Goal: Feedback & Contribution: Submit feedback/report problem

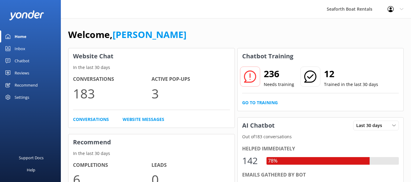
click at [23, 46] on div "Inbox" at bounding box center [20, 49] width 11 height 12
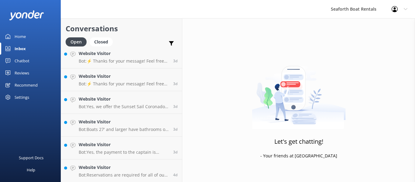
scroll to position [461, 0]
click at [134, 170] on h4 "Website Visitor" at bounding box center [124, 167] width 90 height 7
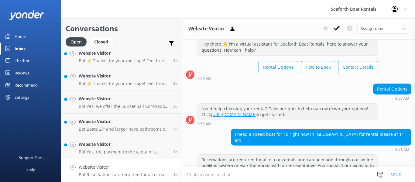
scroll to position [30, 0]
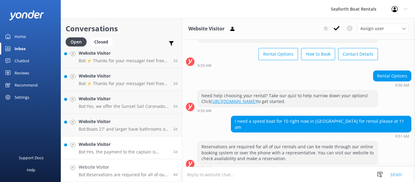
click at [126, 148] on div "Website Visitor Bot: Yes, the payment to the captain is typically for the durat…" at bounding box center [124, 147] width 90 height 13
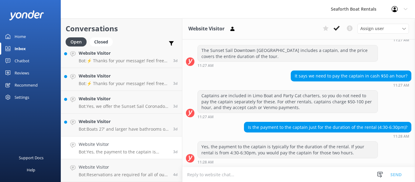
scroll to position [223, 0]
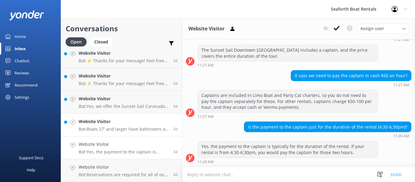
click at [88, 125] on h4 "Website Visitor" at bounding box center [124, 121] width 90 height 7
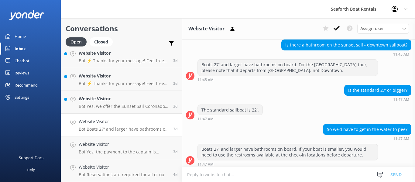
scroll to position [63, 0]
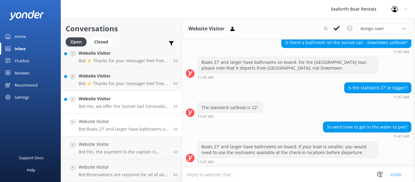
click at [114, 101] on h4 "Website Visitor" at bounding box center [124, 98] width 90 height 7
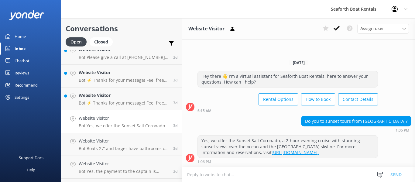
scroll to position [431, 0]
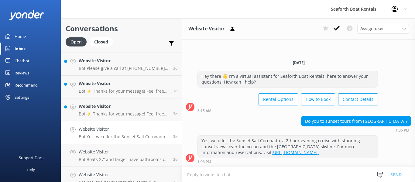
click at [130, 112] on p "Bot: ⚡ Thanks for your message! Feel free to keep chatting — our automated FAQ …" at bounding box center [124, 113] width 90 height 5
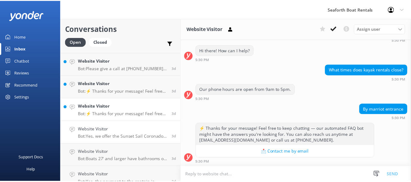
scroll to position [75, 0]
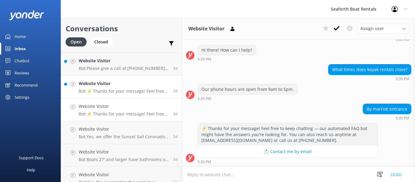
click at [126, 90] on p "Bot: ⚡ Thanks for your message! Feel free to keep chatting — our automated FAQ …" at bounding box center [124, 90] width 90 height 5
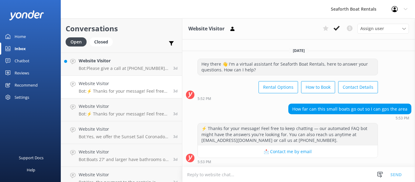
click at [24, 32] on div "Home" at bounding box center [20, 36] width 11 height 12
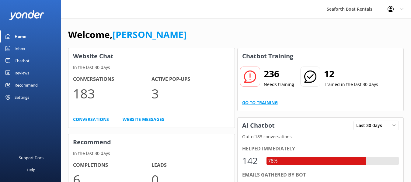
click at [262, 104] on link "Go to Training" at bounding box center [260, 102] width 36 height 7
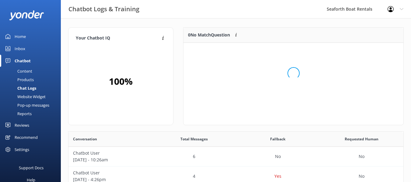
scroll to position [72, 215]
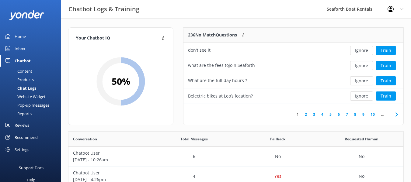
click at [307, 115] on link "2" at bounding box center [306, 115] width 8 height 6
click at [315, 115] on link "3" at bounding box center [314, 115] width 8 height 6
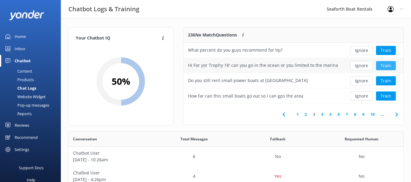
click at [381, 68] on button "Train" at bounding box center [386, 65] width 20 height 9
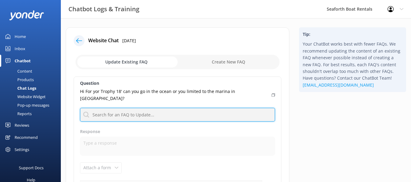
click at [189, 110] on input "text" at bounding box center [177, 115] width 195 height 14
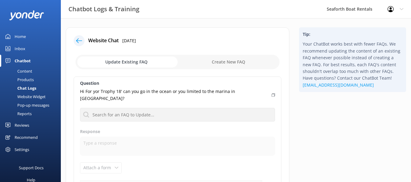
click at [196, 61] on input "checkbox" at bounding box center [177, 62] width 204 height 15
checkbox input "true"
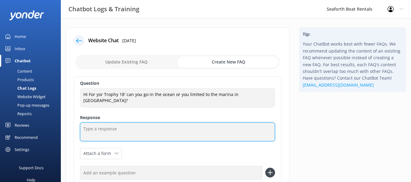
click at [110, 128] on textarea at bounding box center [177, 132] width 195 height 19
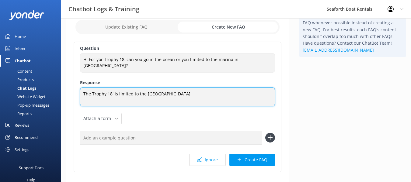
scroll to position [74, 0]
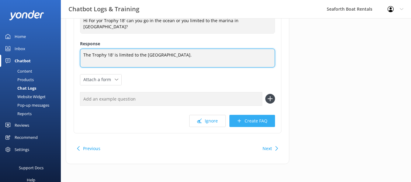
type textarea "The Trophy 18' is limited to the San Diego Bay."
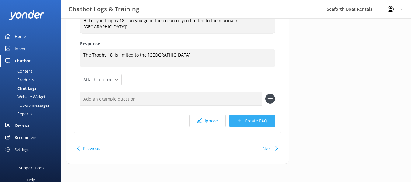
click at [249, 121] on button "Create FAQ" at bounding box center [252, 121] width 46 height 12
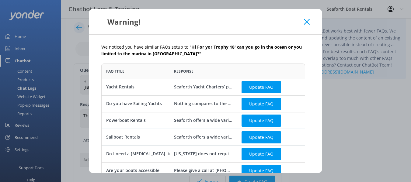
scroll to position [148, 199]
click at [307, 23] on icon at bounding box center [307, 22] width 6 height 6
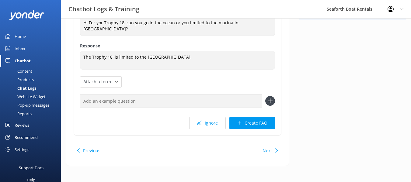
scroll to position [74, 0]
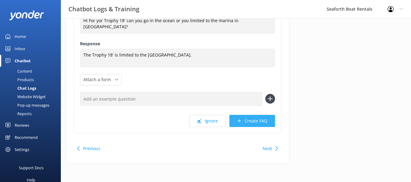
click at [236, 123] on button "Create FAQ" at bounding box center [252, 121] width 46 height 12
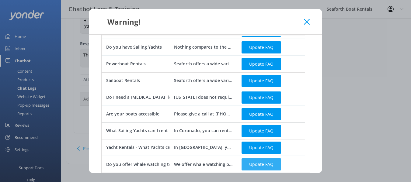
scroll to position [97, 0]
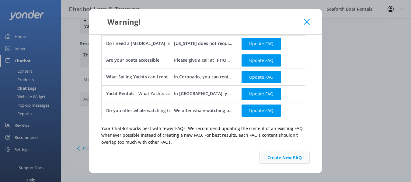
click at [261, 157] on button "Create New FAQ" at bounding box center [284, 158] width 50 height 12
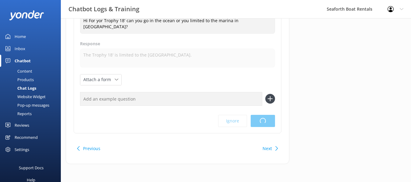
scroll to position [0, 0]
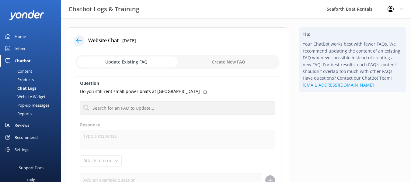
click at [229, 62] on input "checkbox" at bounding box center [177, 62] width 204 height 15
checkbox input "true"
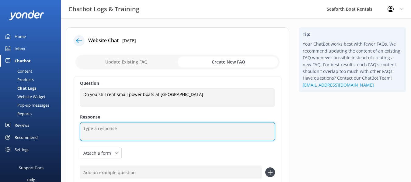
click at [126, 139] on textarea at bounding box center [177, 131] width 195 height 19
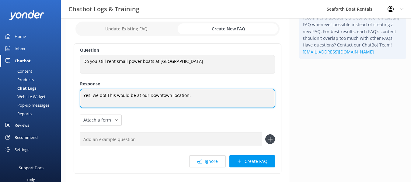
scroll to position [74, 0]
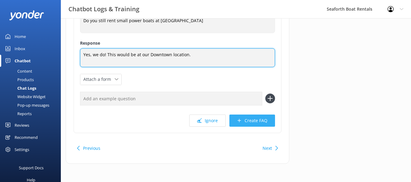
type textarea "Yes, we do! This would be at our Downtown location."
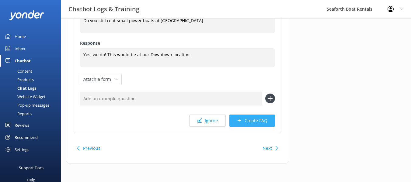
click at [244, 120] on button "Create FAQ" at bounding box center [252, 121] width 46 height 12
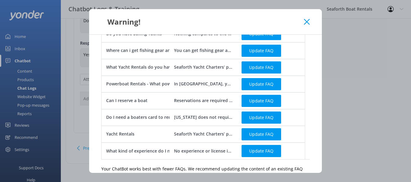
scroll to position [242, 0]
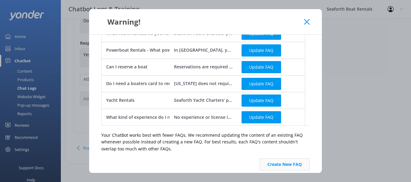
click at [278, 158] on button "Create New FAQ" at bounding box center [284, 164] width 50 height 12
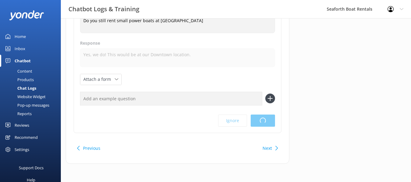
scroll to position [0, 0]
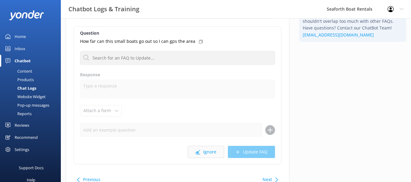
scroll to position [61, 0]
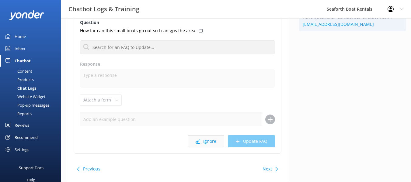
click at [213, 146] on button "Ignore" at bounding box center [206, 141] width 36 height 12
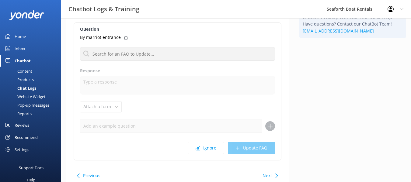
scroll to position [61, 0]
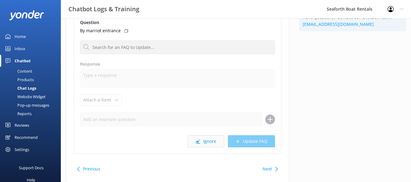
click at [205, 142] on button "Ignore" at bounding box center [206, 141] width 36 height 12
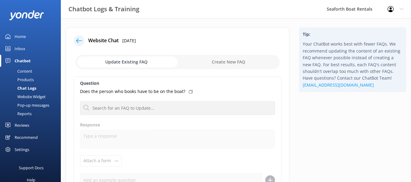
scroll to position [81, 0]
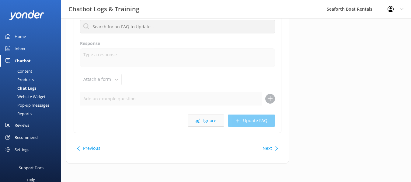
click at [216, 123] on button "Ignore" at bounding box center [206, 121] width 36 height 12
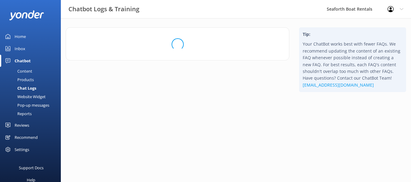
scroll to position [0, 0]
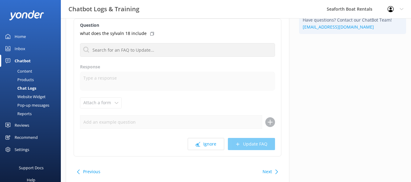
scroll to position [61, 0]
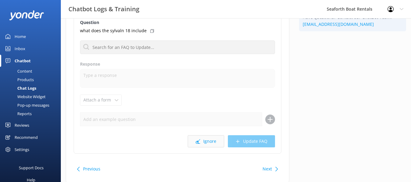
click at [205, 142] on button "Ignore" at bounding box center [206, 141] width 36 height 12
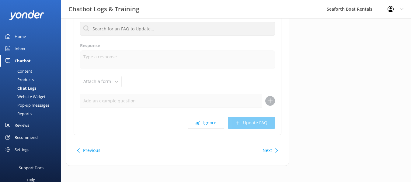
scroll to position [81, 0]
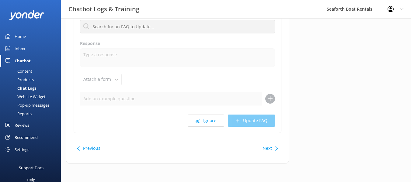
click at [203, 125] on button "Ignore" at bounding box center [206, 121] width 36 height 12
click at [209, 118] on button "Ignore" at bounding box center [206, 121] width 36 height 12
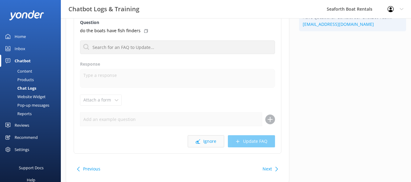
click at [211, 142] on button "Ignore" at bounding box center [206, 141] width 36 height 12
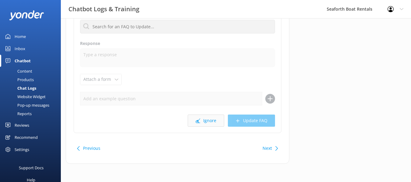
click at [207, 123] on button "Ignore" at bounding box center [206, 121] width 36 height 12
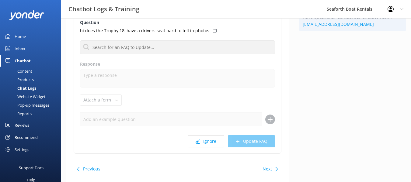
click at [207, 135] on div "Question hi does the Trophy 18' have a drivers seat hard to tell in photos No F…" at bounding box center [178, 85] width 208 height 138
click at [209, 141] on button "Ignore" at bounding box center [206, 141] width 36 height 12
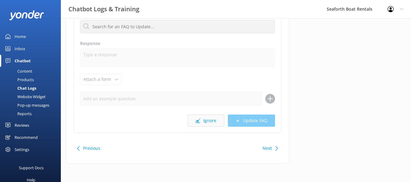
click at [203, 119] on button "Ignore" at bounding box center [206, 121] width 36 height 12
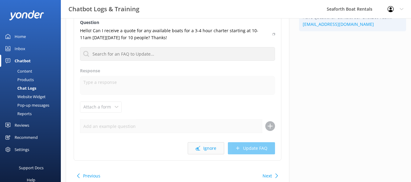
click at [209, 149] on button "Ignore" at bounding box center [206, 148] width 36 height 12
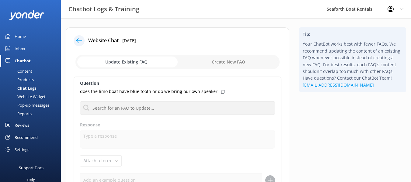
click at [239, 65] on input "checkbox" at bounding box center [177, 62] width 204 height 15
checkbox input "true"
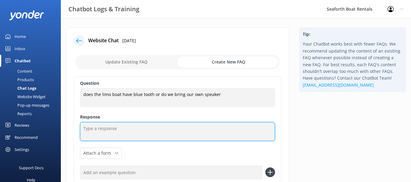
click at [179, 131] on textarea at bounding box center [177, 131] width 195 height 19
click at [126, 132] on textarea "The Limo Boat has a bluetooth stereo on board." at bounding box center [177, 131] width 195 height 19
click at [192, 126] on textarea "The Limo Boat has a Bluetooth stereo on board." at bounding box center [177, 131] width 195 height 19
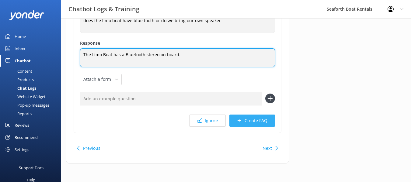
type textarea "The Limo Boat has a Bluetooth stereo on board."
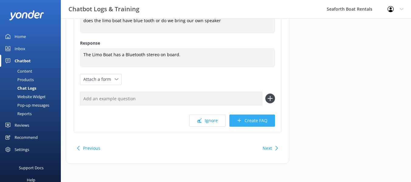
click at [253, 121] on button "Create FAQ" at bounding box center [252, 121] width 46 height 12
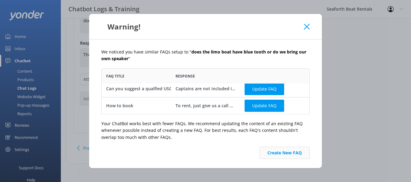
click at [279, 156] on button "Create New FAQ" at bounding box center [284, 153] width 50 height 12
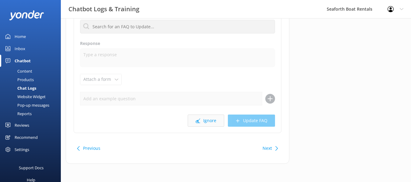
click at [204, 120] on button "Ignore" at bounding box center [206, 121] width 36 height 12
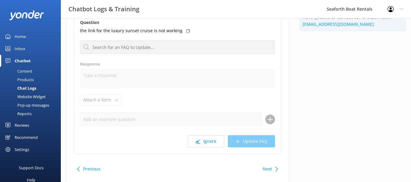
click at [206, 132] on div "Question the link for the luxury sunset cruise is not working No FAQs available…" at bounding box center [178, 85] width 208 height 138
click at [206, 137] on button "Ignore" at bounding box center [206, 141] width 36 height 12
click at [206, 141] on button "Ignore" at bounding box center [206, 141] width 36 height 12
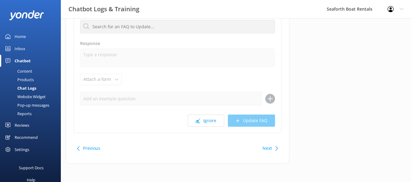
click at [213, 114] on div "Question How do I book with a voucher from my hotel? No FAQs available Response…" at bounding box center [178, 64] width 208 height 138
click at [215, 117] on button "Ignore" at bounding box center [206, 121] width 36 height 12
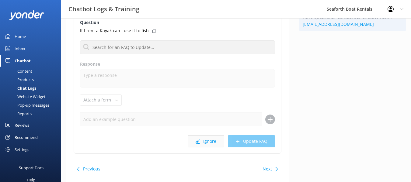
click at [206, 143] on button "Ignore" at bounding box center [206, 141] width 36 height 12
click at [207, 140] on button "Ignore" at bounding box center [206, 141] width 36 height 12
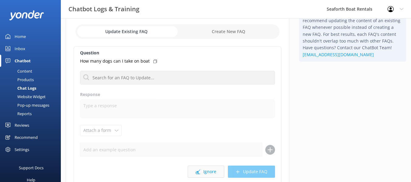
click at [209, 169] on button "Ignore" at bounding box center [206, 172] width 36 height 12
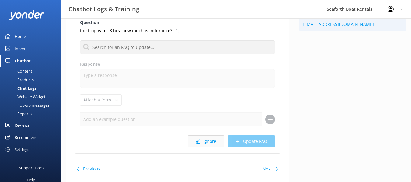
click at [211, 142] on button "Ignore" at bounding box center [206, 141] width 36 height 12
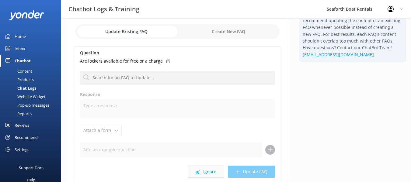
click at [213, 168] on button "Ignore" at bounding box center [206, 172] width 36 height 12
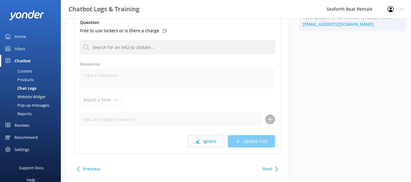
click at [206, 138] on button "Ignore" at bounding box center [206, 141] width 36 height 12
click at [207, 140] on button "Ignore" at bounding box center [206, 141] width 36 height 12
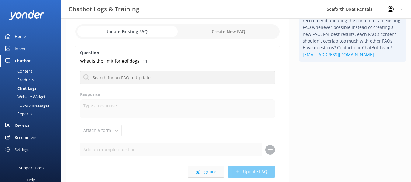
click at [207, 173] on button "Ignore" at bounding box center [206, 172] width 36 height 12
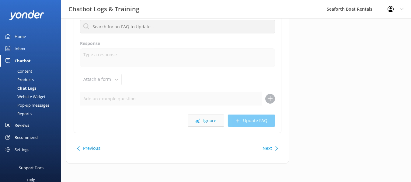
click at [213, 122] on button "Ignore" at bounding box center [206, 121] width 36 height 12
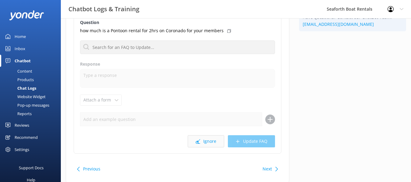
click at [210, 140] on button "Ignore" at bounding box center [206, 141] width 36 height 12
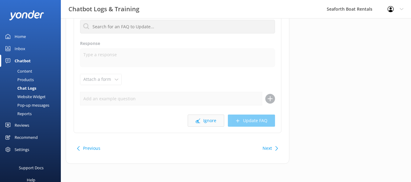
click at [211, 121] on button "Ignore" at bounding box center [206, 121] width 36 height 12
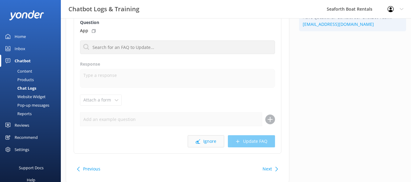
click at [206, 147] on button "Ignore" at bounding box center [206, 141] width 36 height 12
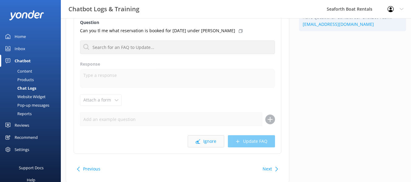
click at [205, 139] on button "Ignore" at bounding box center [206, 141] width 36 height 12
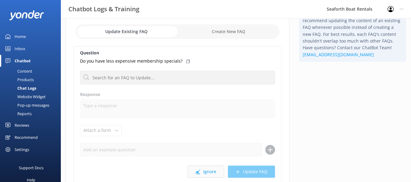
click at [203, 170] on button "Ignore" at bounding box center [206, 172] width 36 height 12
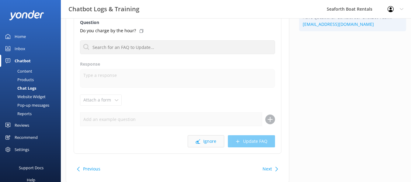
click at [212, 141] on button "Ignore" at bounding box center [206, 141] width 36 height 12
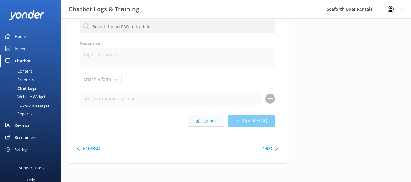
click at [210, 121] on button "Ignore" at bounding box center [206, 121] width 36 height 12
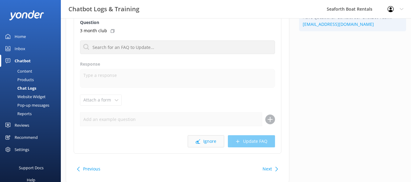
click at [209, 139] on button "Ignore" at bounding box center [206, 141] width 36 height 12
click at [208, 144] on button "Ignore" at bounding box center [206, 141] width 36 height 12
click at [206, 138] on button "Ignore" at bounding box center [206, 141] width 36 height 12
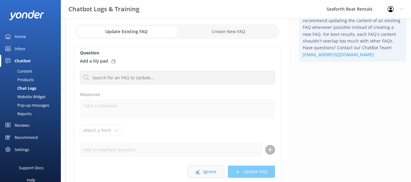
click at [209, 170] on button "Ignore" at bounding box center [206, 172] width 36 height 12
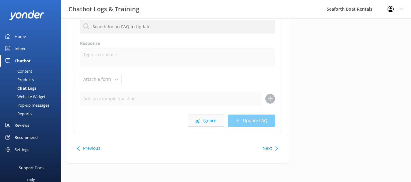
click at [209, 124] on button "Ignore" at bounding box center [206, 121] width 36 height 12
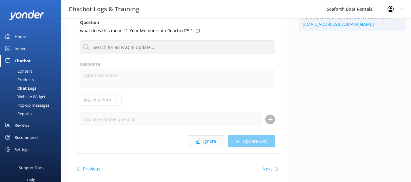
click at [213, 145] on button "Ignore" at bounding box center [206, 141] width 36 height 12
click at [208, 146] on button "Ignore" at bounding box center [206, 141] width 36 height 12
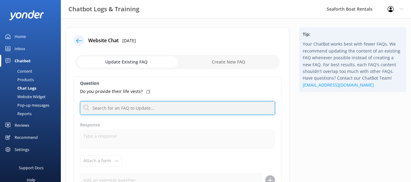
click at [178, 113] on input "text" at bounding box center [177, 108] width 195 height 14
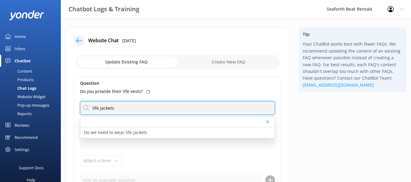
click at [168, 109] on input "life jackets" at bounding box center [177, 108] width 195 height 14
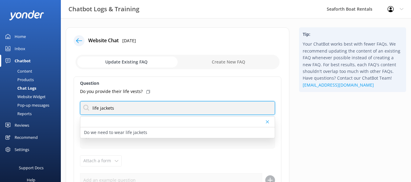
click at [168, 109] on input "life jackets" at bounding box center [177, 108] width 195 height 14
click at [115, 110] on input "life jackets" at bounding box center [177, 108] width 195 height 14
click at [112, 110] on input "life jackets" at bounding box center [177, 108] width 195 height 14
type input "life vest"
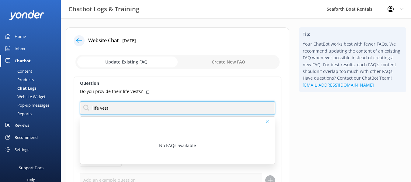
click at [141, 107] on input "life vest" at bounding box center [177, 108] width 195 height 14
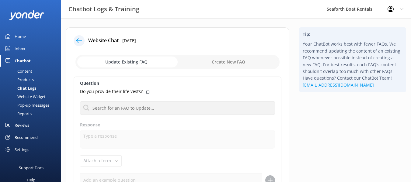
click at [245, 46] on div "Website Chat 30th Aug 2025" at bounding box center [178, 40] width 208 height 11
click at [237, 55] on input "checkbox" at bounding box center [177, 62] width 204 height 15
checkbox input "true"
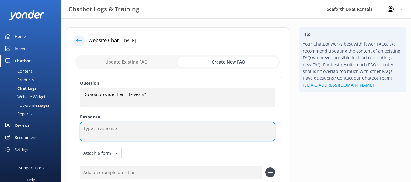
click at [160, 136] on textarea at bounding box center [177, 131] width 195 height 19
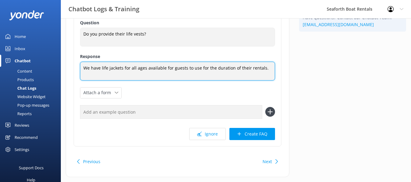
scroll to position [61, 0]
type textarea "We have life jackets for all ages available for guests to use for the duration …"
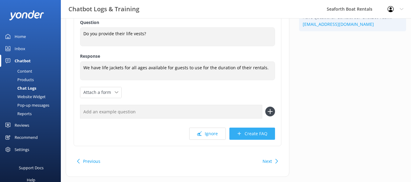
click at [253, 135] on button "Create FAQ" at bounding box center [252, 134] width 46 height 12
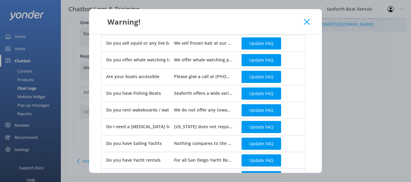
scroll to position [166, 0]
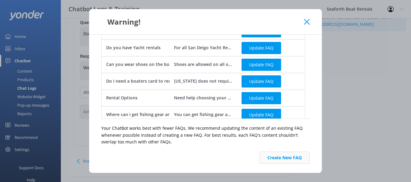
click at [273, 159] on button "Create New FAQ" at bounding box center [284, 158] width 50 height 12
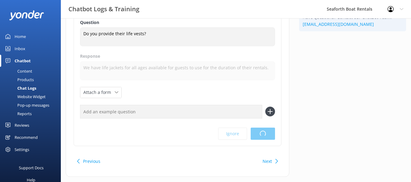
scroll to position [0, 0]
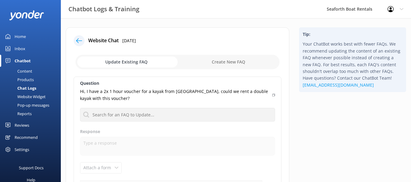
click at [216, 63] on input "checkbox" at bounding box center [177, 62] width 204 height 15
checkbox input "true"
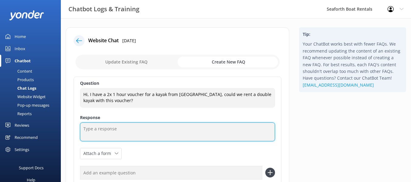
click at [159, 130] on textarea at bounding box center [177, 132] width 195 height 19
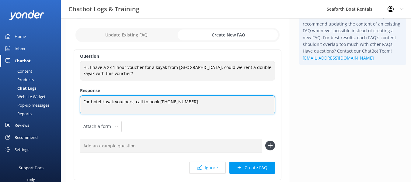
scroll to position [74, 0]
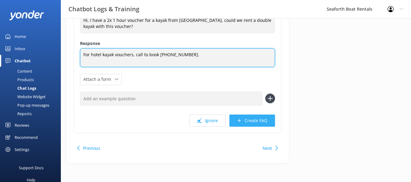
type textarea "For hotel kayak vouchers, call to book 888-834-2628."
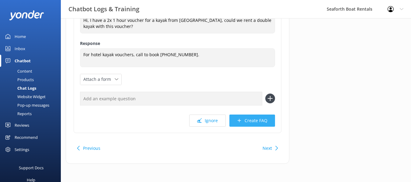
click at [244, 123] on button "Create FAQ" at bounding box center [252, 121] width 46 height 12
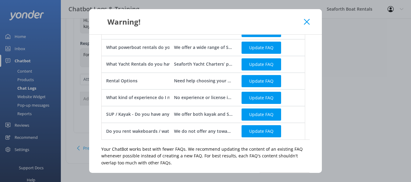
scroll to position [279, 0]
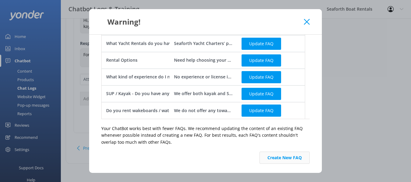
click at [277, 163] on button "Create New FAQ" at bounding box center [284, 158] width 50 height 12
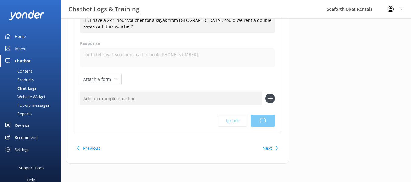
scroll to position [0, 0]
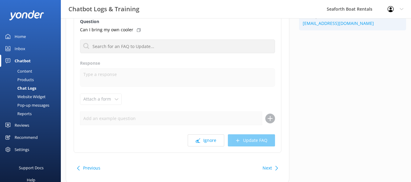
scroll to position [81, 0]
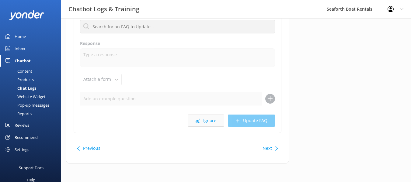
click at [202, 120] on button "Ignore" at bounding box center [206, 121] width 36 height 12
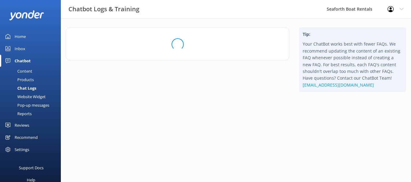
scroll to position [0, 0]
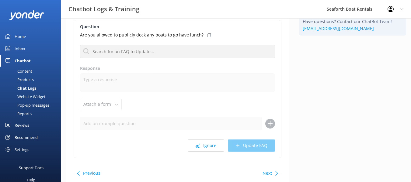
scroll to position [61, 0]
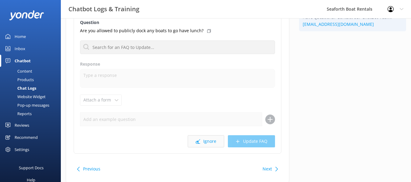
click at [205, 144] on button "Ignore" at bounding box center [206, 141] width 36 height 12
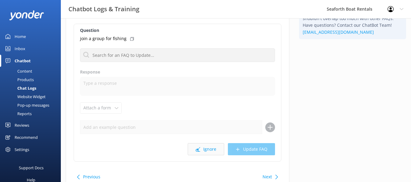
scroll to position [61, 0]
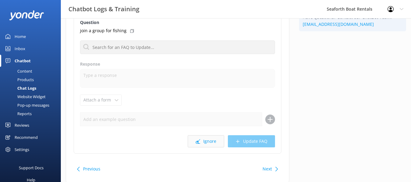
click at [204, 139] on button "Ignore" at bounding box center [206, 141] width 36 height 12
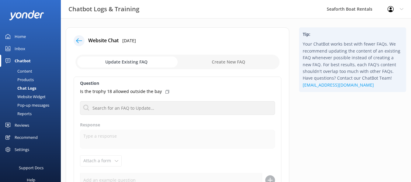
click at [75, 39] on div at bounding box center [79, 40] width 11 height 11
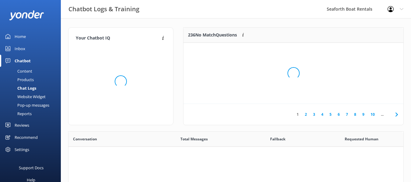
scroll to position [209, 330]
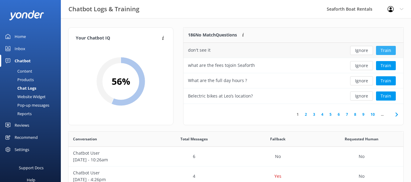
click at [386, 50] on button "Train" at bounding box center [386, 50] width 20 height 9
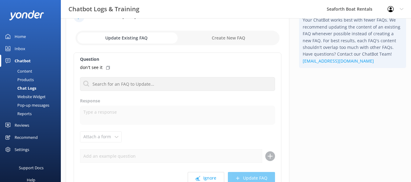
scroll to position [61, 0]
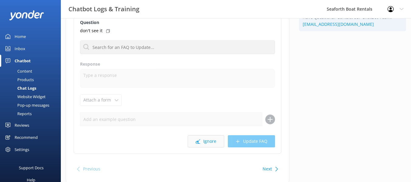
click at [215, 140] on button "Ignore" at bounding box center [206, 141] width 36 height 12
click at [207, 137] on button "Ignore" at bounding box center [206, 141] width 36 height 12
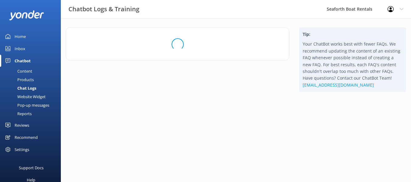
scroll to position [0, 0]
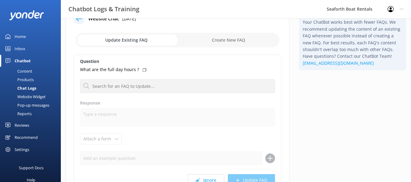
scroll to position [21, 0]
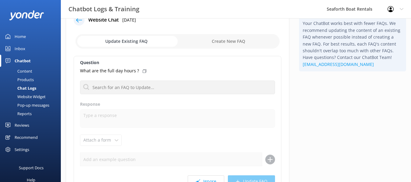
click at [229, 36] on input "checkbox" at bounding box center [177, 41] width 204 height 15
checkbox input "true"
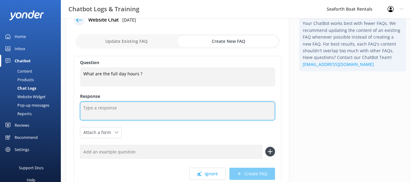
click at [175, 107] on textarea at bounding box center [177, 111] width 195 height 19
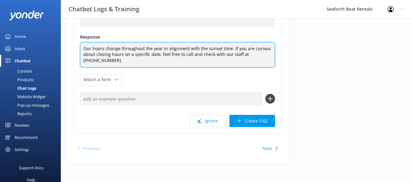
scroll to position [80, 0]
type textarea "Our hours change throughout the year in alignment with the sunset time. If you …"
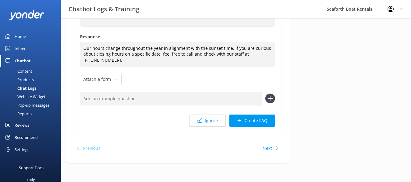
click at [262, 124] on button "Create FAQ" at bounding box center [252, 121] width 46 height 12
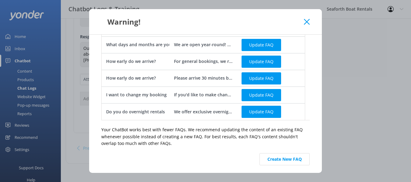
scroll to position [44, 0]
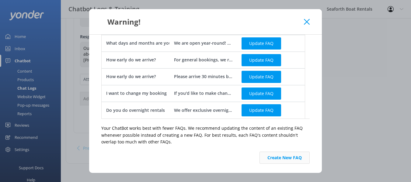
click at [277, 156] on button "Create New FAQ" at bounding box center [284, 158] width 50 height 12
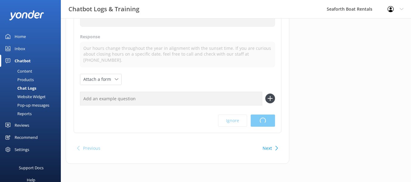
scroll to position [0, 0]
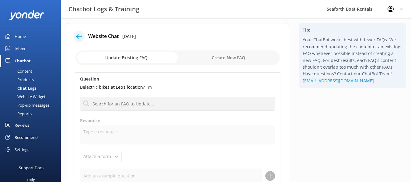
scroll to position [81, 0]
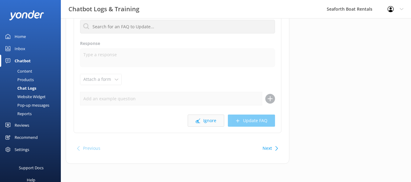
click at [206, 119] on button "Ignore" at bounding box center [206, 121] width 36 height 12
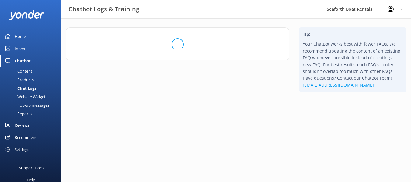
scroll to position [0, 0]
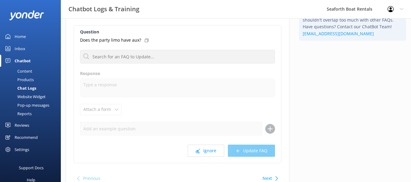
scroll to position [51, 0]
click at [206, 153] on button "Ignore" at bounding box center [206, 151] width 36 height 12
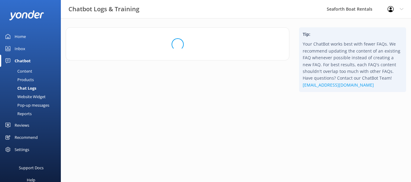
scroll to position [0, 0]
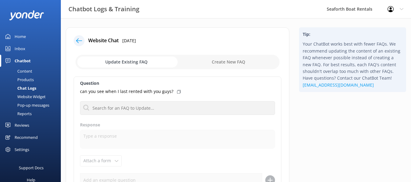
click at [212, 65] on input "checkbox" at bounding box center [177, 62] width 204 height 15
checkbox input "true"
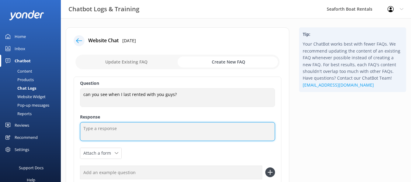
click at [151, 132] on textarea at bounding box center [177, 131] width 195 height 19
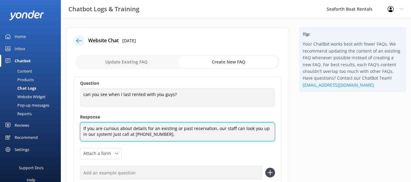
drag, startPoint x: 126, startPoint y: 133, endPoint x: 129, endPoint y: 134, distance: 3.5
click at [127, 133] on textarea "If you are curious about details for an existing or past reservation, our staff…" at bounding box center [177, 131] width 195 height 19
type textarea "If you are curious about details for an existing or past reservation, our staff…"
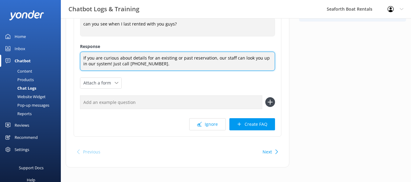
scroll to position [74, 0]
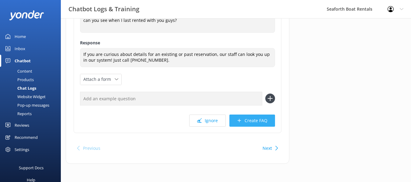
click at [244, 121] on button "Create FAQ" at bounding box center [252, 121] width 46 height 12
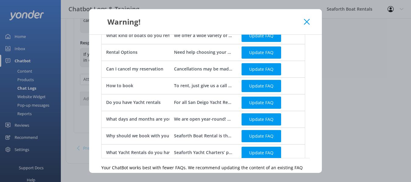
scroll to position [151, 0]
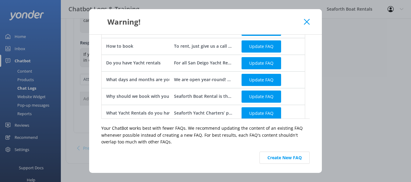
click at [281, 153] on button "Create New FAQ" at bounding box center [284, 158] width 50 height 12
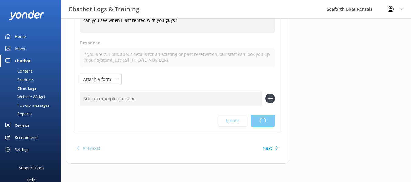
scroll to position [0, 0]
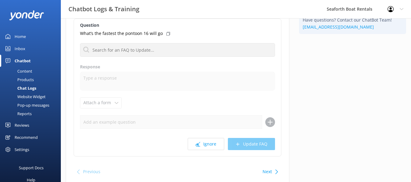
scroll to position [61, 0]
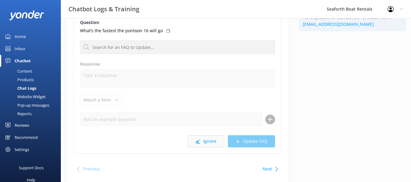
click at [213, 145] on button "Ignore" at bounding box center [206, 141] width 36 height 12
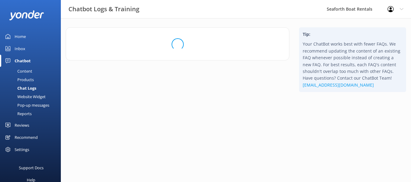
scroll to position [0, 0]
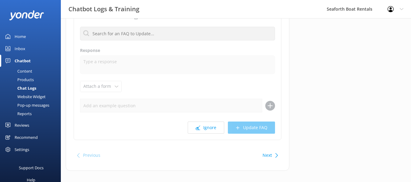
scroll to position [81, 0]
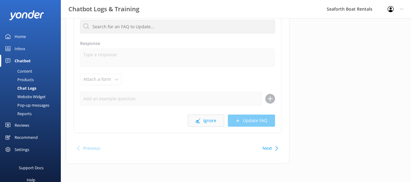
click at [207, 123] on button "Ignore" at bounding box center [206, 121] width 36 height 12
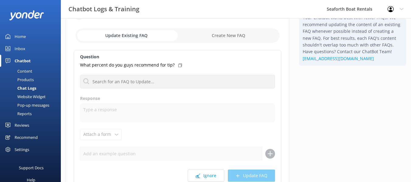
scroll to position [61, 0]
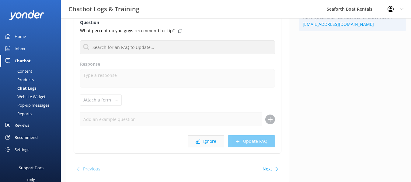
click at [206, 146] on button "Ignore" at bounding box center [206, 141] width 36 height 12
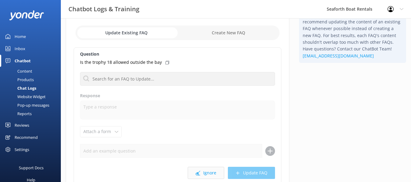
scroll to position [61, 0]
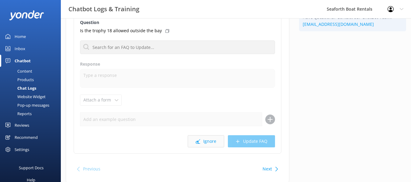
click at [215, 140] on button "Ignore" at bounding box center [206, 141] width 36 height 12
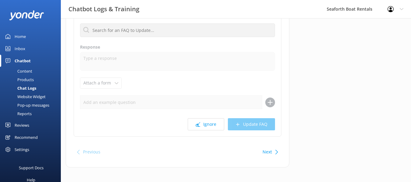
scroll to position [81, 0]
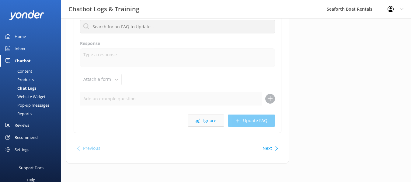
click at [211, 118] on button "Ignore" at bounding box center [206, 121] width 36 height 12
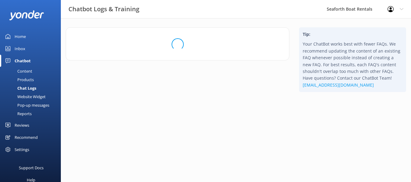
scroll to position [0, 0]
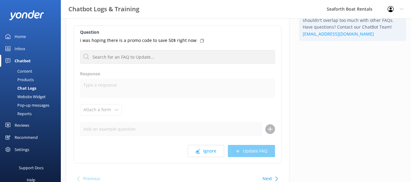
scroll to position [61, 0]
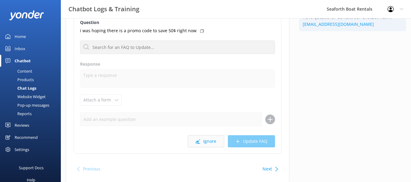
click at [199, 144] on button "Ignore" at bounding box center [206, 141] width 36 height 12
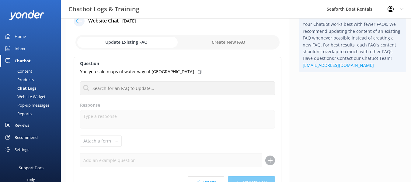
scroll to position [30, 0]
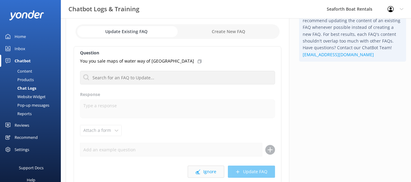
click at [209, 172] on button "Ignore" at bounding box center [206, 172] width 36 height 12
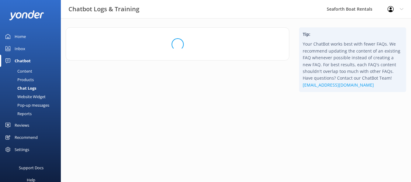
scroll to position [0, 0]
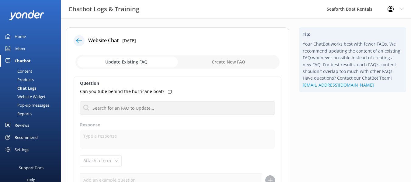
click at [233, 59] on input "checkbox" at bounding box center [177, 62] width 204 height 15
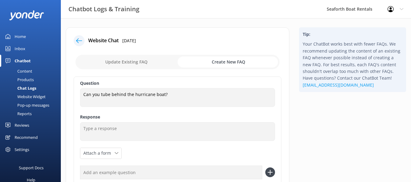
click at [138, 59] on input "checkbox" at bounding box center [177, 62] width 204 height 15
checkbox input "false"
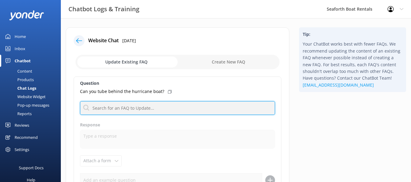
click at [165, 108] on input "text" at bounding box center [177, 108] width 195 height 14
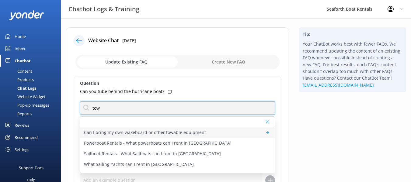
type input "tow"
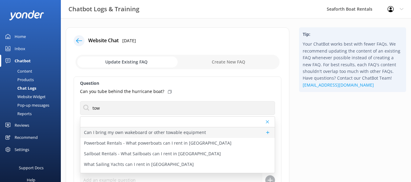
click at [202, 133] on p "Can I bring my own wakeboard or other towable equipment" at bounding box center [145, 132] width 122 height 7
type textarea "We do not permit any towing with our vessels. We do rent lilypad raft and Water…"
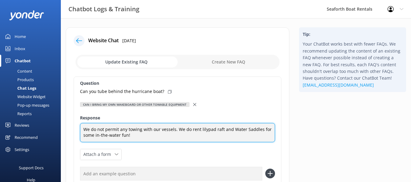
click at [202, 133] on textarea "We do not permit any towing with our vessels. We do rent lilypad raft and Water…" at bounding box center [177, 132] width 195 height 19
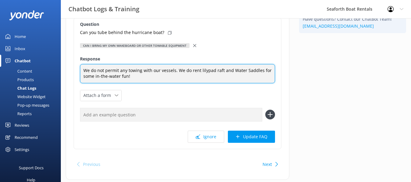
scroll to position [75, 0]
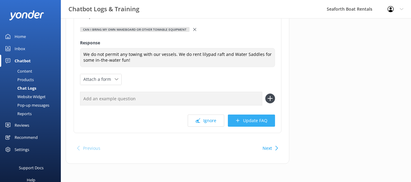
click at [240, 120] on icon at bounding box center [237, 120] width 5 height 5
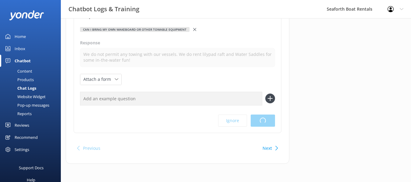
scroll to position [0, 0]
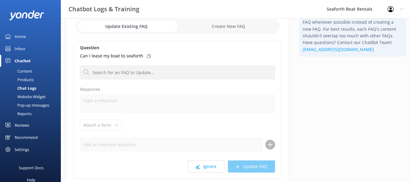
scroll to position [61, 0]
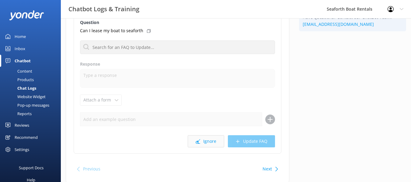
click at [213, 141] on button "Ignore" at bounding box center [206, 141] width 36 height 12
click at [192, 139] on button "Ignore" at bounding box center [206, 141] width 36 height 12
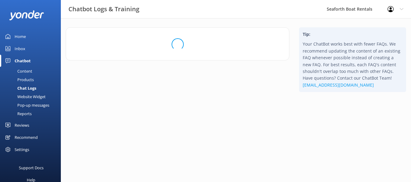
scroll to position [0, 0]
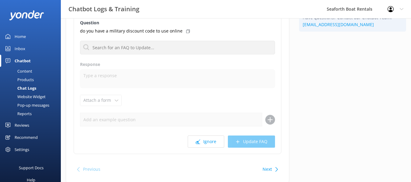
scroll to position [61, 0]
click at [203, 145] on button "Ignore" at bounding box center [206, 141] width 36 height 12
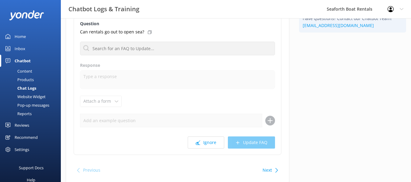
scroll to position [61, 0]
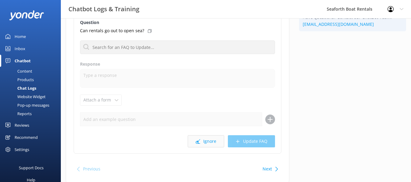
click at [210, 138] on button "Ignore" at bounding box center [206, 141] width 36 height 12
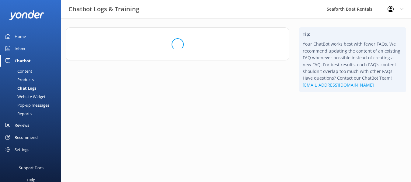
scroll to position [0, 0]
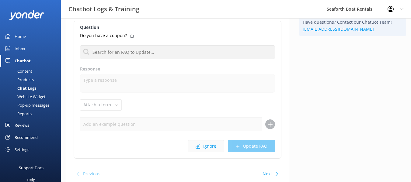
scroll to position [61, 0]
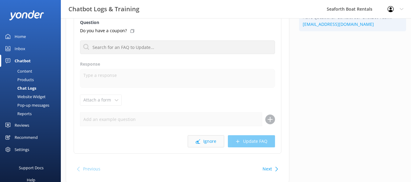
click at [206, 145] on button "Ignore" at bounding box center [206, 141] width 36 height 12
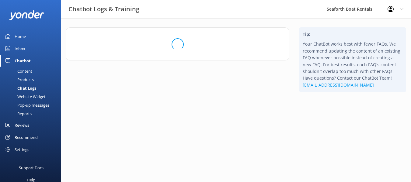
scroll to position [0, 0]
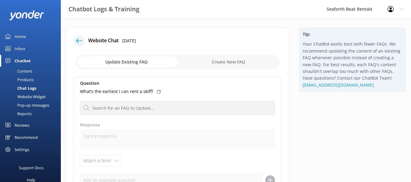
click at [212, 64] on input "checkbox" at bounding box center [177, 62] width 204 height 15
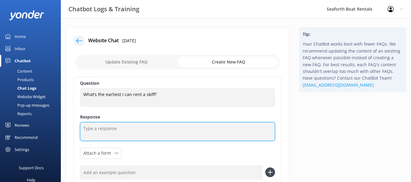
click at [170, 134] on textarea at bounding box center [177, 131] width 195 height 19
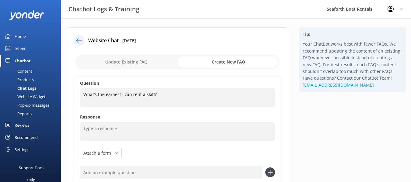
click at [149, 63] on input "checkbox" at bounding box center [177, 62] width 204 height 15
checkbox input "false"
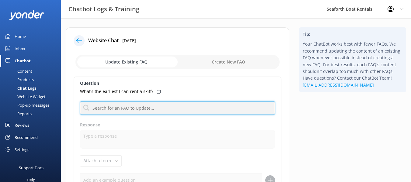
click at [147, 110] on input "text" at bounding box center [177, 108] width 195 height 14
type input "skiff"
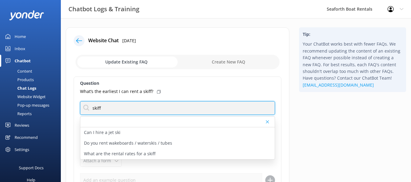
click at [206, 103] on input "skiff" at bounding box center [177, 108] width 195 height 14
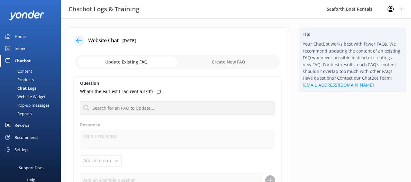
click at [224, 59] on input "checkbox" at bounding box center [177, 62] width 204 height 15
checkbox input "true"
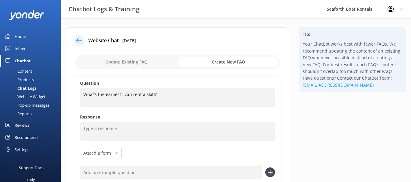
click at [153, 143] on div "Question What’s the earliest I can rent a skiff? What’s the earliest I can rent…" at bounding box center [178, 142] width 208 height 130
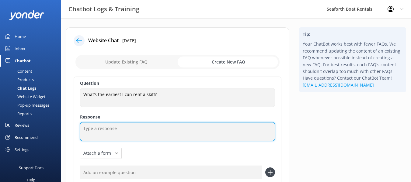
click at [152, 134] on textarea at bounding box center [177, 131] width 195 height 19
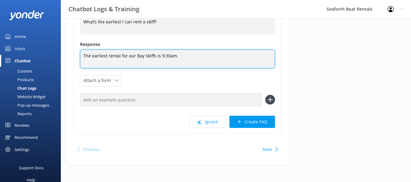
scroll to position [74, 0]
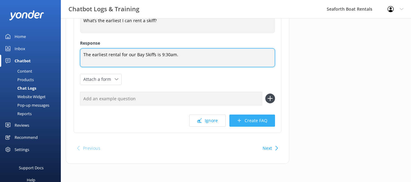
type textarea "The earliest rental for our Bay Skiffs is 9:30am."
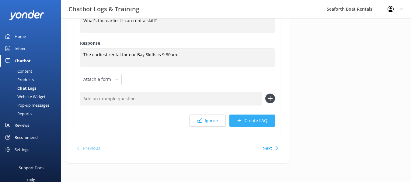
click at [254, 122] on button "Create FAQ" at bounding box center [252, 121] width 46 height 12
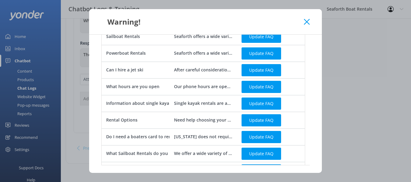
scroll to position [243, 0]
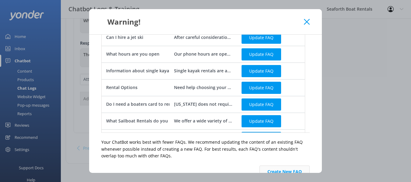
click at [282, 169] on button "Create New FAQ" at bounding box center [284, 172] width 50 height 12
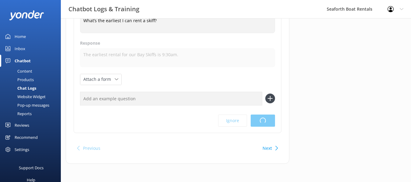
scroll to position [0, 0]
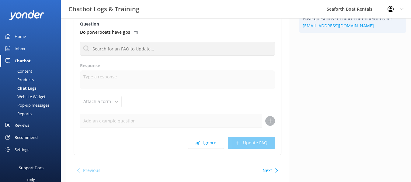
scroll to position [61, 0]
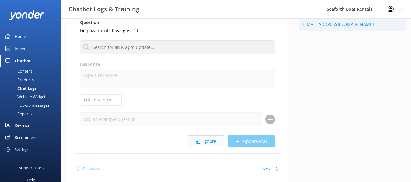
click at [209, 141] on button "Ignore" at bounding box center [206, 141] width 36 height 12
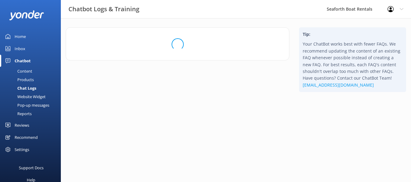
scroll to position [0, 0]
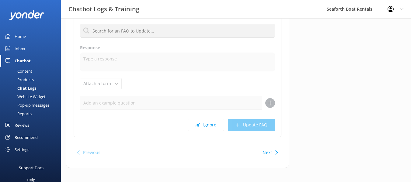
scroll to position [81, 0]
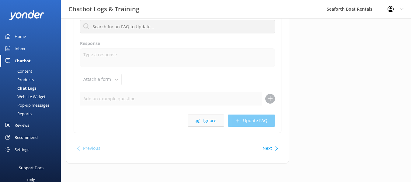
click at [202, 118] on button "Ignore" at bounding box center [206, 121] width 36 height 12
click at [205, 120] on button "Ignore" at bounding box center [206, 121] width 36 height 12
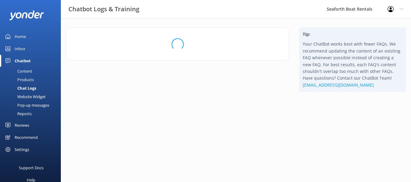
scroll to position [0, 0]
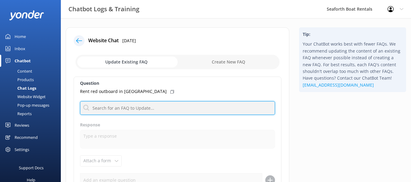
click at [172, 109] on input "text" at bounding box center [177, 108] width 195 height 14
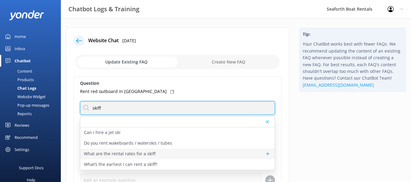
type input "skiff"
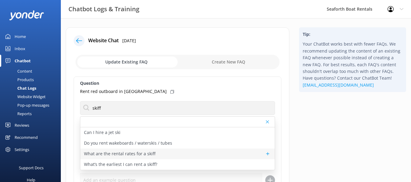
click at [173, 153] on div "What are the rental rates for a skiff" at bounding box center [177, 154] width 194 height 11
type textarea "Our Fishing Skiffs are $70 for a half day (4hrs) or $90 for a full day (8hrs). …"
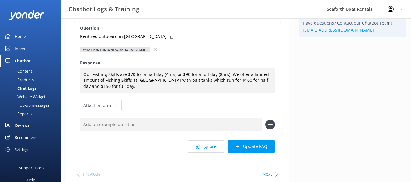
scroll to position [61, 0]
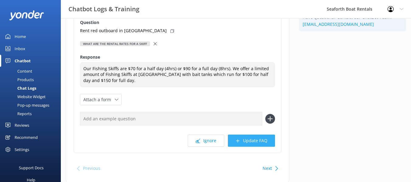
click at [248, 141] on button "Update FAQ" at bounding box center [251, 141] width 47 height 12
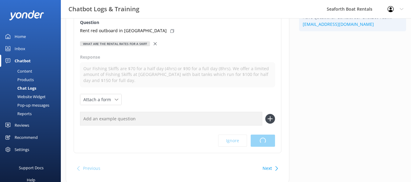
scroll to position [0, 0]
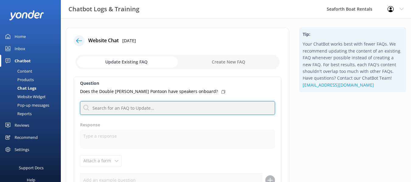
click at [169, 106] on input "text" at bounding box center [177, 108] width 195 height 14
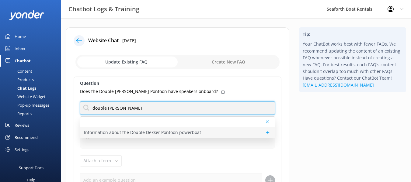
type input "double decker"
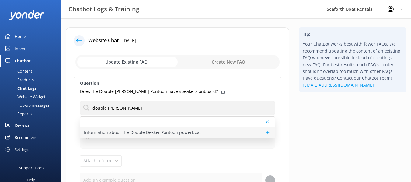
click at [178, 134] on p "Information about the Double Dekker Pontoon powerboat" at bounding box center [142, 132] width 117 height 7
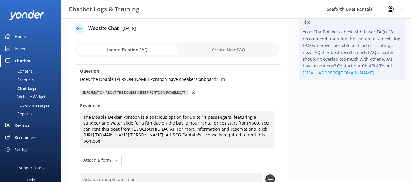
scroll to position [30, 0]
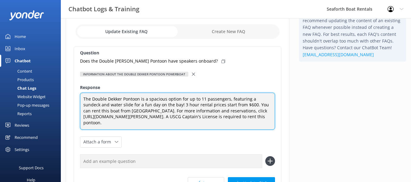
click at [135, 111] on textarea "The Double Dekker Pontoon is a spacious option for up to 11 passengers, featuri…" at bounding box center [177, 111] width 195 height 37
click at [130, 110] on textarea "The Double Dekker Pontoon is a spacious option for up to 11 passengers, featuri…" at bounding box center [177, 111] width 195 height 37
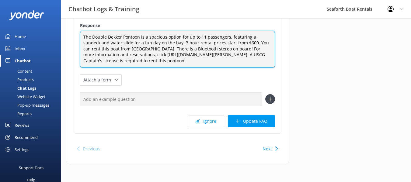
scroll to position [93, 0]
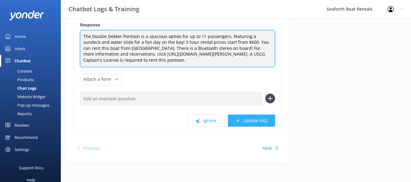
type textarea "The Double Dekker Pontoon is a spacious option for up to 11 passengers, featuri…"
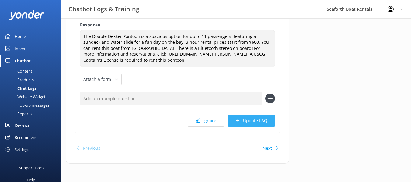
click at [266, 122] on button "Update FAQ" at bounding box center [251, 121] width 47 height 12
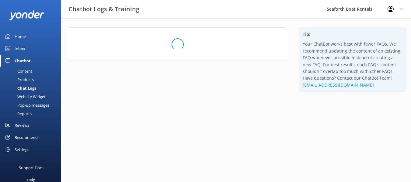
scroll to position [0, 0]
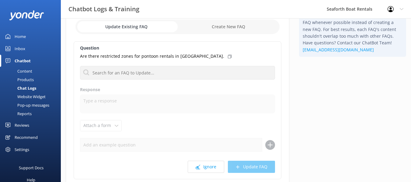
scroll to position [81, 0]
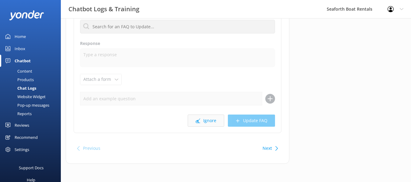
click at [205, 123] on button "Ignore" at bounding box center [206, 121] width 36 height 12
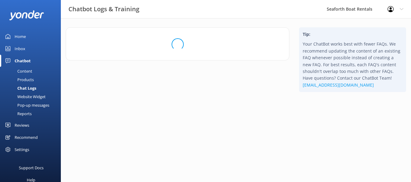
scroll to position [0, 0]
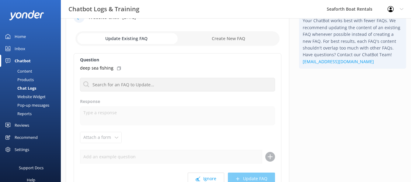
scroll to position [61, 0]
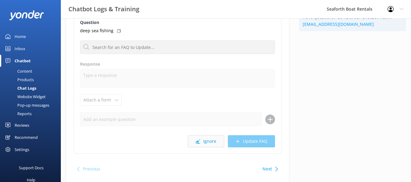
click at [204, 141] on button "Ignore" at bounding box center [206, 141] width 36 height 12
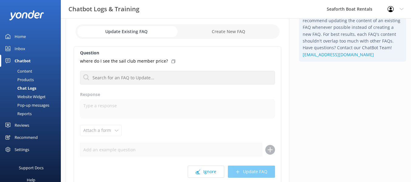
scroll to position [61, 0]
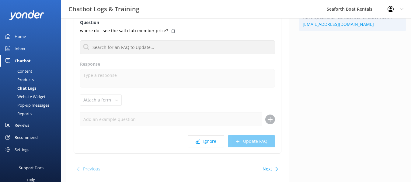
click at [202, 138] on button "Ignore" at bounding box center [206, 141] width 36 height 12
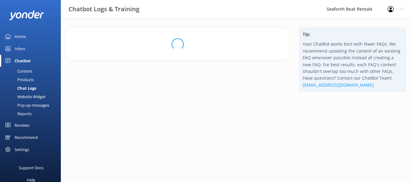
scroll to position [0, 0]
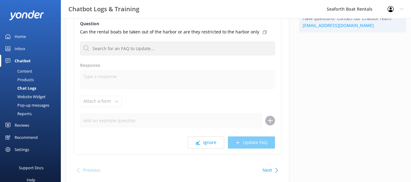
scroll to position [61, 0]
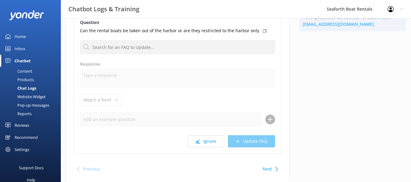
click at [202, 138] on button "Ignore" at bounding box center [206, 141] width 36 height 12
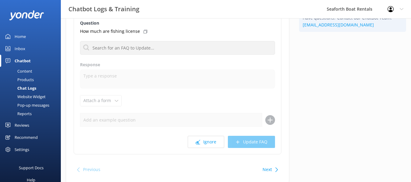
scroll to position [61, 0]
click at [202, 138] on button "Ignore" at bounding box center [206, 141] width 36 height 12
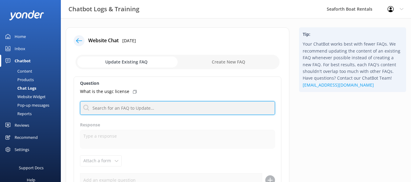
click at [199, 109] on input "text" at bounding box center [177, 108] width 195 height 14
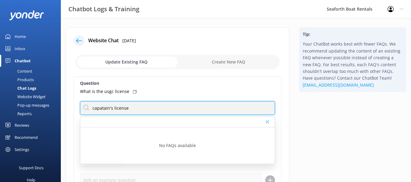
click at [187, 110] on input "capatain's license" at bounding box center [177, 108] width 195 height 14
click at [187, 110] on input "l" at bounding box center [177, 108] width 195 height 14
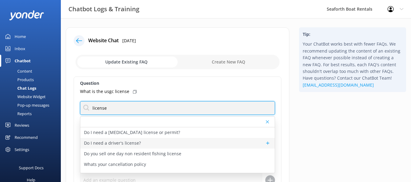
scroll to position [8, 0]
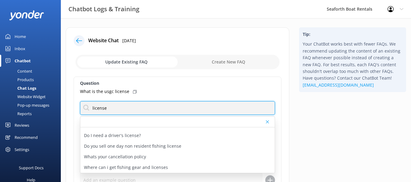
type input "license"
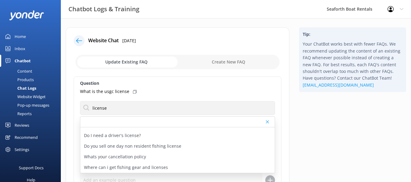
click at [220, 65] on input "checkbox" at bounding box center [177, 62] width 204 height 15
checkbox input "true"
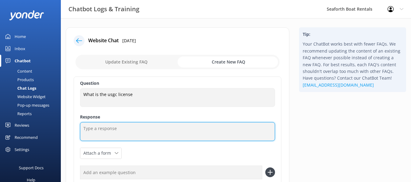
click at [157, 133] on textarea at bounding box center [177, 131] width 195 height 19
click at [149, 128] on textarea "A USCG license is" at bounding box center [177, 131] width 195 height 19
paste textarea "an official document issued by the United States Coast Guard that authorizes an…"
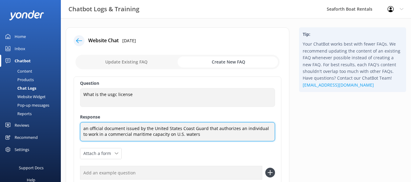
click at [83, 129] on textarea "an official document issued by the United States Coast Guard that authorizes an…" at bounding box center [177, 131] width 195 height 19
click at [99, 128] on textarea "A USCG license an official document issued by the United States Coast Guard tha…" at bounding box center [177, 131] width 195 height 19
click at [253, 135] on textarea "A USCG Captain's License an official document issued by the United States Coast…" at bounding box center [177, 131] width 195 height 19
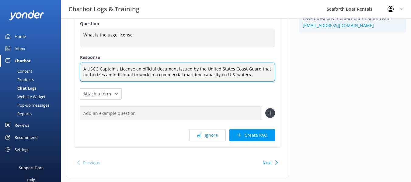
scroll to position [61, 0]
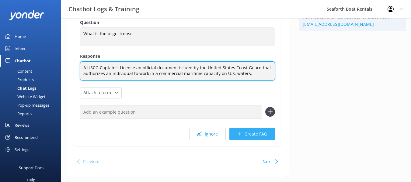
type textarea "A USCG Captain's License an official document issued by the United States Coast…"
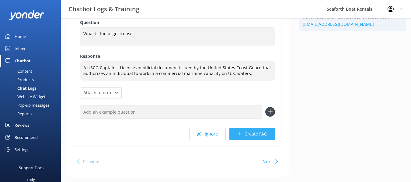
click at [254, 138] on button "Create FAQ" at bounding box center [252, 134] width 46 height 12
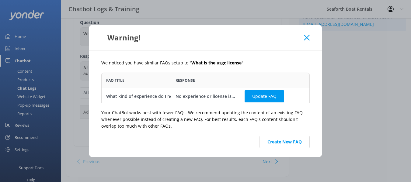
scroll to position [5, 5]
click at [279, 142] on button "Create New FAQ" at bounding box center [284, 142] width 50 height 12
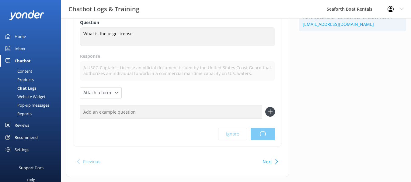
scroll to position [0, 0]
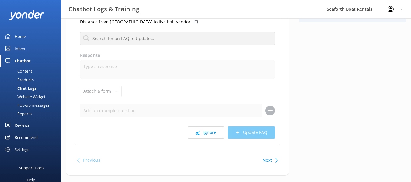
scroll to position [81, 0]
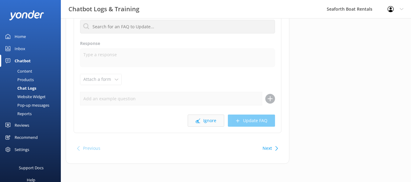
click at [205, 123] on button "Ignore" at bounding box center [206, 121] width 36 height 12
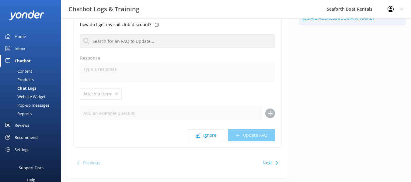
scroll to position [81, 0]
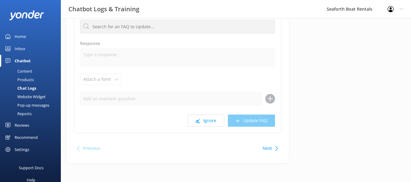
click at [203, 123] on button "Ignore" at bounding box center [206, 121] width 36 height 12
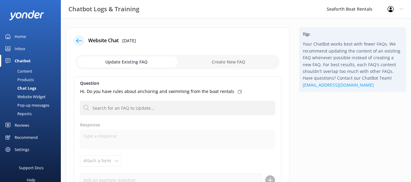
scroll to position [61, 0]
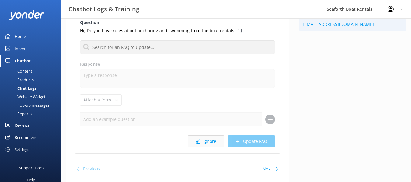
click at [205, 142] on button "Ignore" at bounding box center [206, 141] width 36 height 12
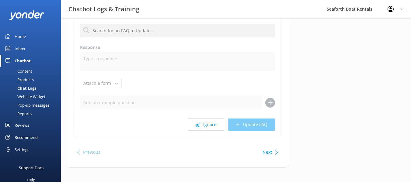
scroll to position [81, 0]
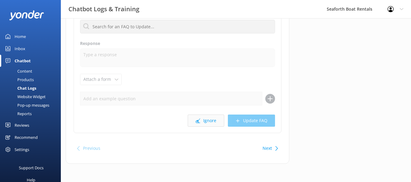
click at [196, 117] on button "Ignore" at bounding box center [206, 121] width 36 height 12
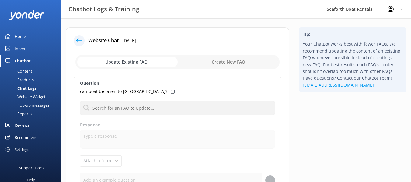
click at [217, 62] on input "checkbox" at bounding box center [177, 62] width 204 height 15
checkbox input "true"
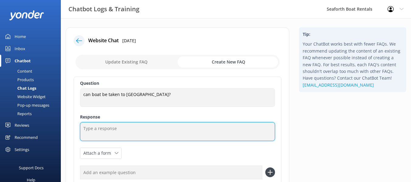
click at [161, 130] on textarea at bounding box center [177, 131] width 195 height 19
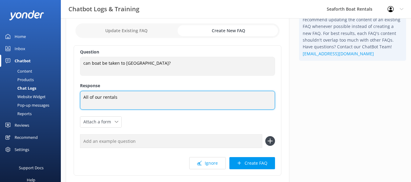
scroll to position [74, 0]
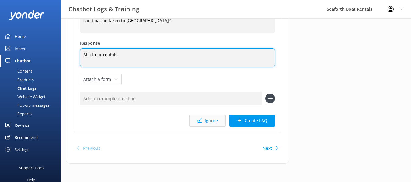
type textarea "All of our rentals"
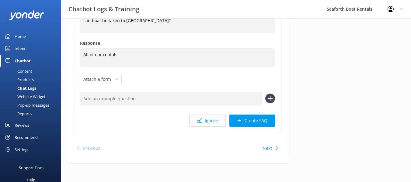
click at [205, 122] on button "Ignore" at bounding box center [207, 121] width 36 height 12
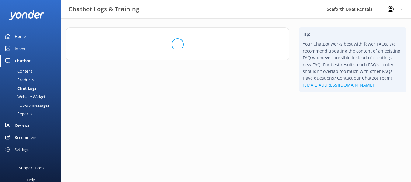
scroll to position [0, 0]
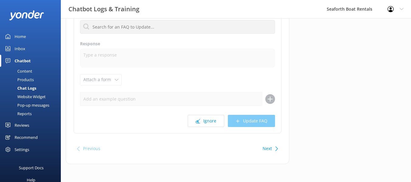
scroll to position [81, 0]
click at [203, 120] on button "Ignore" at bounding box center [206, 121] width 36 height 12
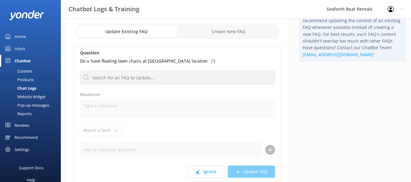
scroll to position [61, 0]
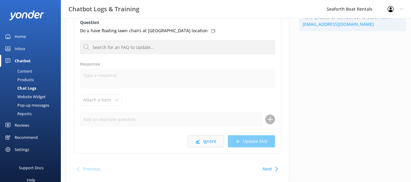
click at [204, 146] on button "Ignore" at bounding box center [206, 141] width 36 height 12
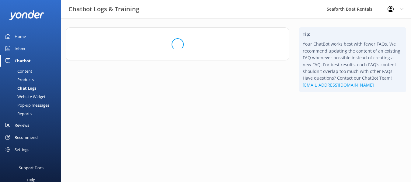
scroll to position [0, 0]
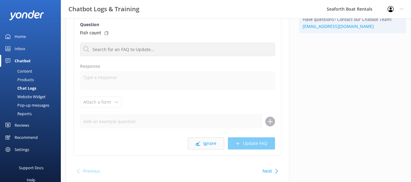
scroll to position [61, 0]
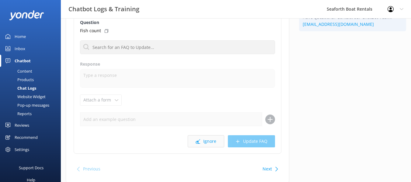
click at [202, 143] on button "Ignore" at bounding box center [206, 141] width 36 height 12
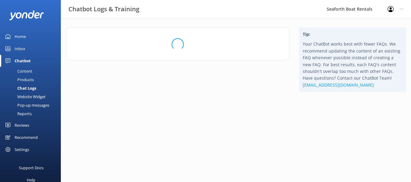
scroll to position [0, 0]
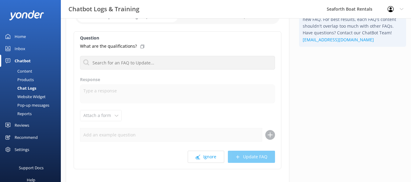
scroll to position [61, 0]
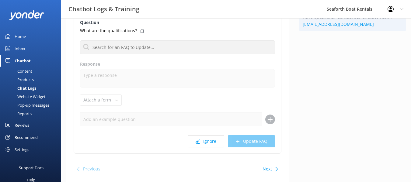
click at [202, 143] on button "Ignore" at bounding box center [206, 141] width 36 height 12
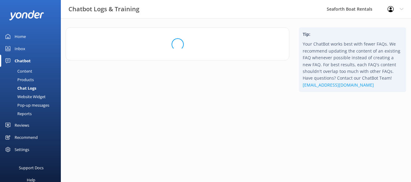
scroll to position [0, 0]
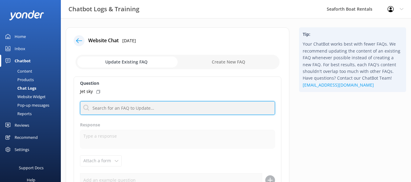
click at [173, 113] on input "text" at bounding box center [177, 108] width 195 height 14
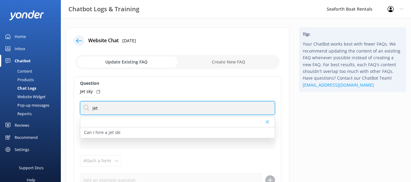
type input "jet"
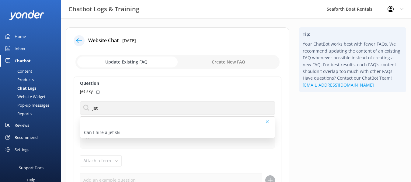
click at [217, 61] on input "checkbox" at bounding box center [177, 62] width 204 height 15
checkbox input "true"
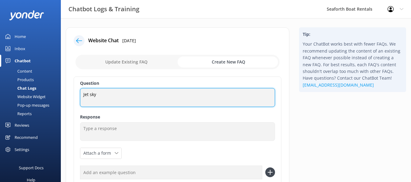
click at [134, 98] on textarea "Jet sky" at bounding box center [177, 97] width 195 height 19
type textarea "Jet ski"
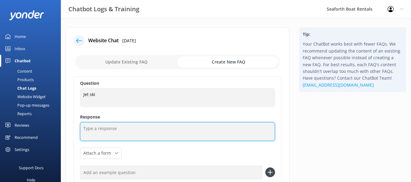
type textarea "d"
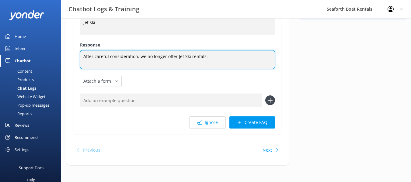
scroll to position [74, 0]
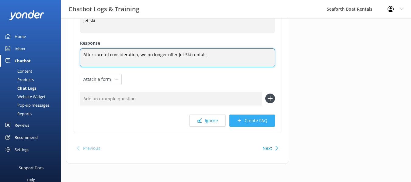
type textarea "After careful consideration, we no longer offer Jet Ski rentals."
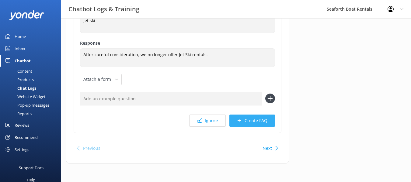
click at [243, 121] on button "Create FAQ" at bounding box center [252, 121] width 46 height 12
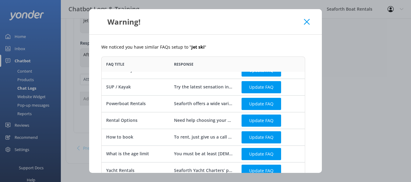
scroll to position [0, 0]
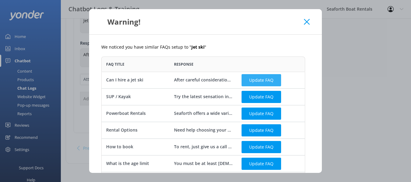
click at [253, 81] on button "Update FAQ" at bounding box center [261, 80] width 40 height 12
checkbox input "false"
type textarea "After careful consideration, we have decided to stop renting jetskis. Please ch…"
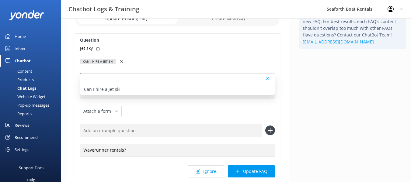
scroll to position [30, 0]
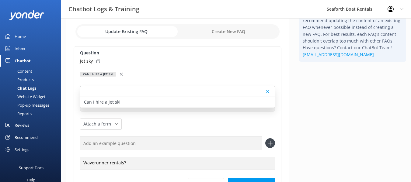
click at [266, 92] on div at bounding box center [177, 91] width 194 height 11
click at [268, 90] on icon at bounding box center [267, 92] width 3 height 4
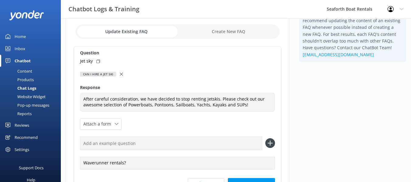
scroll to position [91, 0]
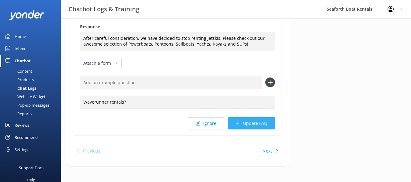
click at [255, 125] on button "Update FAQ" at bounding box center [251, 123] width 47 height 12
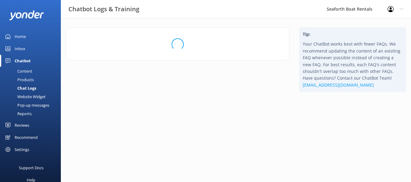
scroll to position [0, 0]
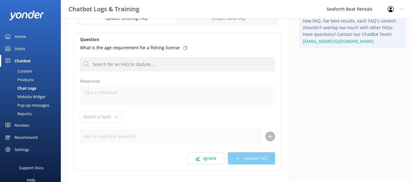
scroll to position [30, 0]
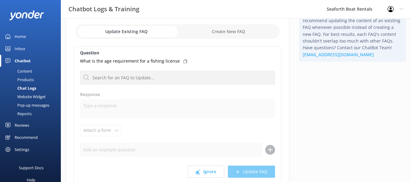
click at [210, 32] on input "checkbox" at bounding box center [177, 31] width 204 height 15
checkbox input "true"
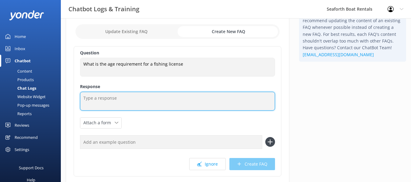
click at [155, 103] on textarea at bounding box center [177, 101] width 195 height 19
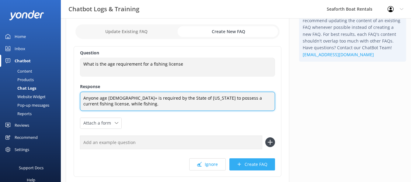
type textarea "Anyone age 16+ is required by the State of California to possess a current fish…"
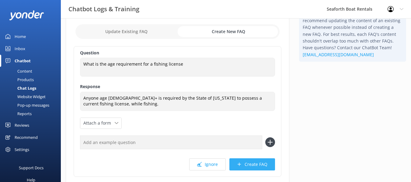
click at [241, 163] on icon at bounding box center [239, 164] width 5 height 5
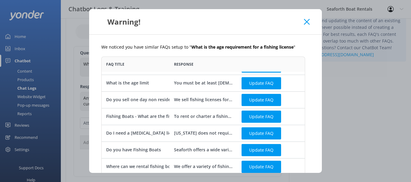
scroll to position [90, 0]
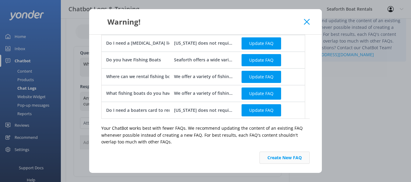
click at [270, 161] on button "Create New FAQ" at bounding box center [284, 158] width 50 height 12
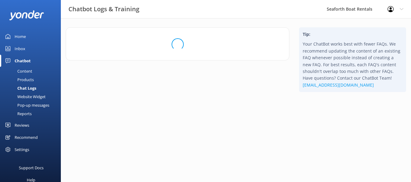
scroll to position [0, 0]
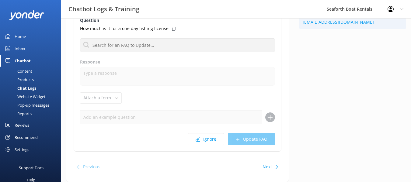
scroll to position [81, 0]
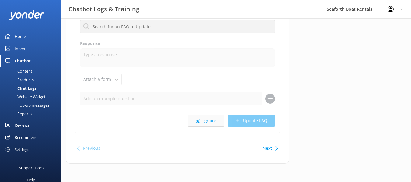
click at [202, 120] on button "Ignore" at bounding box center [206, 121] width 36 height 12
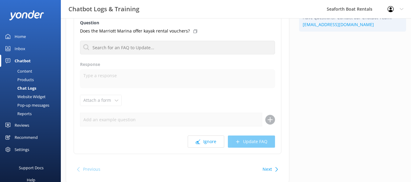
scroll to position [61, 0]
click at [198, 148] on div "Question Does the Marriott Marina offer kayak rental vouchers? Can I hire a jet…" at bounding box center [178, 85] width 208 height 138
click at [198, 140] on icon at bounding box center [198, 141] width 5 height 5
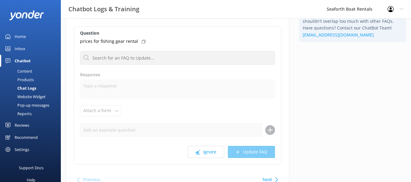
scroll to position [61, 0]
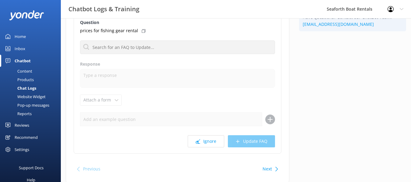
click at [198, 139] on icon at bounding box center [198, 141] width 5 height 5
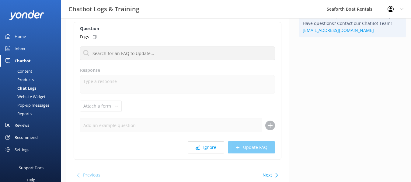
scroll to position [61, 0]
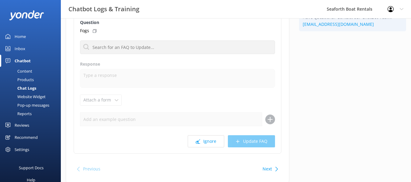
click at [198, 139] on icon at bounding box center [198, 141] width 5 height 5
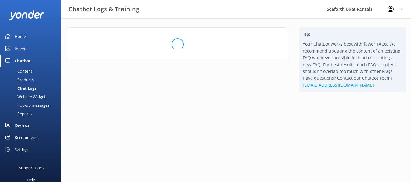
scroll to position [0, 0]
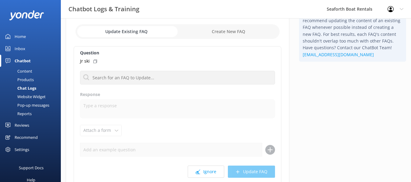
scroll to position [61, 0]
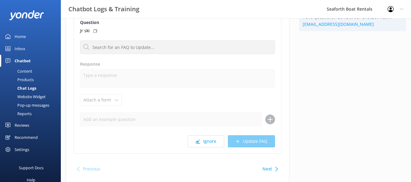
click at [198, 139] on icon at bounding box center [198, 141] width 5 height 5
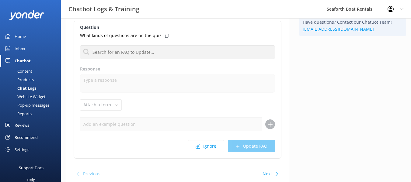
scroll to position [61, 0]
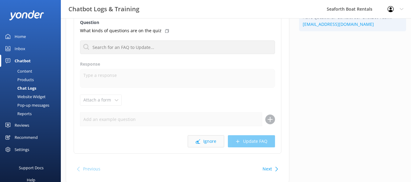
click at [201, 139] on button "Ignore" at bounding box center [206, 141] width 36 height 12
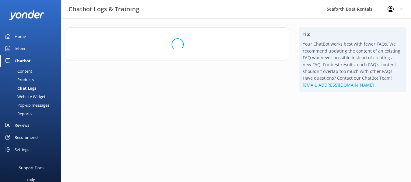
scroll to position [0, 0]
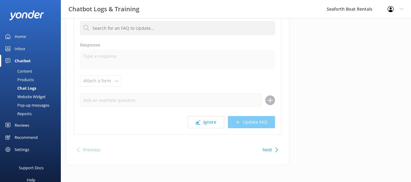
scroll to position [81, 0]
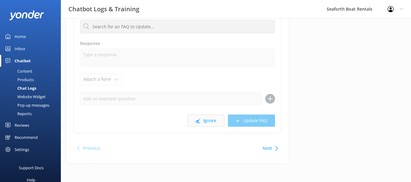
click at [206, 119] on button "Ignore" at bounding box center [206, 121] width 36 height 12
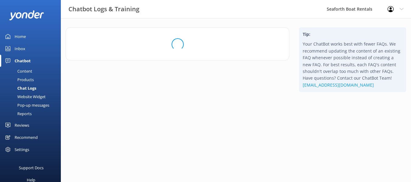
scroll to position [0, 0]
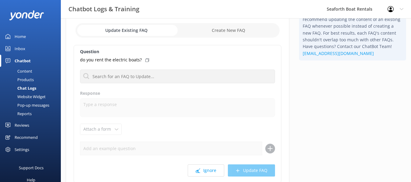
scroll to position [61, 0]
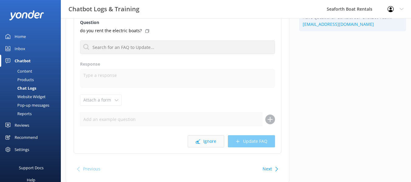
click at [209, 144] on button "Ignore" at bounding box center [206, 141] width 36 height 12
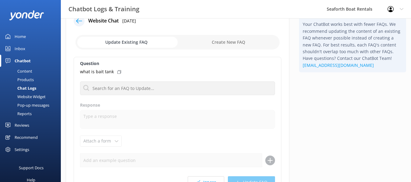
scroll to position [30, 0]
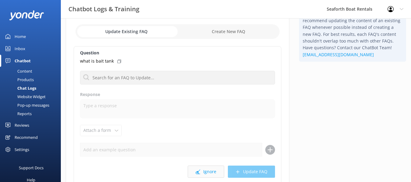
click at [209, 170] on button "Ignore" at bounding box center [206, 172] width 36 height 12
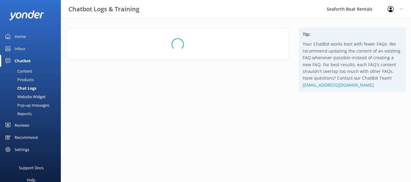
scroll to position [0, 0]
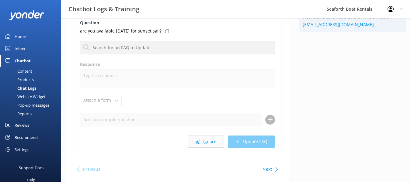
scroll to position [61, 0]
click at [202, 143] on button "Ignore" at bounding box center [206, 141] width 36 height 12
click at [200, 140] on use at bounding box center [198, 141] width 5 height 5
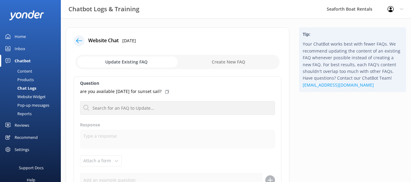
scroll to position [30, 0]
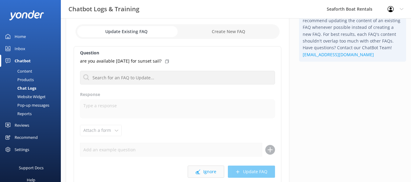
drag, startPoint x: 204, startPoint y: 180, endPoint x: 201, endPoint y: 178, distance: 3.7
click at [202, 179] on div "Question are you available fri july 18 for sunset sail? Can I hire a jet ski Re…" at bounding box center [178, 115] width 208 height 138
click at [199, 171] on icon at bounding box center [198, 172] width 5 height 5
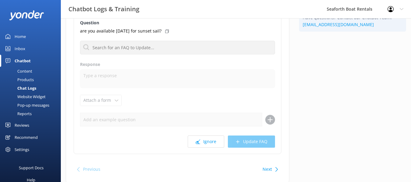
scroll to position [61, 0]
click at [201, 142] on button "Ignore" at bounding box center [206, 141] width 36 height 12
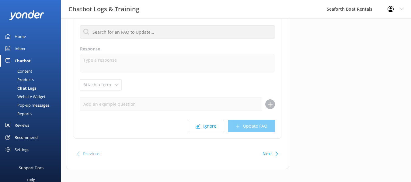
scroll to position [81, 0]
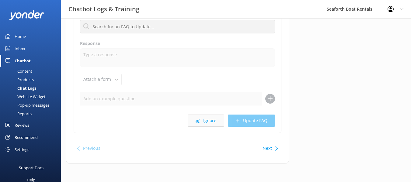
click at [202, 120] on button "Ignore" at bounding box center [206, 121] width 36 height 12
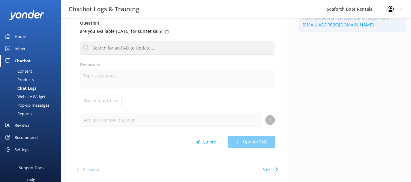
scroll to position [61, 0]
click at [212, 147] on button "Ignore" at bounding box center [206, 141] width 36 height 12
click at [210, 145] on button "Ignore" at bounding box center [206, 141] width 36 height 12
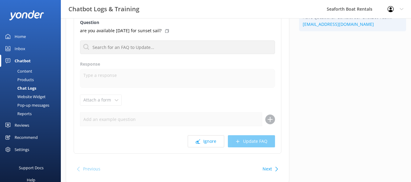
click at [210, 145] on button "Ignore" at bounding box center [206, 141] width 36 height 12
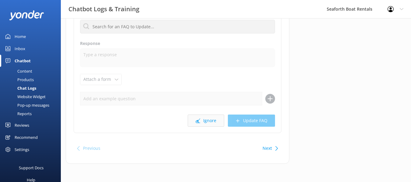
click at [207, 124] on button "Ignore" at bounding box center [206, 121] width 36 height 12
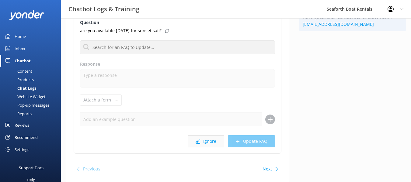
click at [209, 138] on button "Ignore" at bounding box center [206, 141] width 36 height 12
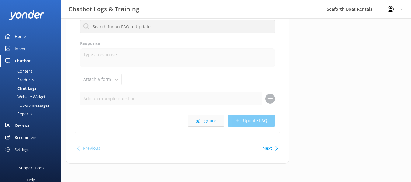
click at [206, 117] on button "Ignore" at bounding box center [206, 121] width 36 height 12
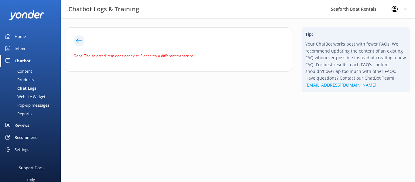
click at [78, 39] on use at bounding box center [79, 40] width 6 height 5
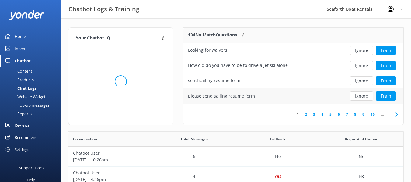
scroll to position [72, 215]
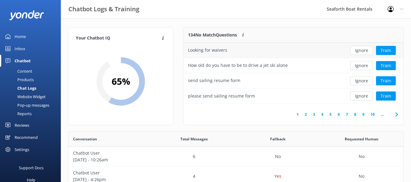
click at [314, 51] on div "Looking for waivers" at bounding box center [262, 50] width 159 height 15
click at [385, 51] on button "Train" at bounding box center [386, 50] width 20 height 9
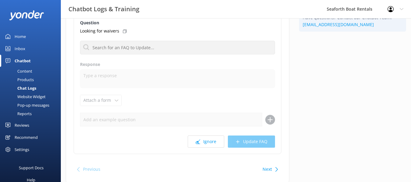
scroll to position [61, 0]
click at [202, 140] on button "Ignore" at bounding box center [206, 141] width 36 height 12
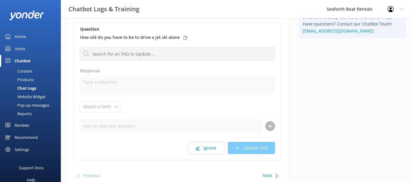
scroll to position [21, 0]
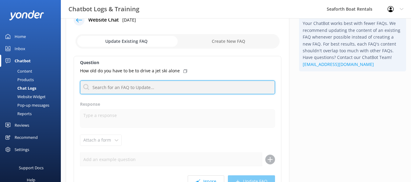
click at [175, 83] on input "text" at bounding box center [177, 88] width 195 height 14
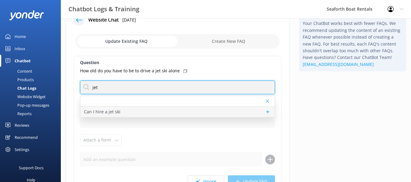
type input "jet"
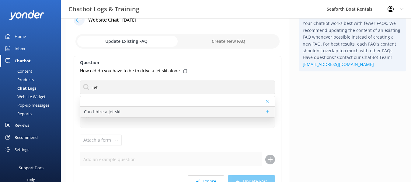
click at [175, 111] on div "Can I hire a jet ski" at bounding box center [177, 112] width 194 height 11
type textarea "After careful consideration, we have decided to stop renting jetskis. Please ch…"
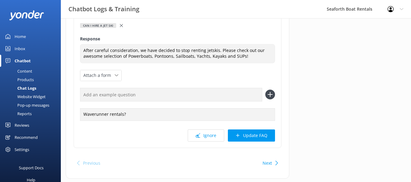
scroll to position [81, 0]
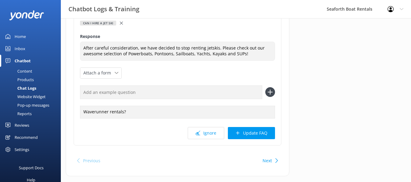
click at [130, 92] on input "text" at bounding box center [171, 92] width 182 height 14
click at [129, 115] on div "Waverunner rentals?" at bounding box center [177, 112] width 195 height 13
click at [126, 93] on input "text" at bounding box center [171, 92] width 182 height 14
type input "Can I rent a jet ski?"
click at [274, 90] on icon at bounding box center [270, 92] width 10 height 10
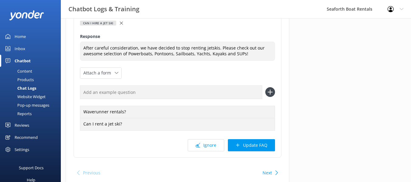
click at [230, 93] on input "text" at bounding box center [171, 92] width 182 height 14
type input "Jet Ski rentals?"
click at [271, 91] on icon at bounding box center [270, 92] width 10 height 10
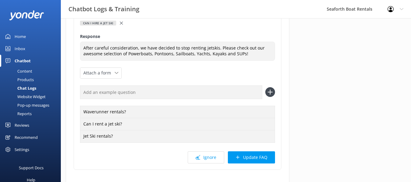
click at [244, 158] on button "Update FAQ" at bounding box center [251, 157] width 47 height 12
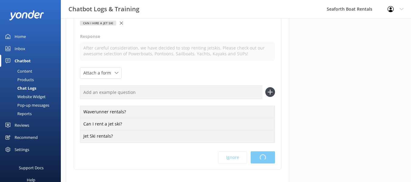
scroll to position [0, 0]
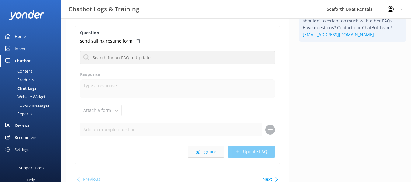
scroll to position [61, 0]
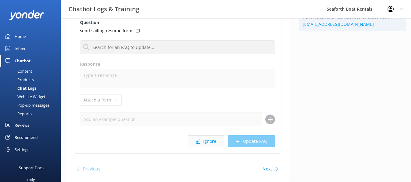
click at [211, 139] on button "Ignore" at bounding box center [206, 141] width 36 height 12
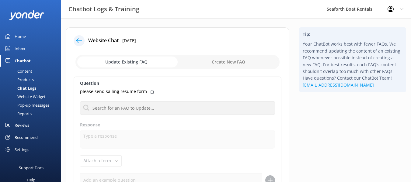
click at [215, 60] on input "checkbox" at bounding box center [177, 62] width 204 height 15
checkbox input "true"
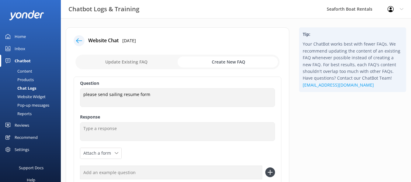
scroll to position [61, 0]
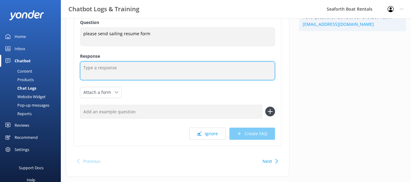
click at [156, 73] on textarea at bounding box center [177, 70] width 195 height 19
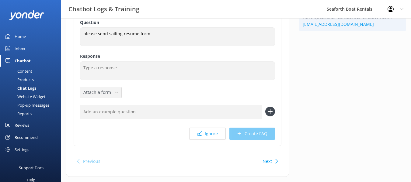
click at [111, 92] on span "Attach a form" at bounding box center [98, 92] width 31 height 7
click at [140, 85] on div "Question please send sailing resume form please send sailing resume form Respon…" at bounding box center [178, 81] width 208 height 130
click at [91, 95] on span "Attach a form" at bounding box center [98, 92] width 31 height 7
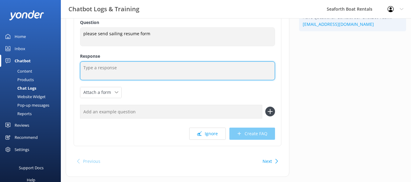
click at [146, 64] on textarea at bounding box center [177, 70] width 195 height 19
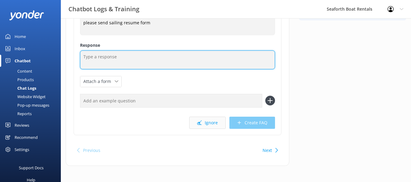
scroll to position [74, 0]
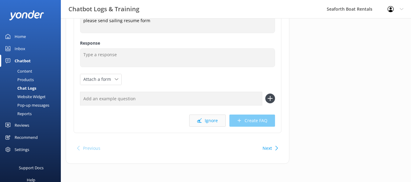
click at [216, 124] on button "Ignore" at bounding box center [207, 121] width 36 height 12
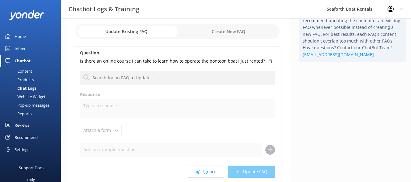
scroll to position [61, 0]
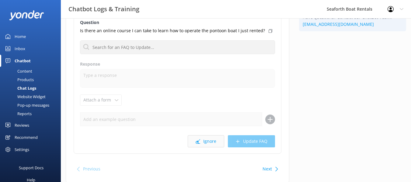
click at [206, 138] on button "Ignore" at bounding box center [206, 141] width 36 height 12
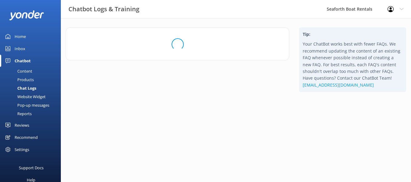
scroll to position [0, 0]
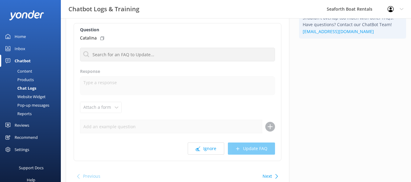
scroll to position [81, 0]
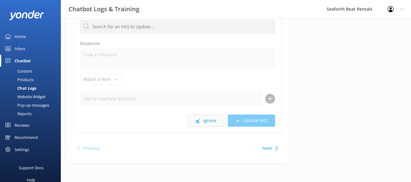
click at [200, 121] on icon at bounding box center [198, 121] width 5 height 5
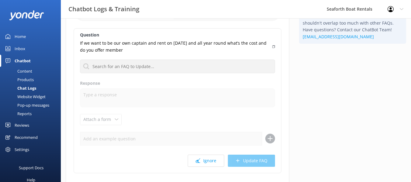
scroll to position [61, 0]
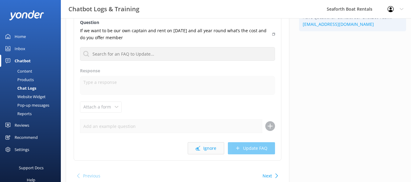
click at [207, 144] on button "Ignore" at bounding box center [206, 148] width 36 height 12
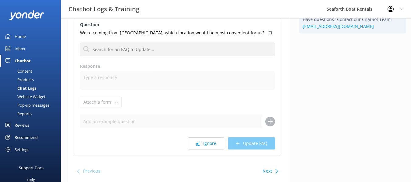
scroll to position [61, 0]
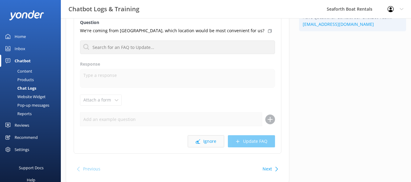
click at [206, 143] on button "Ignore" at bounding box center [206, 141] width 36 height 12
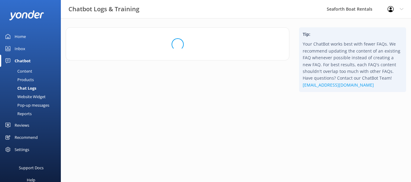
scroll to position [0, 0]
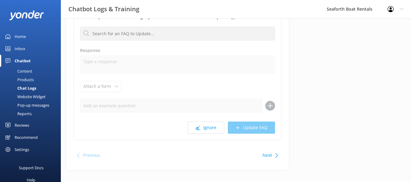
scroll to position [75, 0]
click at [211, 123] on button "Ignore" at bounding box center [206, 127] width 36 height 12
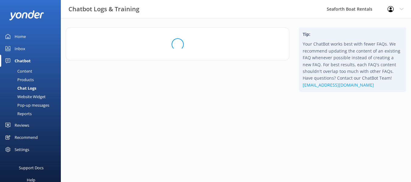
scroll to position [0, 0]
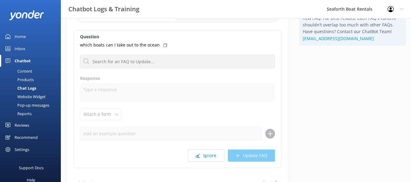
scroll to position [47, 0]
click at [206, 153] on button "Ignore" at bounding box center [206, 155] width 36 height 12
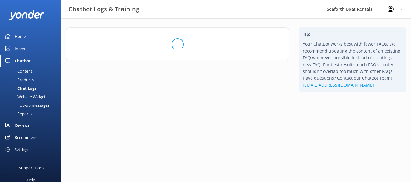
scroll to position [0, 0]
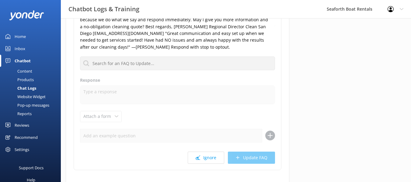
scroll to position [87, 0]
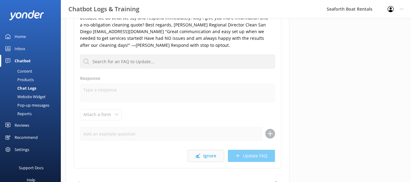
click at [208, 153] on button "Ignore" at bounding box center [206, 156] width 36 height 12
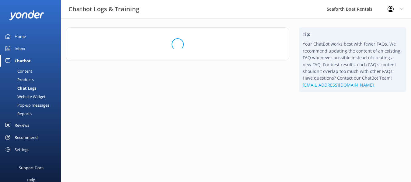
scroll to position [0, 0]
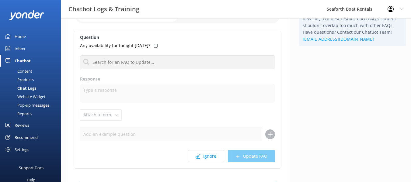
scroll to position [49, 0]
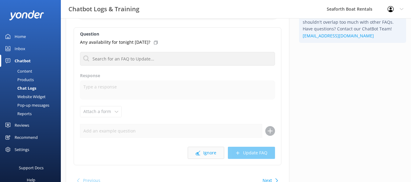
click at [207, 153] on button "Ignore" at bounding box center [206, 153] width 36 height 12
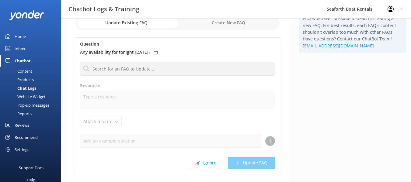
scroll to position [40, 0]
click at [206, 162] on button "Ignore" at bounding box center [206, 163] width 36 height 12
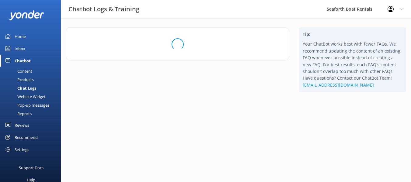
scroll to position [0, 0]
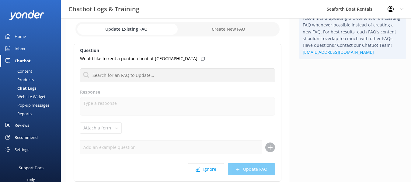
scroll to position [33, 0]
click at [207, 165] on button "Ignore" at bounding box center [206, 169] width 36 height 12
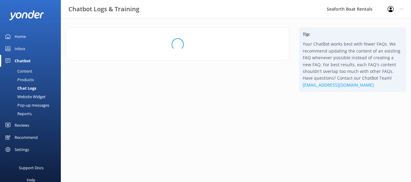
scroll to position [0, 0]
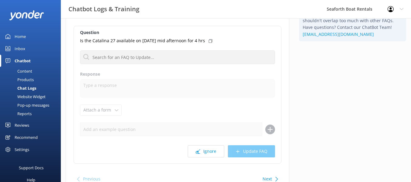
scroll to position [51, 0]
click at [208, 151] on button "Ignore" at bounding box center [206, 151] width 36 height 12
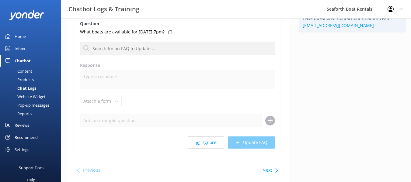
scroll to position [62, 0]
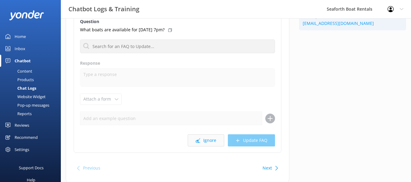
click at [208, 145] on button "Ignore" at bounding box center [206, 140] width 36 height 12
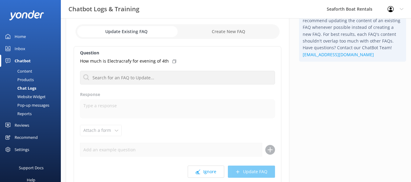
scroll to position [33, 0]
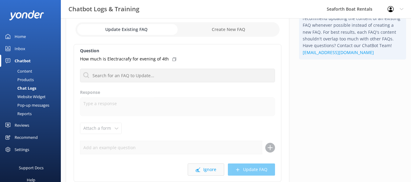
click at [208, 172] on button "Ignore" at bounding box center [206, 170] width 36 height 12
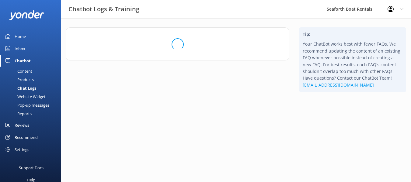
scroll to position [0, 0]
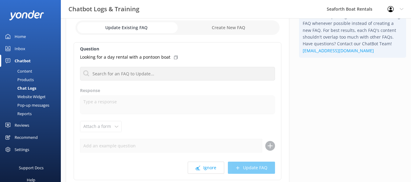
scroll to position [35, 0]
click at [206, 165] on button "Ignore" at bounding box center [206, 167] width 36 height 12
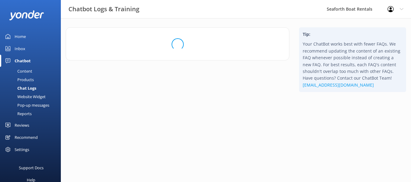
scroll to position [0, 0]
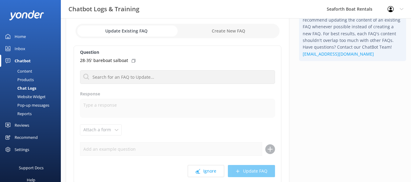
scroll to position [31, 0]
click at [206, 172] on button "Ignore" at bounding box center [206, 171] width 36 height 12
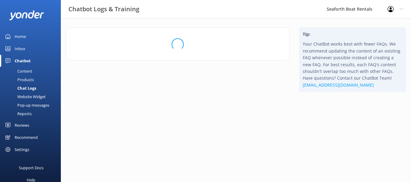
scroll to position [0, 0]
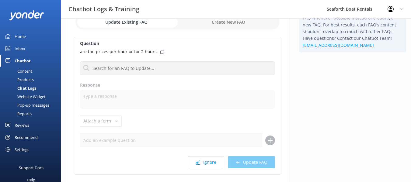
scroll to position [40, 0]
click at [206, 160] on button "Ignore" at bounding box center [206, 162] width 36 height 12
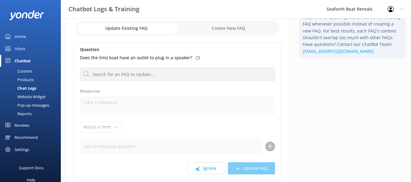
scroll to position [34, 0]
click at [208, 166] on button "Ignore" at bounding box center [206, 168] width 36 height 12
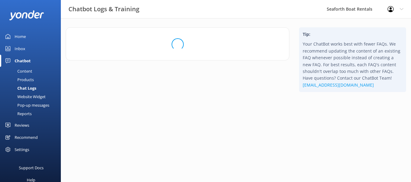
scroll to position [0, 0]
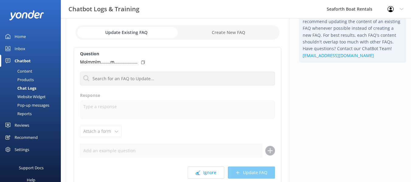
scroll to position [30, 0]
click at [208, 166] on div "Question Molmmlm........m................... Can I hire a jet ski Response Atta…" at bounding box center [178, 116] width 208 height 138
click at [208, 172] on button "Ignore" at bounding box center [206, 172] width 36 height 12
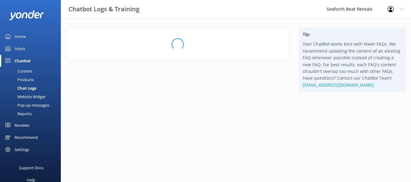
scroll to position [0, 0]
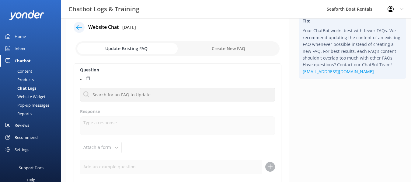
scroll to position [34, 0]
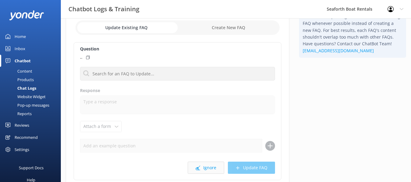
click at [208, 167] on button "Ignore" at bounding box center [206, 168] width 36 height 12
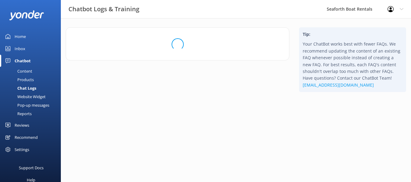
scroll to position [0, 0]
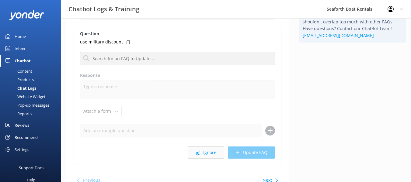
click at [206, 154] on button "Ignore" at bounding box center [206, 153] width 36 height 12
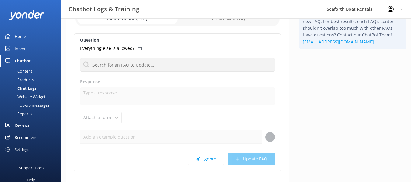
click at [206, 154] on button "Ignore" at bounding box center [206, 159] width 36 height 12
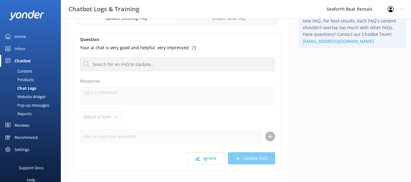
click at [206, 154] on button "Ignore" at bounding box center [206, 158] width 36 height 12
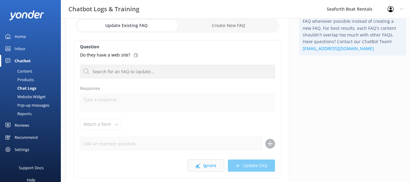
click at [207, 165] on button "Ignore" at bounding box center [206, 166] width 36 height 12
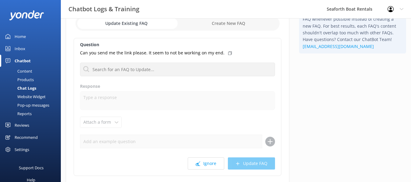
click at [207, 165] on button "Ignore" at bounding box center [206, 164] width 36 height 12
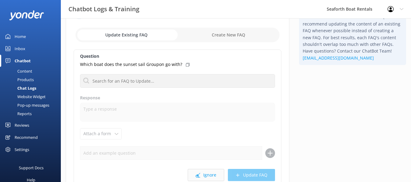
click at [208, 170] on button "Ignore" at bounding box center [206, 175] width 36 height 12
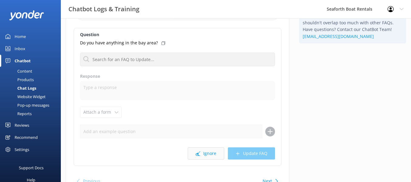
click at [207, 151] on button "Ignore" at bounding box center [206, 153] width 36 height 12
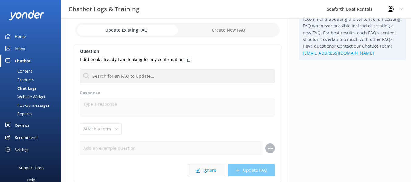
click at [210, 170] on button "Ignore" at bounding box center [206, 170] width 36 height 12
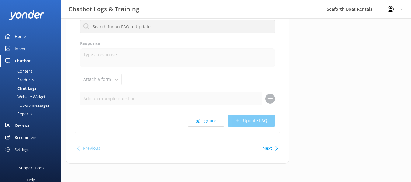
click at [203, 113] on div "Question Did I book 2 boats or one? #293802944 Can I hire a jet ski Response At…" at bounding box center [178, 64] width 208 height 138
click at [209, 118] on button "Ignore" at bounding box center [206, 121] width 36 height 12
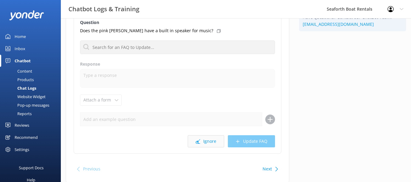
click at [206, 142] on button "Ignore" at bounding box center [206, 141] width 36 height 12
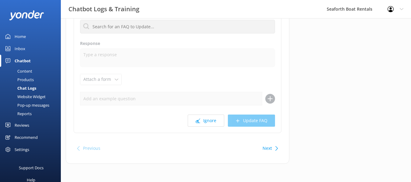
click at [216, 113] on div "Question 4th of July Can I hire a jet ski Response Attach a form Leave contact …" at bounding box center [178, 64] width 208 height 138
click at [216, 118] on button "Ignore" at bounding box center [206, 121] width 36 height 12
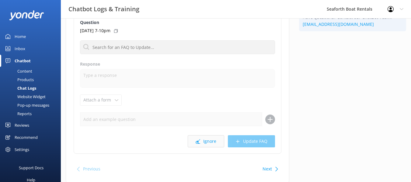
click at [207, 141] on button "Ignore" at bounding box center [206, 141] width 36 height 12
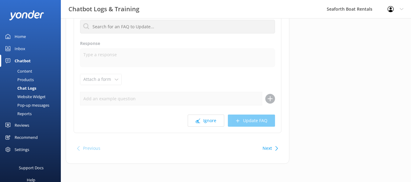
click at [205, 113] on div "Question When are fireworks Can I hire a jet ski Response Attach a form Leave c…" at bounding box center [178, 64] width 208 height 138
click at [205, 117] on button "Ignore" at bounding box center [206, 121] width 36 height 12
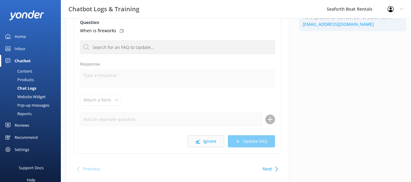
click at [202, 136] on button "Ignore" at bounding box center [206, 141] width 36 height 12
click at [208, 139] on button "Ignore" at bounding box center [206, 141] width 36 height 12
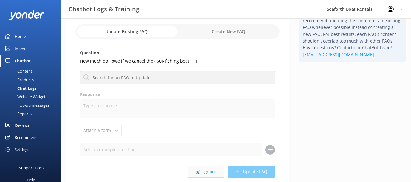
click at [205, 172] on button "Ignore" at bounding box center [206, 172] width 36 height 12
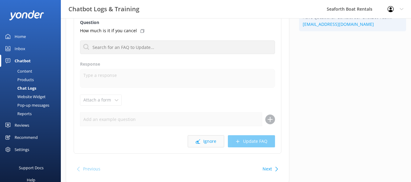
click at [204, 143] on button "Ignore" at bounding box center [206, 141] width 36 height 12
click at [208, 139] on button "Ignore" at bounding box center [206, 141] width 36 height 12
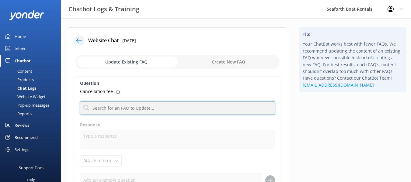
click at [190, 112] on input "text" at bounding box center [177, 108] width 195 height 14
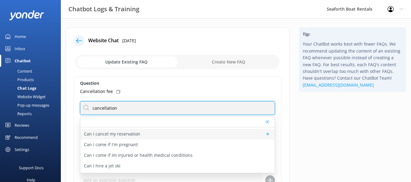
type input "cancellation"
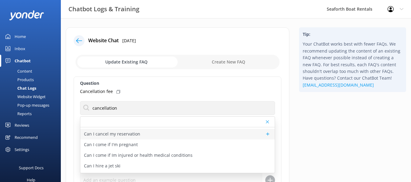
click at [151, 136] on div "Can I cancel my reservation" at bounding box center [177, 134] width 194 height 11
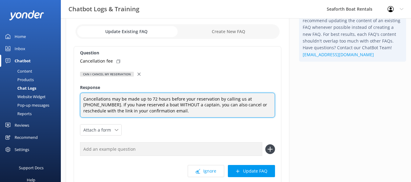
click at [162, 112] on textarea "Cancellations may be made up to 72 hours before your reservation by calling us …" at bounding box center [177, 105] width 195 height 25
click at [96, 106] on textarea "Cancellations may be made up to 72 hours before your reservation by calling us …" at bounding box center [177, 105] width 195 height 25
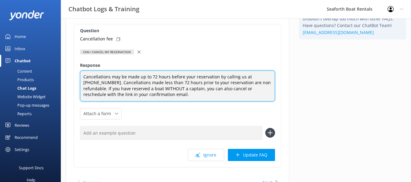
scroll to position [87, 0]
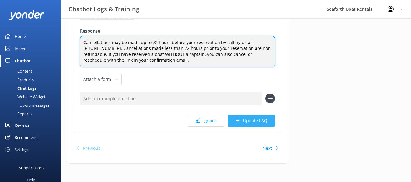
type textarea "Cancellations may be made up to 72 hours before your reservation by calling us …"
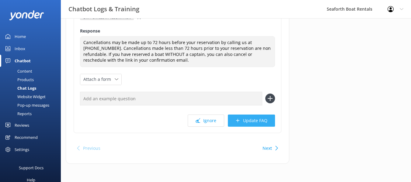
click at [246, 122] on button "Update FAQ" at bounding box center [251, 121] width 47 height 12
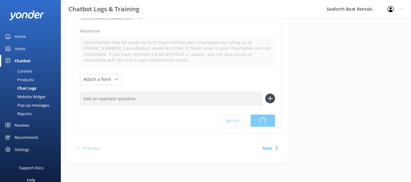
scroll to position [0, 0]
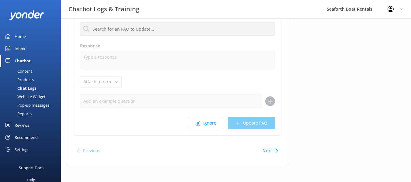
scroll to position [81, 0]
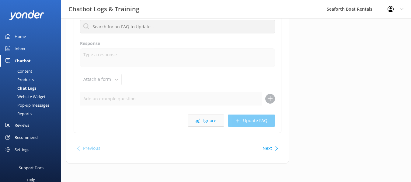
click at [217, 119] on button "Ignore" at bounding box center [206, 121] width 36 height 12
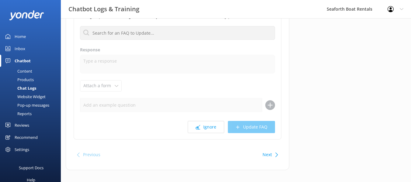
scroll to position [81, 0]
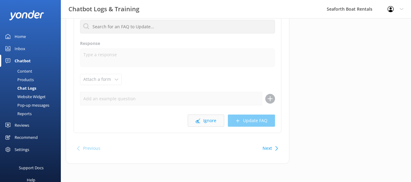
click at [215, 119] on button "Ignore" at bounding box center [206, 121] width 36 height 12
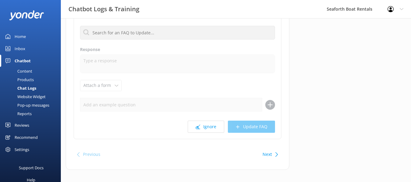
scroll to position [81, 0]
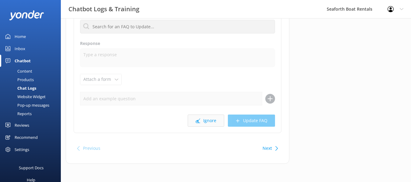
click at [213, 119] on button "Ignore" at bounding box center [206, 121] width 36 height 12
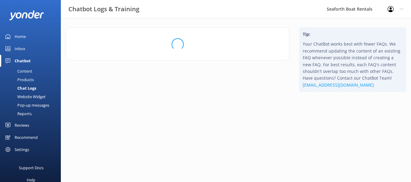
scroll to position [0, 0]
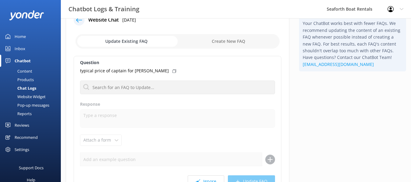
scroll to position [81, 0]
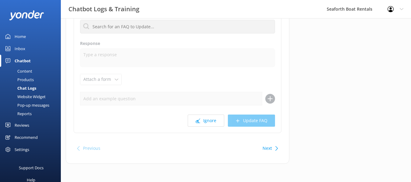
click at [212, 120] on button "Ignore" at bounding box center [206, 121] width 36 height 12
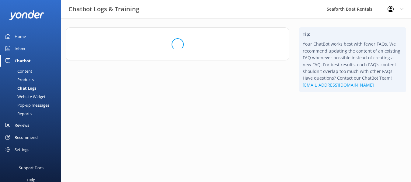
scroll to position [0, 0]
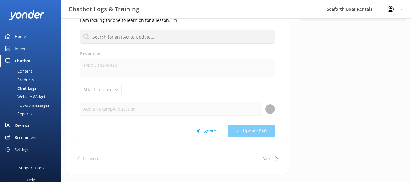
scroll to position [81, 0]
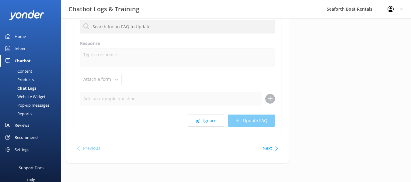
click at [212, 120] on button "Ignore" at bounding box center [206, 121] width 36 height 12
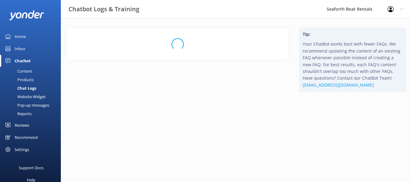
scroll to position [0, 0]
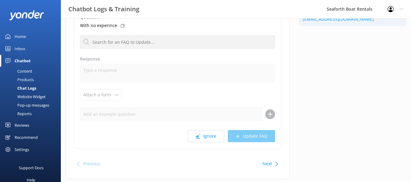
scroll to position [81, 0]
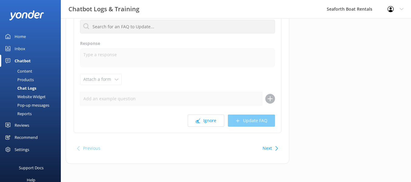
click at [212, 120] on button "Ignore" at bounding box center [206, 121] width 36 height 12
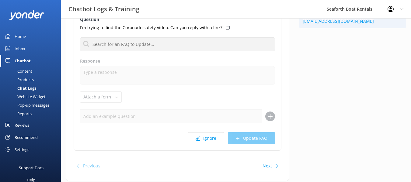
scroll to position [81, 0]
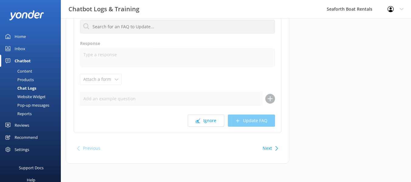
click at [212, 120] on button "Ignore" at bounding box center [206, 121] width 36 height 12
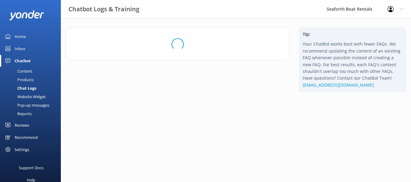
scroll to position [0, 0]
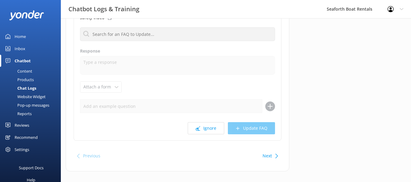
scroll to position [81, 0]
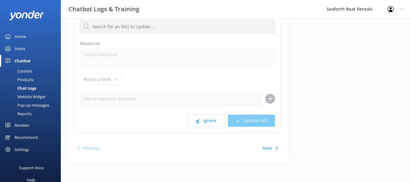
click at [212, 120] on button "Ignore" at bounding box center [206, 121] width 36 height 12
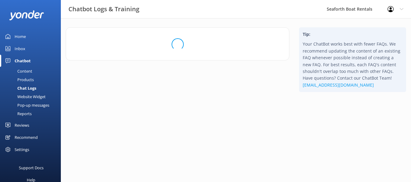
scroll to position [0, 0]
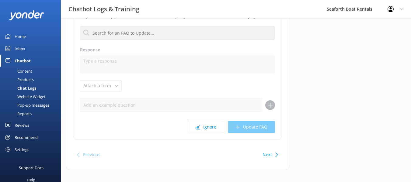
scroll to position [81, 0]
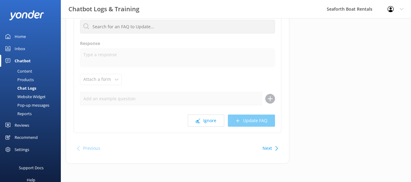
click at [212, 120] on button "Ignore" at bounding box center [206, 121] width 36 height 12
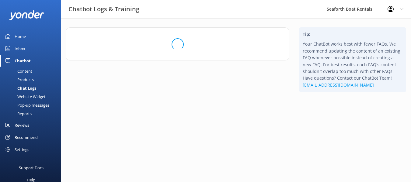
scroll to position [0, 0]
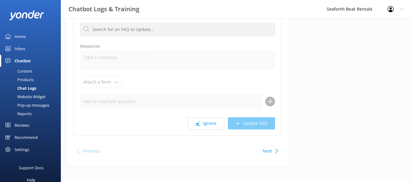
scroll to position [81, 0]
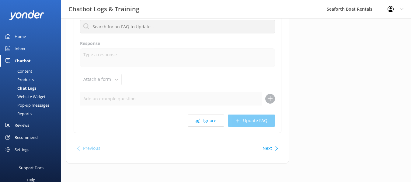
click at [212, 120] on button "Ignore" at bounding box center [206, 121] width 36 height 12
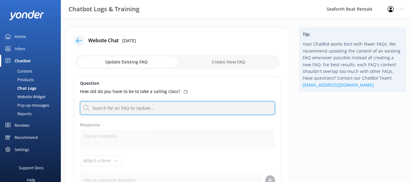
click at [209, 112] on input "text" at bounding box center [177, 108] width 195 height 14
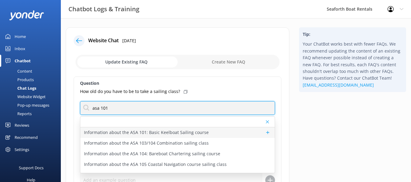
type input "asa 101"
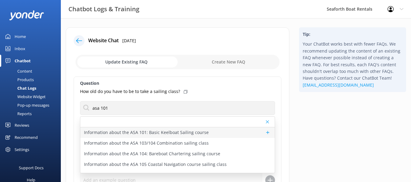
click at [198, 133] on p "Information about the ASA 101: Basic Keelboat Sailing course" at bounding box center [146, 132] width 125 height 7
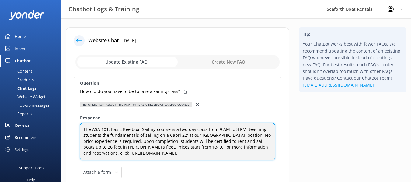
click at [181, 149] on textarea "The ASA 101: Basic Keelboat Sailing course is a two-day class from 9 AM to 3 PM…" at bounding box center [177, 141] width 195 height 37
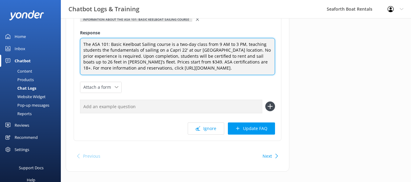
scroll to position [91, 0]
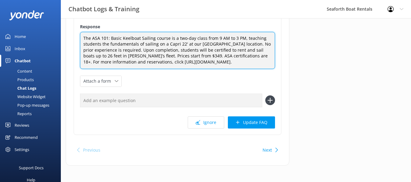
click at [224, 55] on textarea "The ASA 101: Basic Keelboat Sailing course is a two-day class from 9 AM to 3 PM…" at bounding box center [177, 50] width 195 height 37
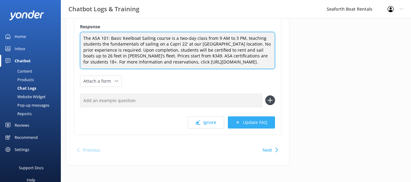
type textarea "The ASA 101: Basic Keelboat Sailing course is a two-day class from 9 AM to 3 PM…"
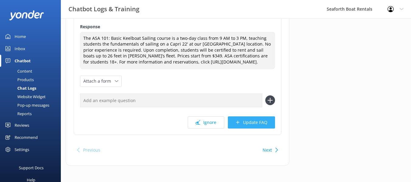
click at [266, 129] on button "Update FAQ" at bounding box center [251, 122] width 47 height 12
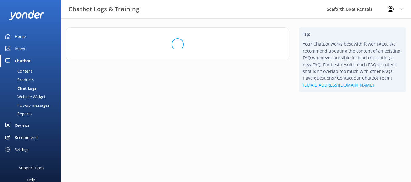
scroll to position [0, 0]
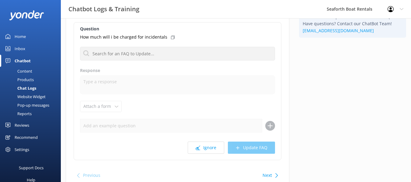
scroll to position [61, 0]
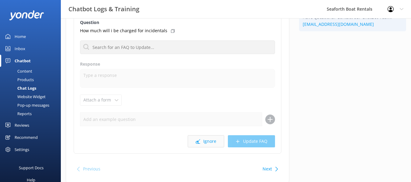
click at [210, 137] on button "Ignore" at bounding box center [206, 141] width 36 height 12
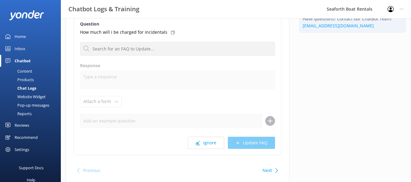
scroll to position [61, 0]
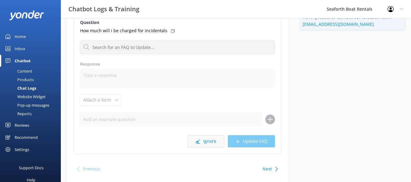
click at [208, 140] on button "Ignore" at bounding box center [206, 141] width 36 height 12
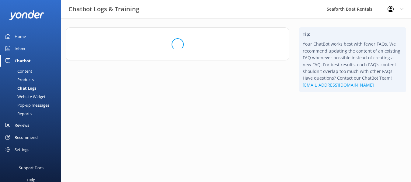
scroll to position [0, 0]
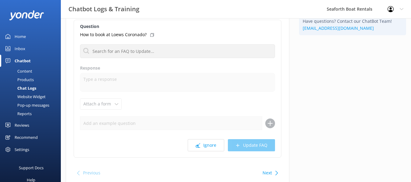
scroll to position [61, 0]
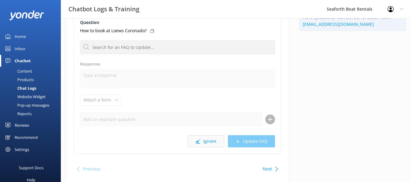
click at [208, 140] on button "Ignore" at bounding box center [206, 141] width 36 height 12
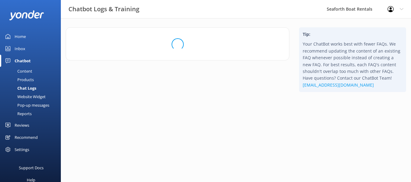
scroll to position [0, 0]
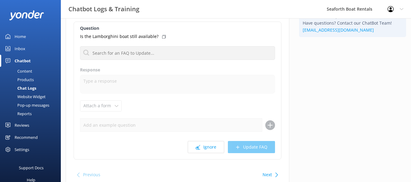
scroll to position [61, 0]
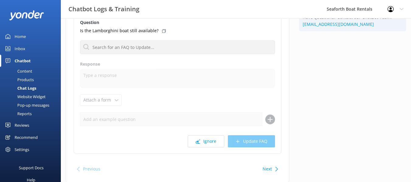
click at [208, 140] on button "Ignore" at bounding box center [206, 141] width 36 height 12
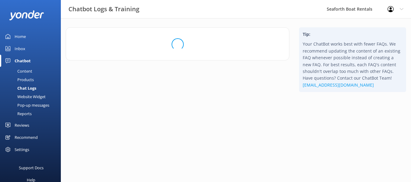
scroll to position [0, 0]
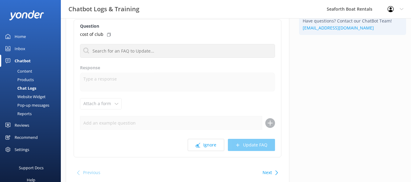
scroll to position [61, 0]
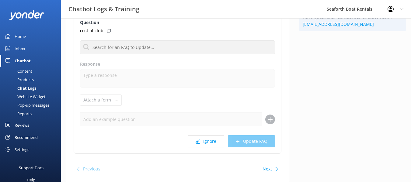
click at [208, 140] on button "Ignore" at bounding box center [206, 141] width 36 height 12
click at [207, 140] on button "Ignore" at bounding box center [206, 141] width 36 height 12
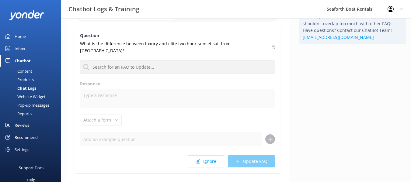
scroll to position [61, 0]
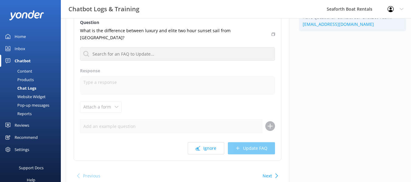
click at [212, 142] on button "Ignore" at bounding box center [206, 148] width 36 height 12
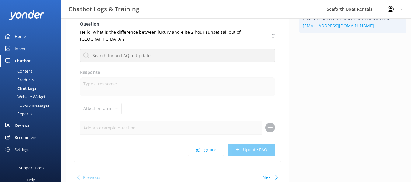
scroll to position [61, 0]
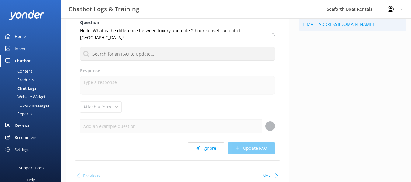
click at [212, 142] on button "Ignore" at bounding box center [206, 148] width 36 height 12
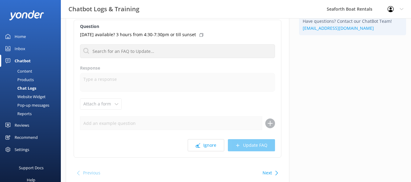
scroll to position [61, 0]
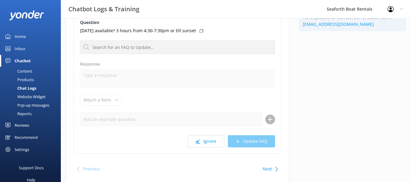
click at [212, 139] on button "Ignore" at bounding box center [206, 141] width 36 height 12
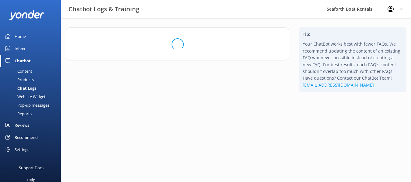
scroll to position [0, 0]
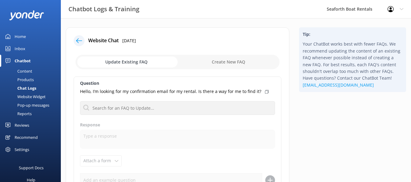
scroll to position [61, 0]
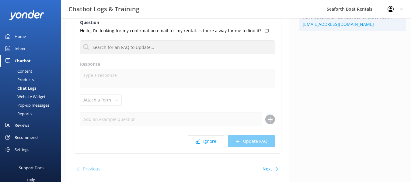
click at [212, 139] on button "Ignore" at bounding box center [206, 141] width 36 height 12
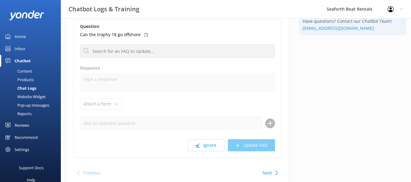
scroll to position [61, 0]
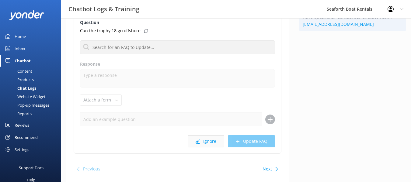
click at [212, 139] on button "Ignore" at bounding box center [206, 141] width 36 height 12
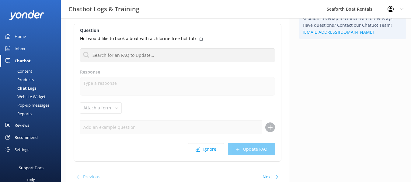
scroll to position [81, 0]
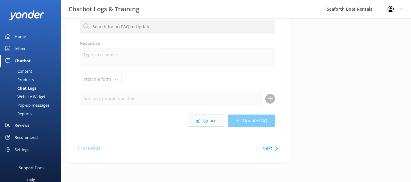
click at [208, 120] on button "Ignore" at bounding box center [206, 121] width 36 height 12
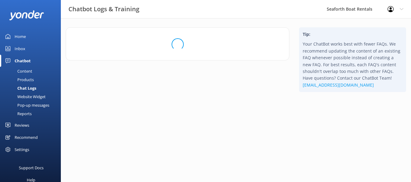
scroll to position [0, 0]
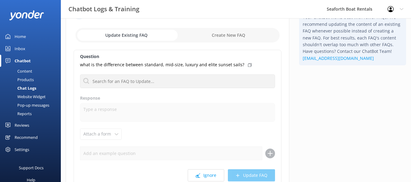
scroll to position [61, 0]
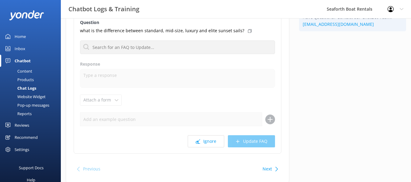
click at [206, 148] on div "Question what is the difference between standard, mid-size, luxury and elite su…" at bounding box center [178, 85] width 208 height 138
click at [206, 144] on button "Ignore" at bounding box center [206, 141] width 36 height 12
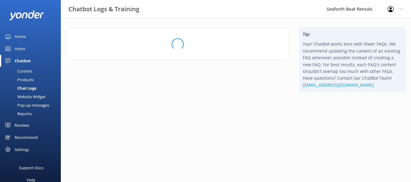
scroll to position [0, 0]
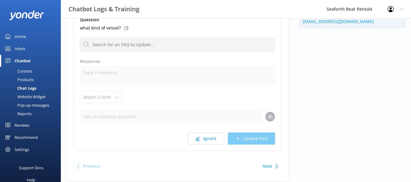
scroll to position [81, 0]
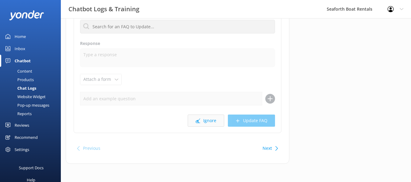
click at [212, 117] on button "Ignore" at bounding box center [206, 121] width 36 height 12
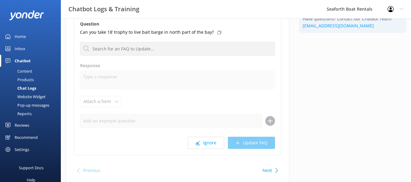
scroll to position [61, 0]
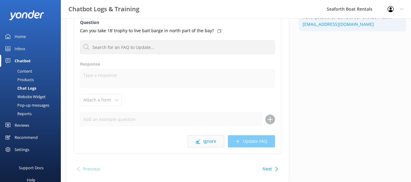
click at [206, 140] on button "Ignore" at bounding box center [206, 141] width 36 height 12
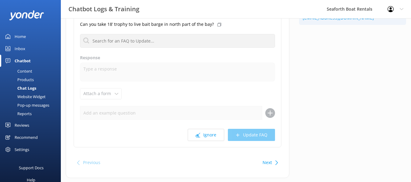
scroll to position [81, 0]
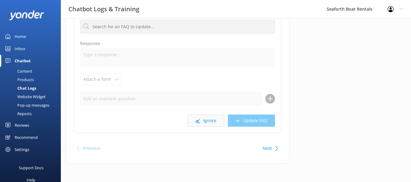
click at [213, 121] on button "Ignore" at bounding box center [206, 121] width 36 height 12
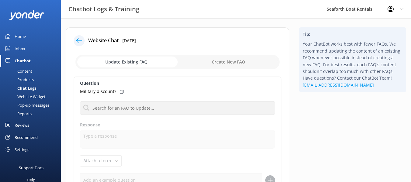
scroll to position [61, 0]
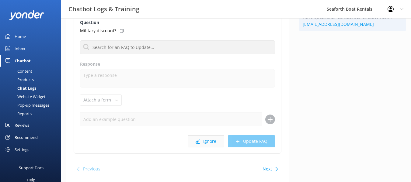
click at [208, 140] on button "Ignore" at bounding box center [206, 141] width 36 height 12
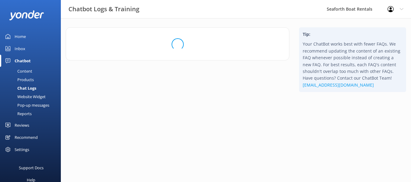
scroll to position [0, 0]
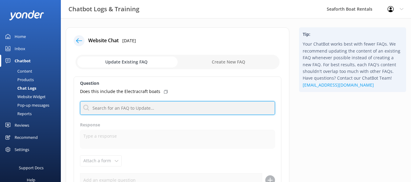
click at [189, 105] on input "text" at bounding box center [177, 108] width 195 height 14
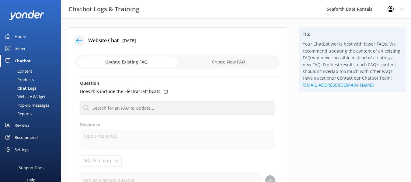
click at [196, 124] on label "Response" at bounding box center [177, 125] width 195 height 7
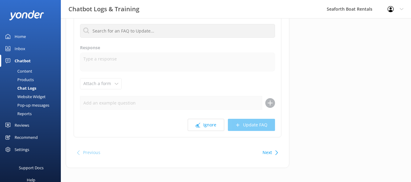
scroll to position [81, 0]
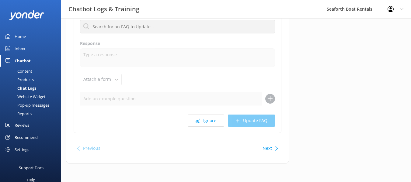
click at [208, 113] on div "Question Does this include the Electracraft boats Information about the ASA 101…" at bounding box center [178, 64] width 208 height 138
click at [208, 118] on button "Ignore" at bounding box center [206, 121] width 36 height 12
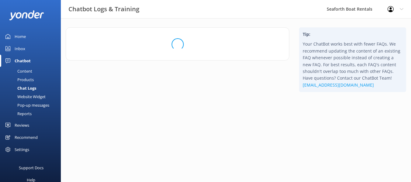
scroll to position [0, 0]
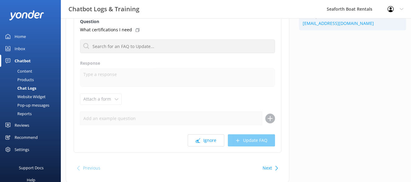
scroll to position [81, 0]
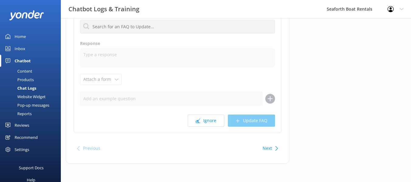
click at [208, 118] on button "Ignore" at bounding box center [206, 121] width 36 height 12
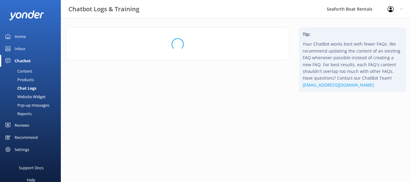
scroll to position [0, 0]
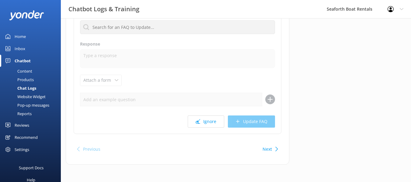
scroll to position [88, 0]
click at [210, 123] on button "Ignore" at bounding box center [206, 121] width 36 height 12
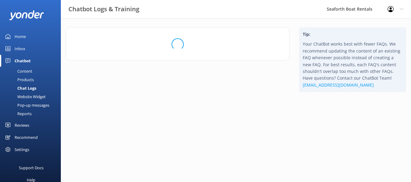
scroll to position [0, 0]
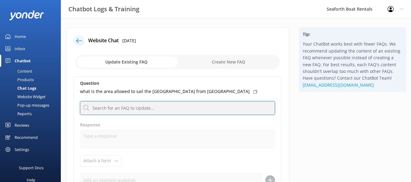
click at [135, 108] on input "text" at bounding box center [177, 108] width 195 height 14
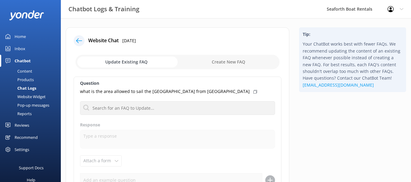
click at [185, 123] on label "Response" at bounding box center [177, 125] width 195 height 7
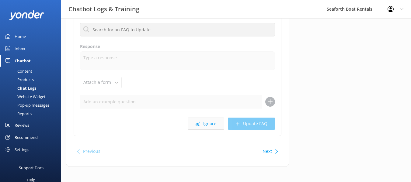
scroll to position [81, 0]
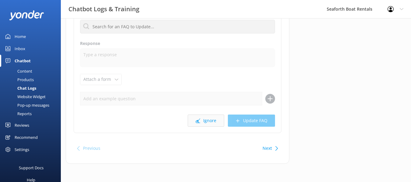
click at [215, 118] on button "Ignore" at bounding box center [206, 121] width 36 height 12
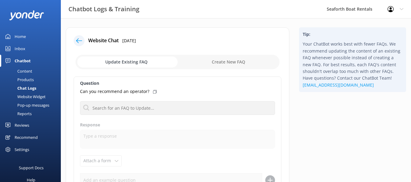
click at [20, 36] on div "Home" at bounding box center [20, 36] width 11 height 12
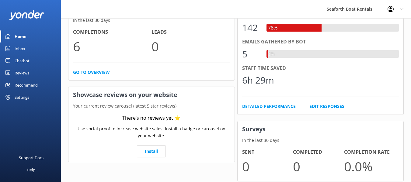
scroll to position [152, 0]
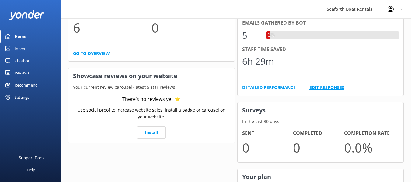
click at [319, 85] on link "Edit Responses" at bounding box center [326, 87] width 35 height 7
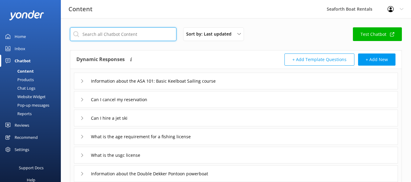
click at [154, 33] on input "text" at bounding box center [123, 34] width 106 height 14
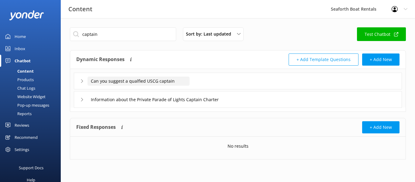
click at [188, 83] on input "Can you suggest a qualfied USCG captain" at bounding box center [139, 81] width 102 height 9
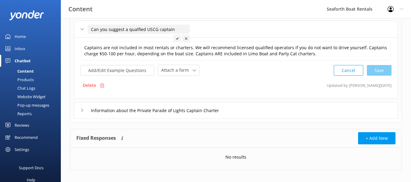
scroll to position [59, 0]
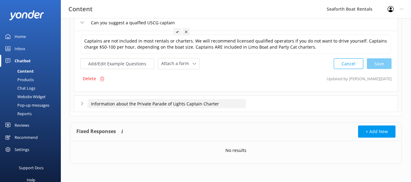
click at [204, 108] on input "Information about the Private Parade of Lights Captain Charter" at bounding box center [167, 103] width 158 height 9
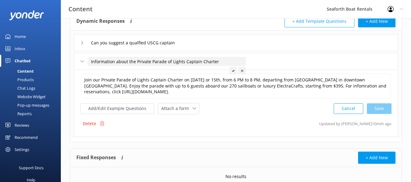
scroll to position [28, 0]
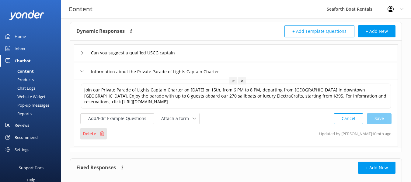
click at [99, 135] on div "Delete" at bounding box center [93, 134] width 26 height 12
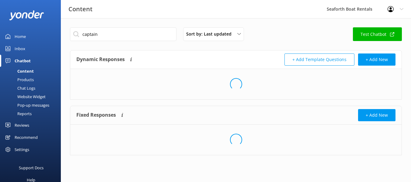
scroll to position [0, 0]
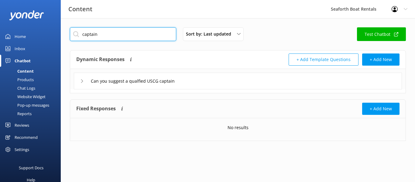
click at [151, 39] on input "captain" at bounding box center [123, 34] width 106 height 14
type input "duffy"
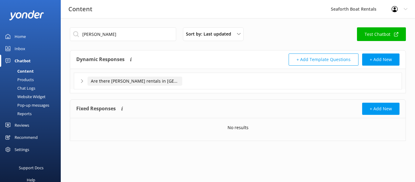
click at [158, 78] on input "Are there duffy rentals in Coronado?" at bounding box center [135, 81] width 95 height 9
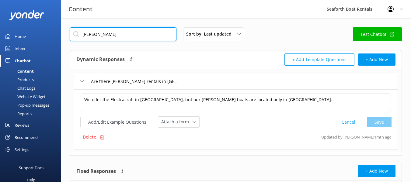
click at [146, 36] on input "duffy" at bounding box center [123, 34] width 106 height 14
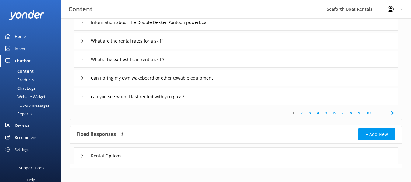
scroll to position [152, 0]
click at [369, 113] on link "10" at bounding box center [368, 112] width 10 height 6
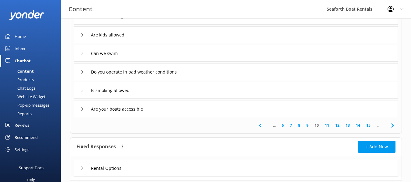
scroll to position [152, 0]
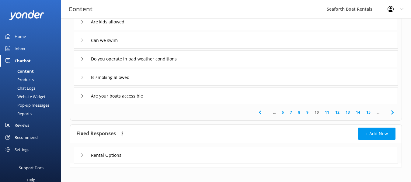
click at [368, 111] on link "15" at bounding box center [368, 112] width 10 height 6
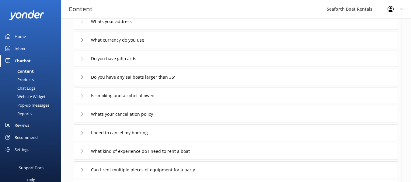
scroll to position [122, 0]
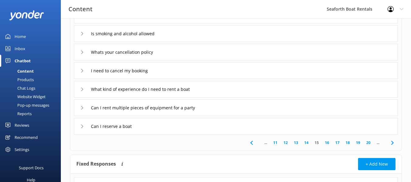
click at [368, 144] on link "20" at bounding box center [368, 143] width 10 height 6
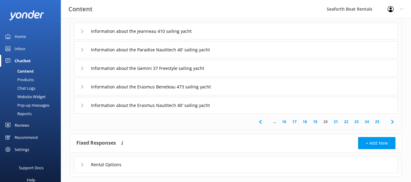
scroll to position [152, 0]
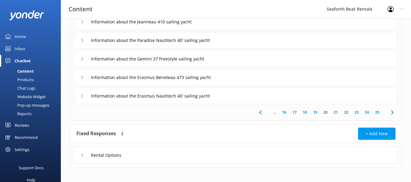
click at [377, 112] on link "25" at bounding box center [377, 112] width 10 height 6
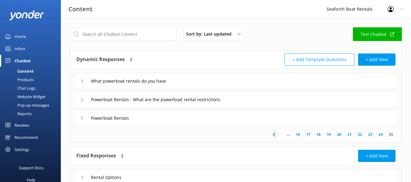
scroll to position [26, 0]
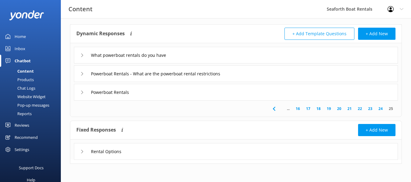
click at [147, 83] on div "What powerboat rentals do you have Powerboat Rentals - What are the powerboat r…" at bounding box center [235, 71] width 331 height 57
click at [148, 87] on div "Powerboat Rentals" at bounding box center [236, 92] width 324 height 17
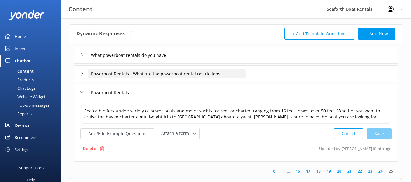
click at [162, 76] on input "Powerboat Rentals - What are the powerboat rental restrictions" at bounding box center [167, 73] width 158 height 9
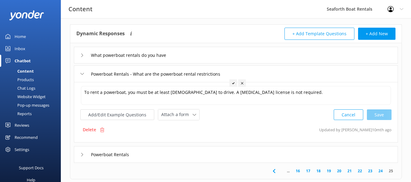
click at [175, 60] on div "What powerboat rentals do you have" at bounding box center [236, 55] width 324 height 17
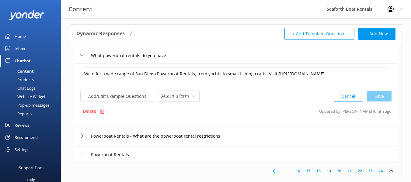
click at [380, 171] on link "24" at bounding box center [380, 171] width 10 height 6
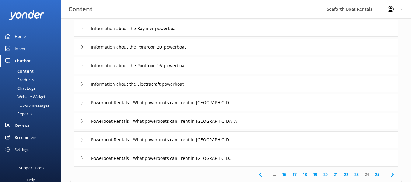
scroll to position [91, 0]
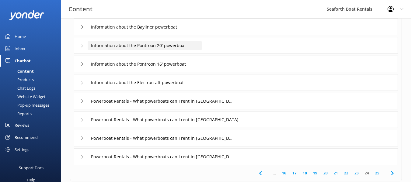
click at [187, 48] on input "Information about the Pontroon 20' powerboat" at bounding box center [145, 45] width 114 height 9
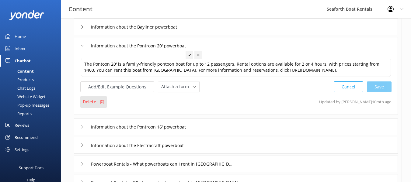
click at [98, 102] on div "Delete" at bounding box center [93, 102] width 26 height 12
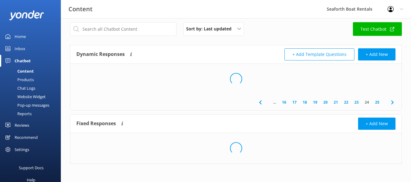
scroll to position [5, 0]
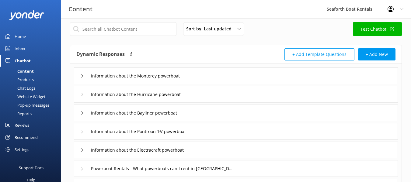
scroll to position [36, 0]
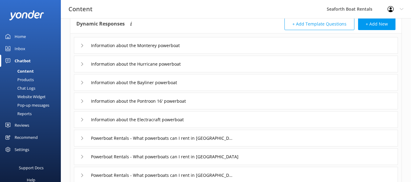
click at [205, 101] on div "Information about the Pontroon 16' powerboat" at bounding box center [236, 101] width 324 height 17
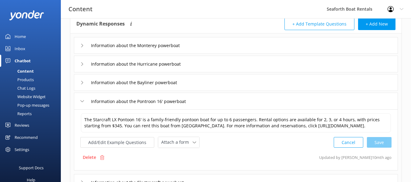
click at [96, 163] on div "Delete" at bounding box center [93, 158] width 26 height 12
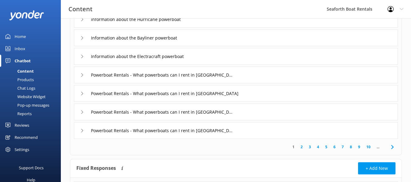
scroll to position [66, 0]
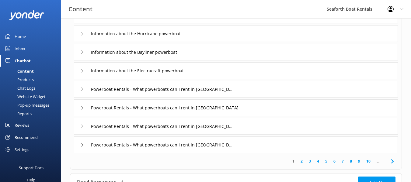
click at [241, 93] on div "Powerboat Rentals - What powerboats can I rent in Downtown" at bounding box center [236, 89] width 324 height 17
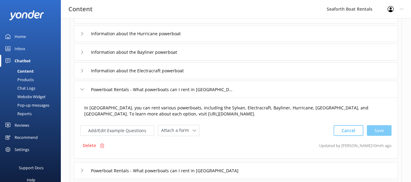
click at [232, 108] on textarea "In Downtown, you can rent various powerboats, including the Sylvan, Electracraf…" at bounding box center [236, 111] width 310 height 19
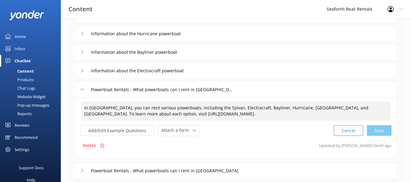
click at [232, 108] on textarea "In Downtown, you can rent various powerboats, including the Sylvan, Electracraf…" at bounding box center [236, 111] width 310 height 19
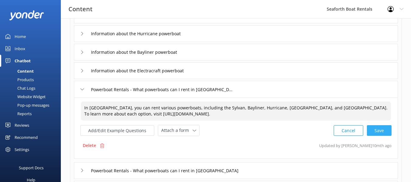
click at [383, 131] on div "Cancel Save" at bounding box center [363, 130] width 58 height 11
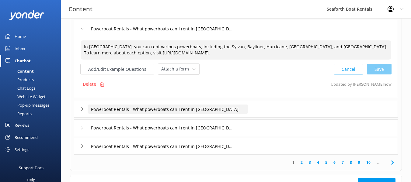
type textarea "In Downtown, you can rent various powerboats, including the Sylvan, Bayliner, H…"
click at [219, 110] on input "Powerboat Rentals - What powerboats can I rent in Harbor Island" at bounding box center [168, 109] width 161 height 9
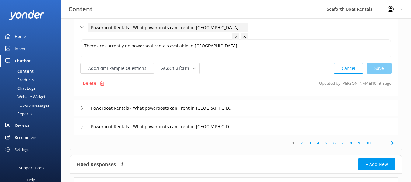
scroll to position [157, 0]
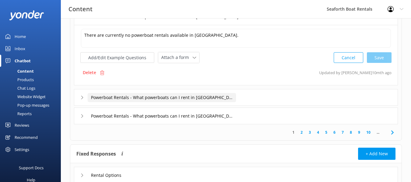
click at [218, 99] on input "Powerboat Rentals - What powerboats can I rent in Coronado" at bounding box center [162, 97] width 148 height 9
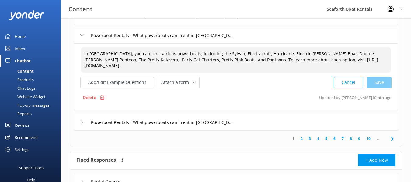
drag, startPoint x: 206, startPoint y: 60, endPoint x: 270, endPoint y: 55, distance: 64.0
click at [270, 55] on textarea "In Mission Bay, you can rent various powerboats, including the Sylvan, Electrac…" at bounding box center [236, 59] width 310 height 25
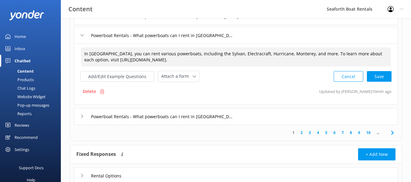
click at [385, 75] on div "Cancel Save" at bounding box center [363, 76] width 58 height 11
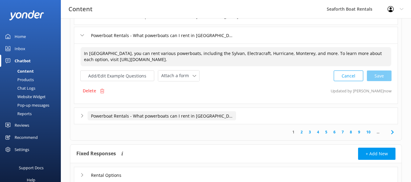
type textarea "In Mission Bay, you can rent various powerboats, including the Sylvan, Electrac…"
click at [220, 115] on input "Powerboat Rentals - What powerboats can I rent in Coronado" at bounding box center [162, 115] width 148 height 9
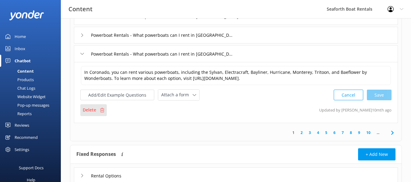
click at [99, 110] on div "Delete" at bounding box center [93, 110] width 26 height 12
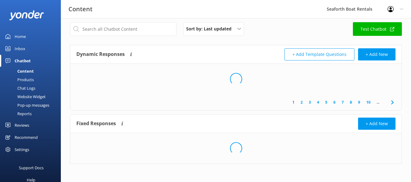
scroll to position [5, 0]
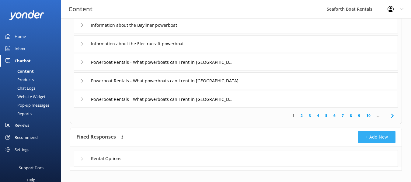
scroll to position [96, 0]
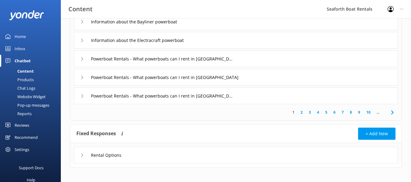
click at [367, 113] on link "10" at bounding box center [368, 112] width 10 height 6
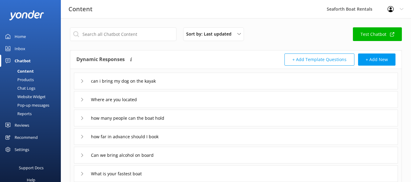
click at [374, 110] on div "how many people can the boat hold" at bounding box center [236, 118] width 324 height 17
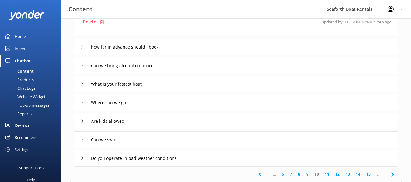
scroll to position [182, 0]
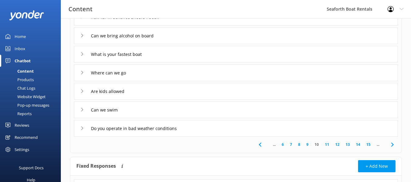
click at [369, 145] on link "15" at bounding box center [368, 145] width 10 height 6
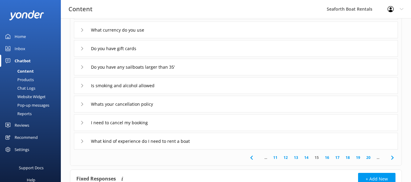
scroll to position [122, 0]
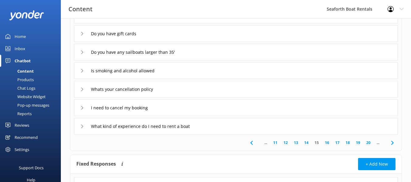
click at [367, 145] on link "20" at bounding box center [368, 143] width 10 height 6
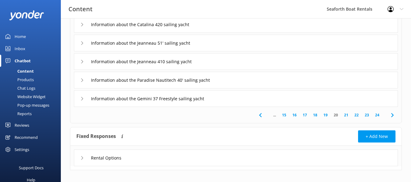
scroll to position [156, 0]
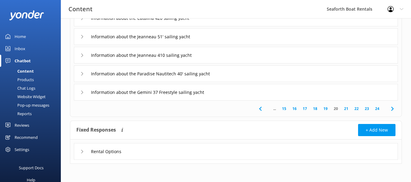
click at [376, 107] on link "24" at bounding box center [377, 109] width 10 height 6
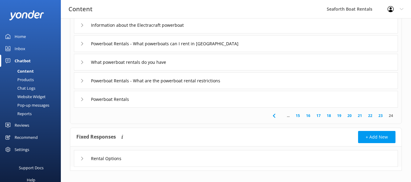
scroll to position [152, 0]
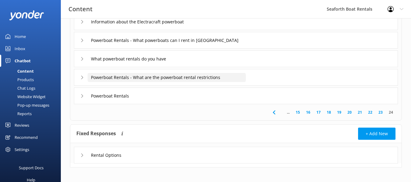
click at [238, 78] on input "Powerboat Rentals - What are the powerboat rental restrictions" at bounding box center [167, 77] width 158 height 9
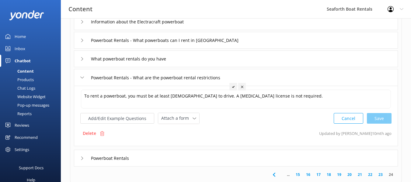
click at [258, 63] on div "What powerboat rentals do you have" at bounding box center [236, 58] width 324 height 17
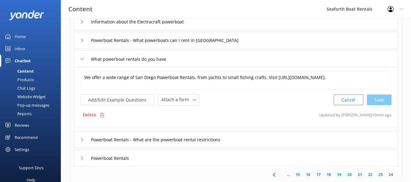
click at [379, 174] on link "23" at bounding box center [380, 175] width 10 height 6
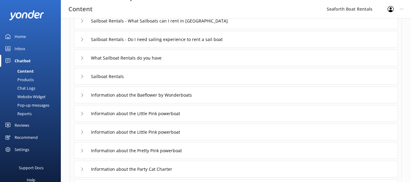
scroll to position [61, 0]
click at [209, 54] on div "What Sailboat Rentals do you have" at bounding box center [236, 57] width 324 height 17
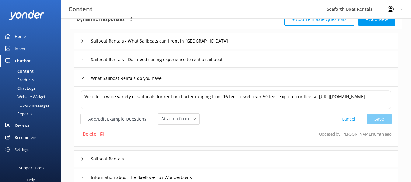
scroll to position [30, 0]
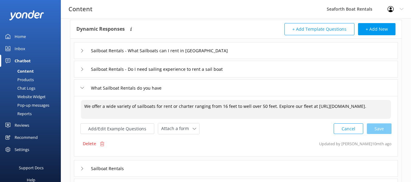
click at [223, 108] on textarea "We offer a wide variety of sailboats for rent or charter ranging from 16 feet t…" at bounding box center [236, 109] width 310 height 19
drag, startPoint x: 262, startPoint y: 107, endPoint x: 258, endPoint y: 108, distance: 4.9
click at [258, 108] on textarea "We offer a wide variety of sailboats for rent or charter ranging from 22 feet t…" at bounding box center [236, 109] width 310 height 19
click at [382, 129] on div "Cancel Loading.." at bounding box center [362, 128] width 57 height 11
type textarea "We offer a wide variety of sailboats for rent or charter ranging from 22 feet t…"
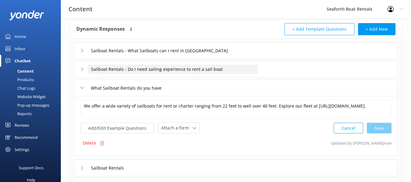
click at [226, 67] on input "Sailboat Rentals - Do I need sailing experience to rent a sail boat" at bounding box center [173, 69] width 170 height 9
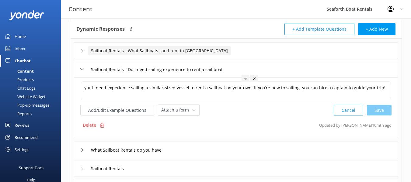
click at [206, 54] on input "Sailboat Rentals - What Sailboats can I rent in Coronado" at bounding box center [160, 50] width 144 height 9
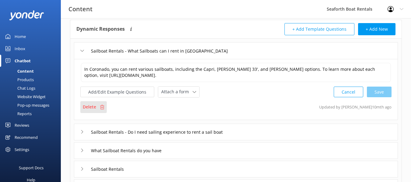
click at [93, 108] on p "Delete" at bounding box center [89, 107] width 13 height 7
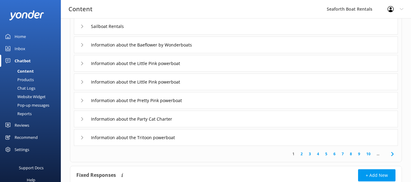
scroll to position [137, 0]
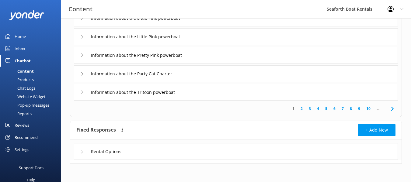
click at [367, 110] on link "10" at bounding box center [368, 109] width 10 height 6
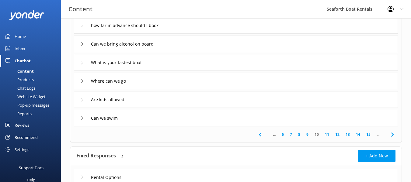
scroll to position [152, 0]
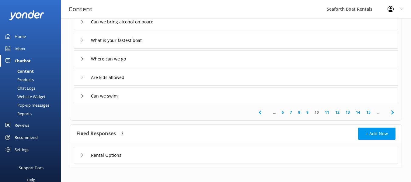
click at [369, 112] on link "15" at bounding box center [368, 112] width 10 height 6
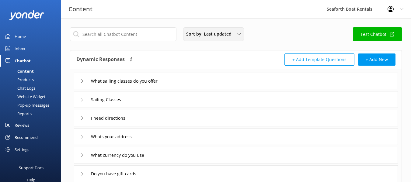
click at [212, 37] on span "Sort by: Last updated" at bounding box center [210, 34] width 49 height 7
click at [238, 29] on div "Sort by: Last updated Title (A-Z) Last updated" at bounding box center [213, 34] width 61 height 14
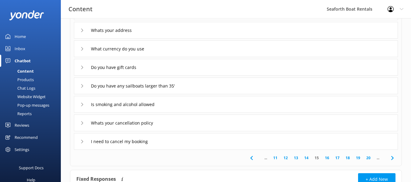
scroll to position [122, 0]
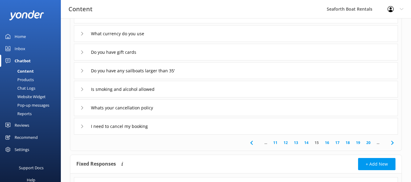
click at [368, 144] on link "20" at bounding box center [368, 143] width 10 height 6
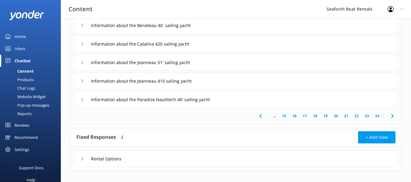
scroll to position [156, 0]
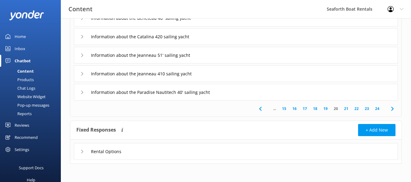
click at [354, 110] on link "22" at bounding box center [356, 109] width 10 height 6
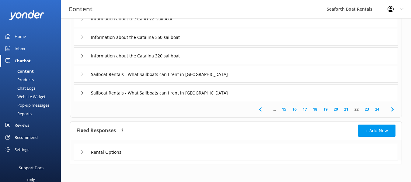
scroll to position [156, 0]
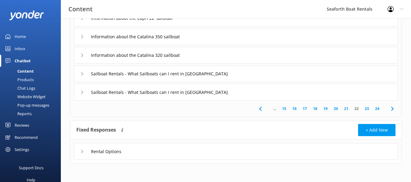
click at [365, 109] on link "23" at bounding box center [367, 109] width 10 height 6
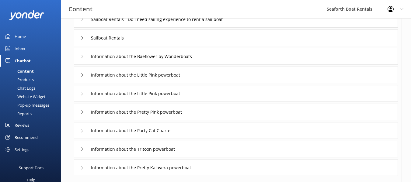
scroll to position [91, 0]
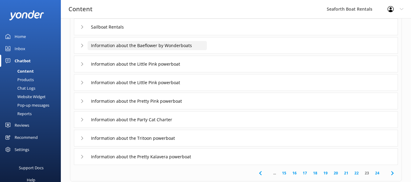
click at [141, 49] on input "Information about the Baeflower by Wonderboats" at bounding box center [147, 45] width 119 height 9
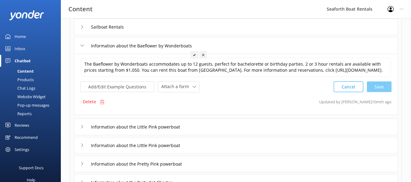
click at [91, 105] on p "Delete" at bounding box center [89, 102] width 13 height 7
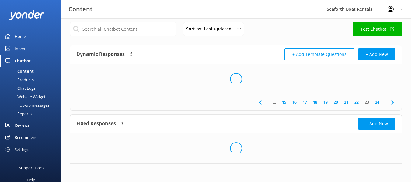
scroll to position [5, 0]
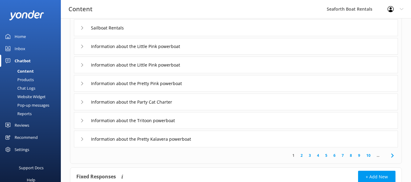
scroll to position [137, 0]
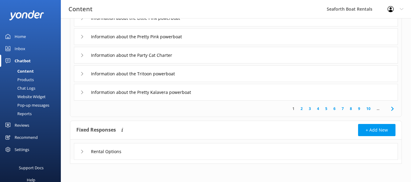
click at [365, 108] on link "10" at bounding box center [368, 109] width 10 height 6
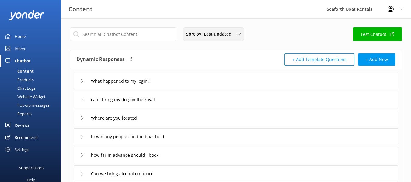
click at [230, 28] on div "Sort by: Last updated Title (A-Z) Last updated" at bounding box center [213, 34] width 61 height 14
click at [229, 33] on span "Sort by: Last updated" at bounding box center [210, 34] width 49 height 7
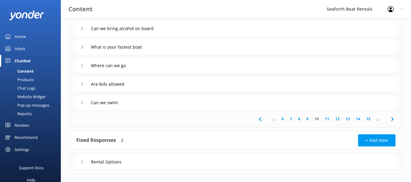
scroll to position [156, 0]
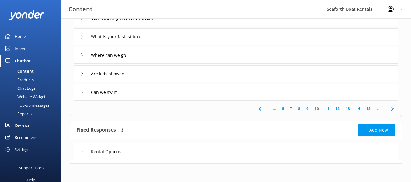
click at [368, 106] on link "15" at bounding box center [368, 109] width 10 height 6
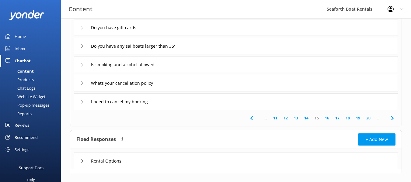
scroll to position [152, 0]
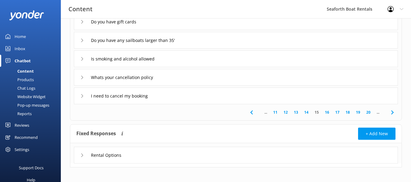
click at [366, 109] on link "20" at bounding box center [368, 112] width 10 height 6
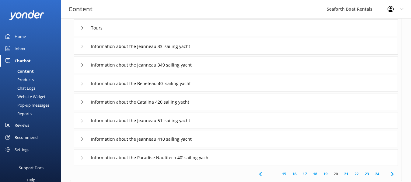
scroll to position [91, 0]
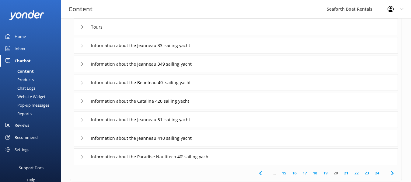
click at [232, 118] on div "Information about the Jeanneau 51' sailing yacht" at bounding box center [236, 119] width 324 height 17
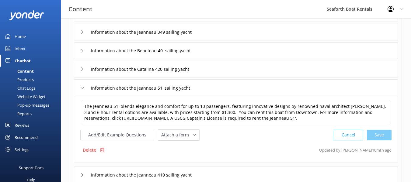
scroll to position [152, 0]
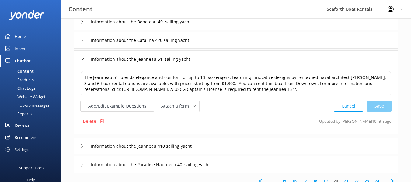
click at [95, 123] on p "Delete" at bounding box center [89, 121] width 13 height 7
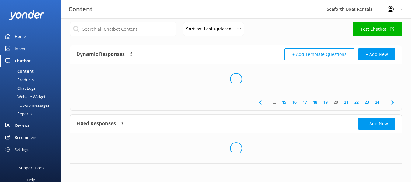
scroll to position [5, 0]
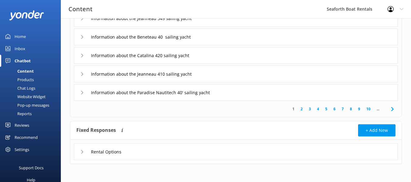
scroll to position [137, 0]
click at [367, 110] on link "10" at bounding box center [368, 109] width 10 height 6
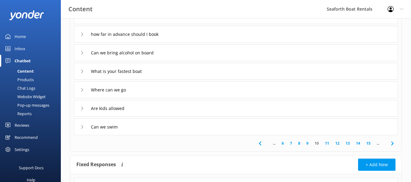
scroll to position [122, 0]
click at [367, 144] on link "15" at bounding box center [368, 143] width 10 height 6
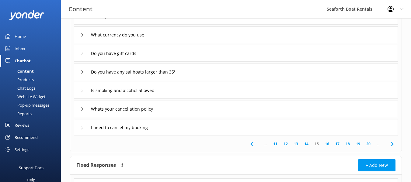
scroll to position [122, 0]
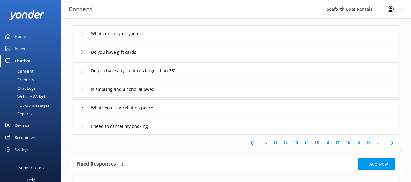
click at [354, 145] on link "19" at bounding box center [358, 143] width 10 height 6
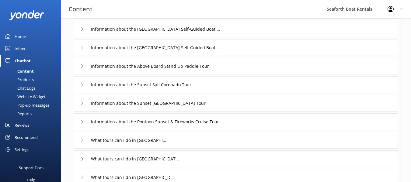
scroll to position [61, 0]
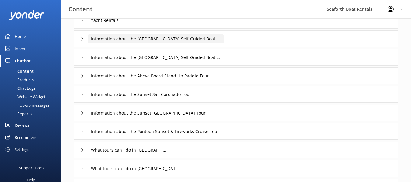
click at [195, 40] on input "Information about the San Diego Self-Guided Boat Tour" at bounding box center [156, 38] width 136 height 9
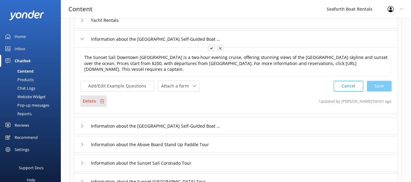
click at [94, 97] on div "Delete" at bounding box center [93, 101] width 26 height 12
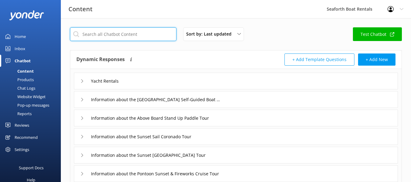
click at [147, 36] on input "text" at bounding box center [123, 34] width 106 height 14
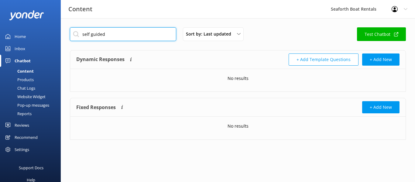
click at [128, 30] on input "self guided" at bounding box center [123, 34] width 106 height 14
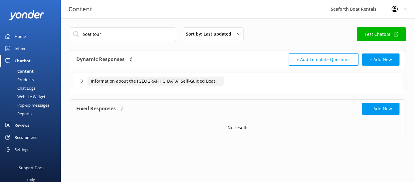
click at [141, 81] on input "Information about the San Diego Self-Guided Boat Tour" at bounding box center [156, 81] width 136 height 9
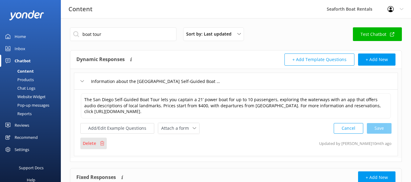
click at [88, 146] on p "Delete" at bounding box center [89, 143] width 13 height 7
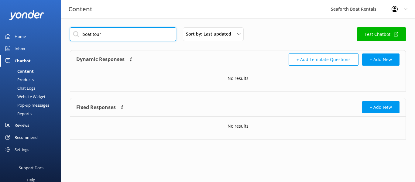
click at [149, 33] on input "boat tour" at bounding box center [123, 34] width 106 height 14
type input "duffy"
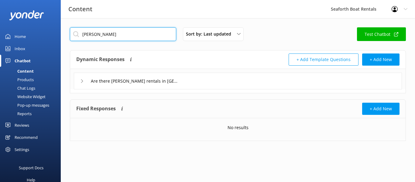
click at [149, 31] on input "duffy" at bounding box center [123, 34] width 106 height 14
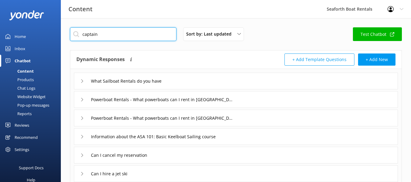
type input "captain"
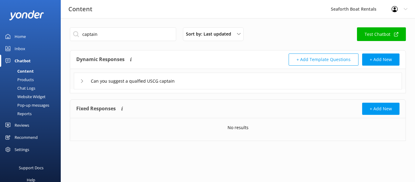
click at [210, 83] on div "Can you suggest a qualfied USCG captain" at bounding box center [238, 81] width 328 height 17
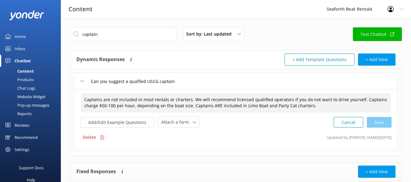
drag, startPoint x: 190, startPoint y: 99, endPoint x: 359, endPoint y: 100, distance: 169.1
click at [359, 100] on textarea "Captains are not included in most rentals or charters. We will recommend licens…" at bounding box center [236, 102] width 310 height 19
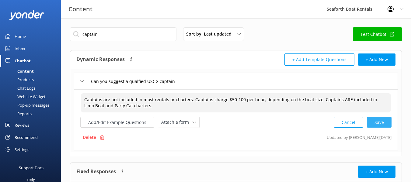
click at [381, 124] on div "Cancel Save" at bounding box center [363, 122] width 58 height 11
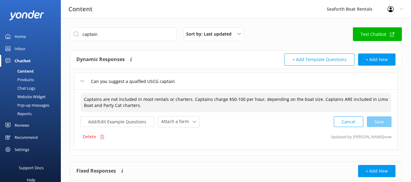
type textarea "Captains are not included in most rentals or charters. Captains charge $50-100 …"
click at [145, 35] on input "captain" at bounding box center [123, 34] width 106 height 14
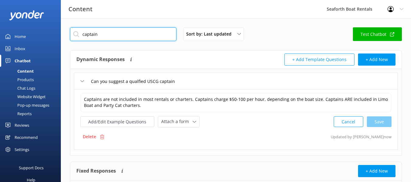
click at [145, 35] on input "captain" at bounding box center [123, 34] width 106 height 14
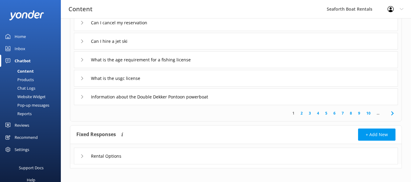
scroll to position [152, 0]
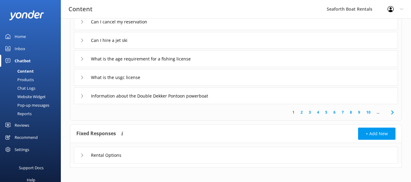
click at [369, 112] on link "10" at bounding box center [368, 112] width 10 height 6
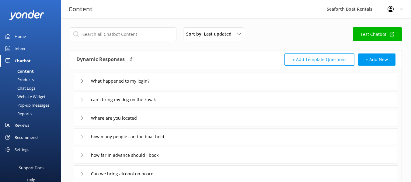
click at [166, 120] on div "Where are you located" at bounding box center [236, 118] width 324 height 17
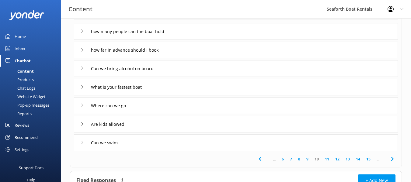
scroll to position [213, 0]
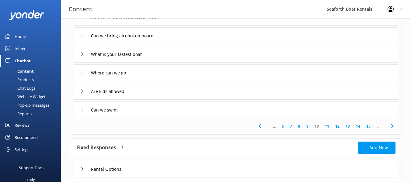
click at [325, 123] on link "11" at bounding box center [327, 126] width 10 height 6
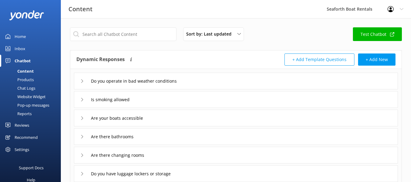
click at [148, 96] on div "Is smoking allowed" at bounding box center [236, 99] width 324 height 17
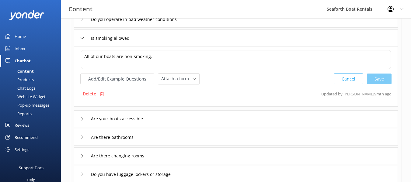
scroll to position [91, 0]
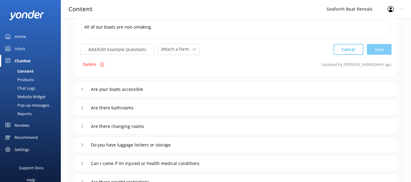
click at [219, 122] on div "Are there changing rooms" at bounding box center [236, 126] width 324 height 17
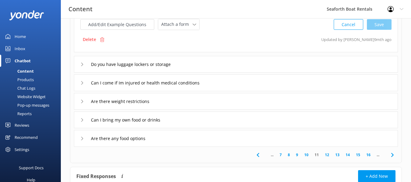
scroll to position [182, 0]
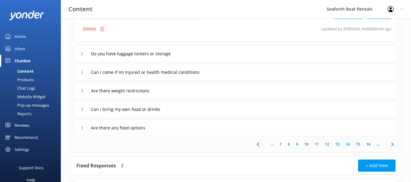
click at [191, 129] on div "Are there any food options" at bounding box center [236, 128] width 324 height 17
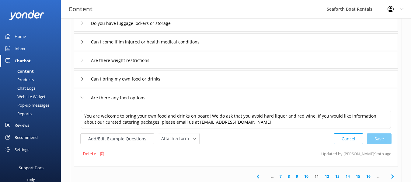
scroll to position [211, 0]
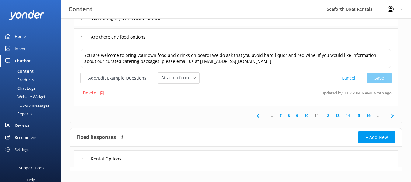
click at [328, 115] on link "12" at bounding box center [327, 116] width 10 height 6
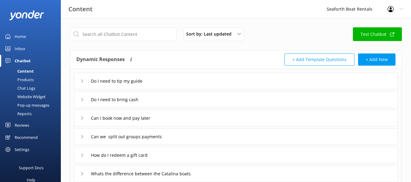
click at [261, 82] on div "Do I need to tip my guide" at bounding box center [236, 81] width 324 height 17
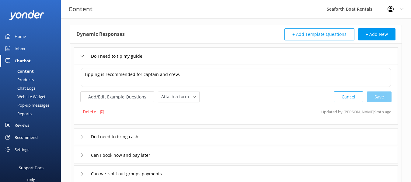
scroll to position [61, 0]
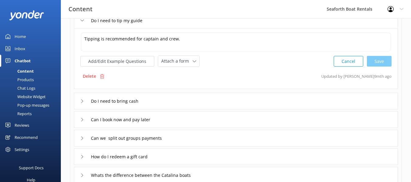
click at [246, 97] on div "Do I need to bring cash" at bounding box center [236, 101] width 324 height 17
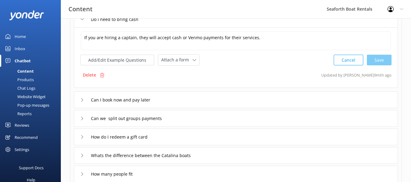
scroll to position [91, 0]
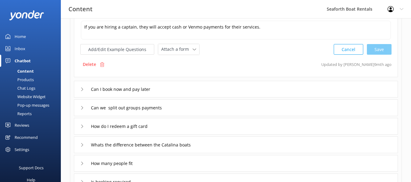
click at [241, 87] on div "Can I book now and pay later" at bounding box center [236, 89] width 324 height 17
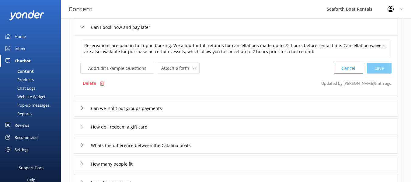
click at [223, 106] on div "Can we split out groups payments" at bounding box center [236, 108] width 324 height 17
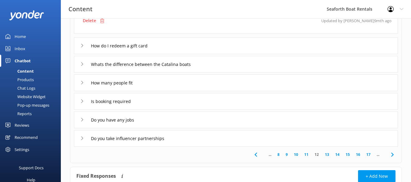
scroll to position [182, 0]
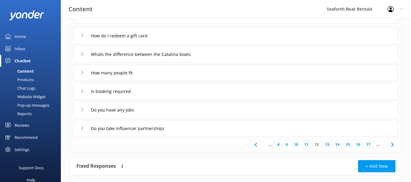
click at [327, 146] on link "13" at bounding box center [327, 145] width 10 height 6
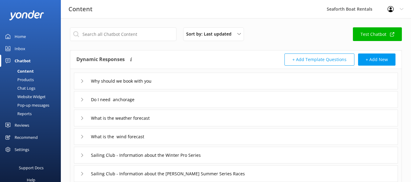
click at [177, 84] on div "Why should we book with you" at bounding box center [236, 81] width 324 height 17
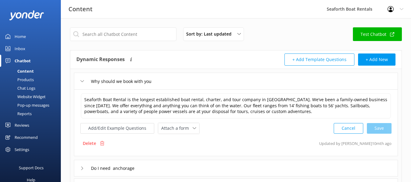
click at [175, 78] on div "Why should we book with you" at bounding box center [236, 81] width 324 height 17
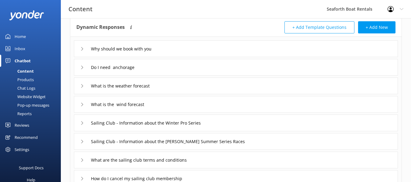
scroll to position [91, 0]
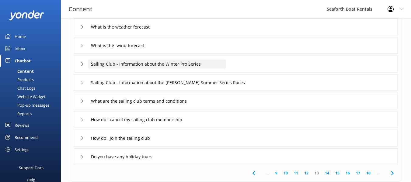
click at [209, 64] on input "Sailing Club - Information about the Winter Pro Series" at bounding box center [157, 64] width 139 height 9
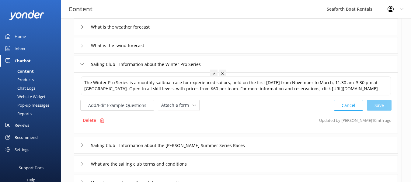
click at [247, 68] on div "Sailing Club - Information about the Winter Pro Series" at bounding box center [236, 64] width 324 height 17
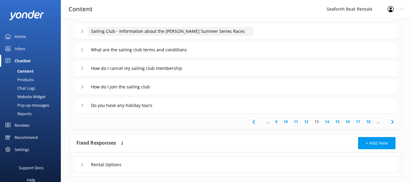
scroll to position [152, 0]
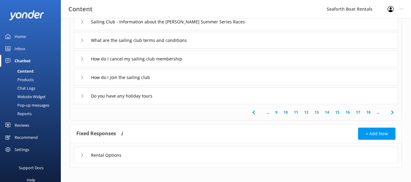
click at [327, 112] on link "14" at bounding box center [327, 112] width 10 height 6
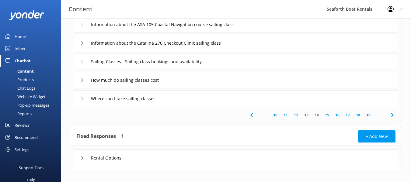
scroll to position [152, 0]
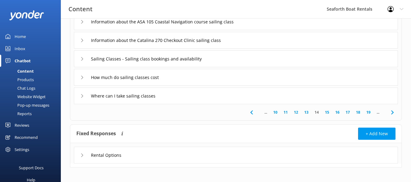
click at [275, 113] on link "10" at bounding box center [275, 112] width 10 height 6
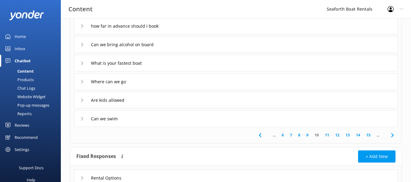
scroll to position [152, 0]
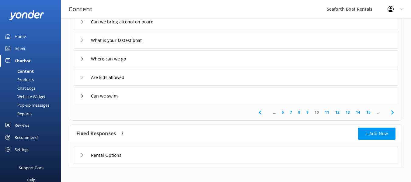
click at [308, 113] on link "9" at bounding box center [307, 112] width 8 height 6
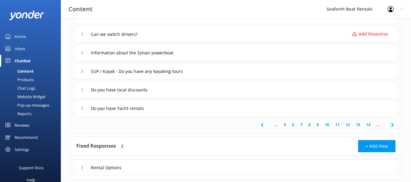
scroll to position [152, 0]
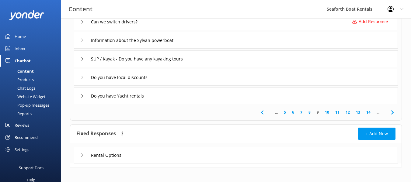
click at [310, 113] on link "8" at bounding box center [309, 112] width 8 height 6
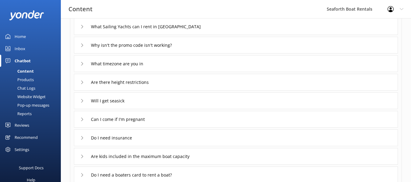
scroll to position [61, 0]
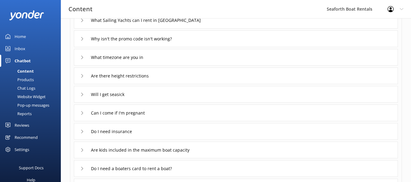
click at [201, 61] on div "What timezone are you in" at bounding box center [236, 57] width 324 height 17
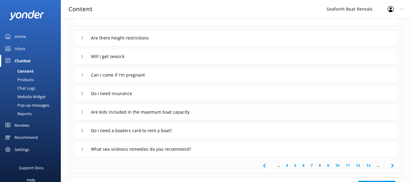
scroll to position [213, 0]
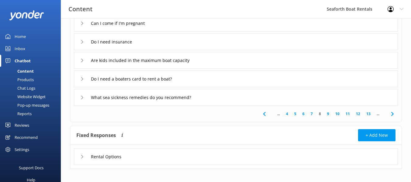
click at [228, 99] on div "What sea sickness remedies do you recommend?" at bounding box center [236, 97] width 324 height 17
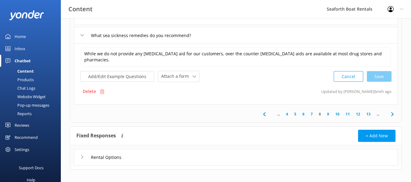
scroll to position [151, 0]
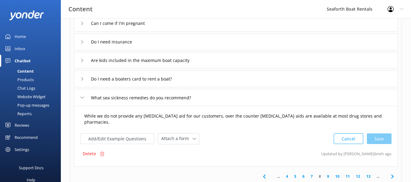
click at [255, 124] on textarea "While we do not provide any motion sickness aid for our customers, over the cou…" at bounding box center [236, 119] width 310 height 19
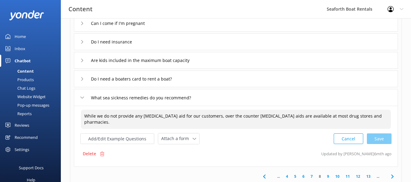
click at [321, 116] on textarea "While we do not provide any motion sickness aid for our customers, over the cou…" at bounding box center [236, 119] width 310 height 19
click at [327, 117] on textarea "While we do not provide any motion sickness aid for our customers, over the cou…" at bounding box center [236, 119] width 310 height 19
click at [372, 136] on div "Cancel Save" at bounding box center [363, 138] width 58 height 11
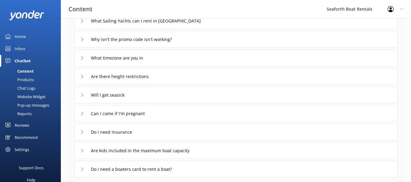
scroll to position [61, 0]
type textarea "While we do not provide any motion sickness aid for our customers, over the cou…"
click at [247, 24] on div "What Sailing Yachts can I rent in Harbor Island" at bounding box center [236, 20] width 324 height 17
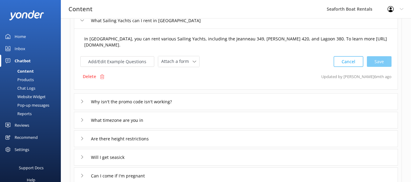
click at [271, 38] on textarea "In Harbor Island, you can rent various Sailing Yachts, including the Jeanneau 3…" at bounding box center [236, 42] width 310 height 19
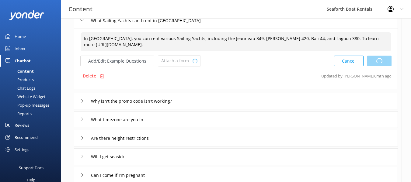
click at [375, 62] on div "Cancel Loading.." at bounding box center [362, 60] width 57 height 11
type textarea "In Harbor Island, you can rent various Sailing Yachts, including the Jeanneau 3…"
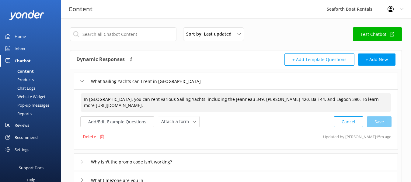
click at [12, 46] on link "Inbox" at bounding box center [30, 49] width 61 height 12
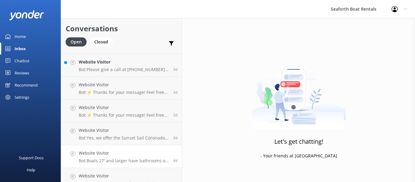
scroll to position [423, 0]
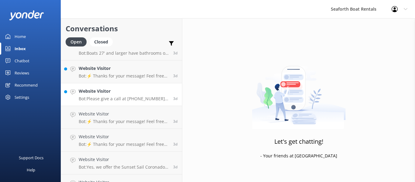
click at [136, 95] on div "Website Visitor Bot: Please give a call at 888-834-2628 to discuss options for …" at bounding box center [124, 94] width 90 height 13
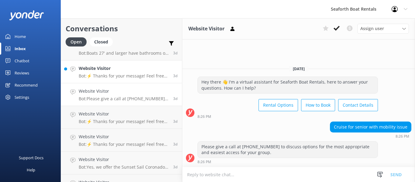
click at [140, 71] on h4 "Website Visitor" at bounding box center [124, 68] width 90 height 7
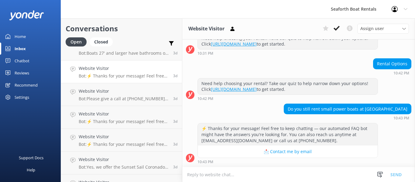
scroll to position [393, 0]
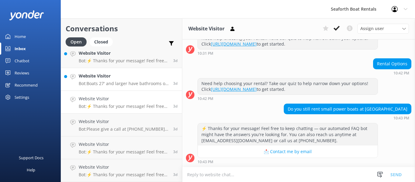
click at [140, 81] on p "Bot: Boats 27' and larger have bathrooms on board. If the limo boat is 27' or l…" at bounding box center [124, 83] width 90 height 5
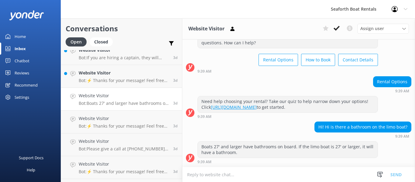
scroll to position [362, 0]
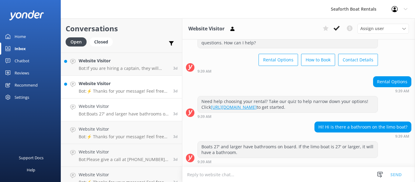
click at [140, 87] on h4 "Website Visitor" at bounding box center [124, 83] width 90 height 7
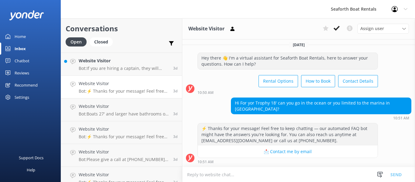
scroll to position [332, 0]
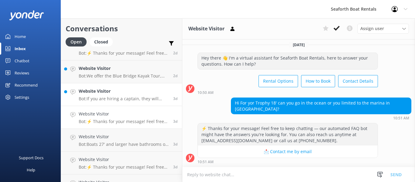
click at [138, 94] on h4 "Website Visitor" at bounding box center [124, 91] width 90 height 7
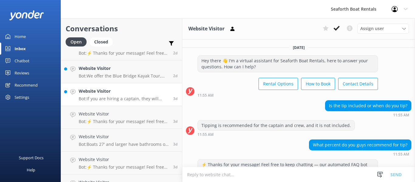
scroll to position [81, 0]
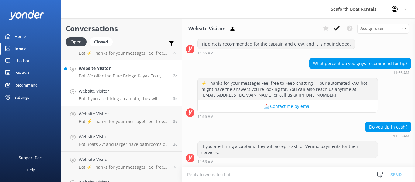
click at [132, 75] on p "Bot: We offer the Blue Bridge Kayak Tour, which departs from Coronado. For more…" at bounding box center [124, 75] width 90 height 5
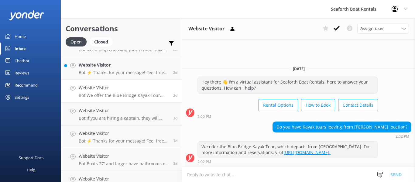
scroll to position [301, 0]
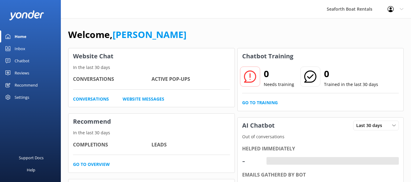
click at [18, 99] on div "Settings" at bounding box center [22, 97] width 15 height 12
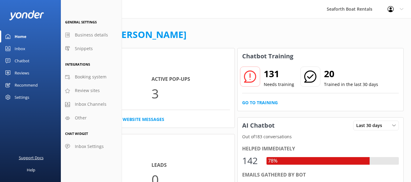
click at [37, 157] on div "Support Docs" at bounding box center [31, 158] width 25 height 12
click at [79, 145] on span "Inbox Settings" at bounding box center [89, 146] width 29 height 7
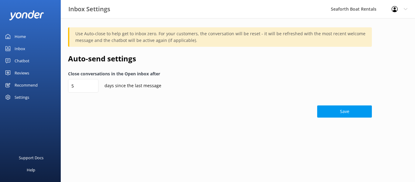
click at [23, 60] on div "Chatbot" at bounding box center [22, 61] width 15 height 12
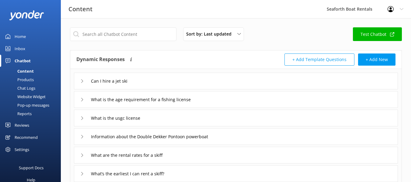
click at [403, 6] on div "Profile Settings Logout" at bounding box center [395, 9] width 31 height 18
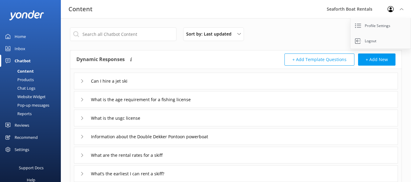
click at [403, 7] on div "Profile Settings Logout" at bounding box center [395, 9] width 31 height 18
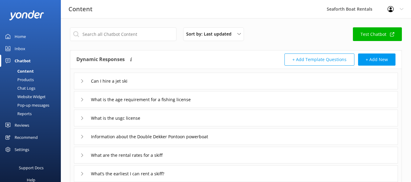
click at [22, 48] on div "Inbox" at bounding box center [20, 49] width 11 height 12
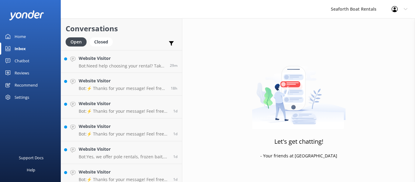
click at [23, 88] on div "Recommend" at bounding box center [26, 85] width 23 height 12
